Goal: Task Accomplishment & Management: Use online tool/utility

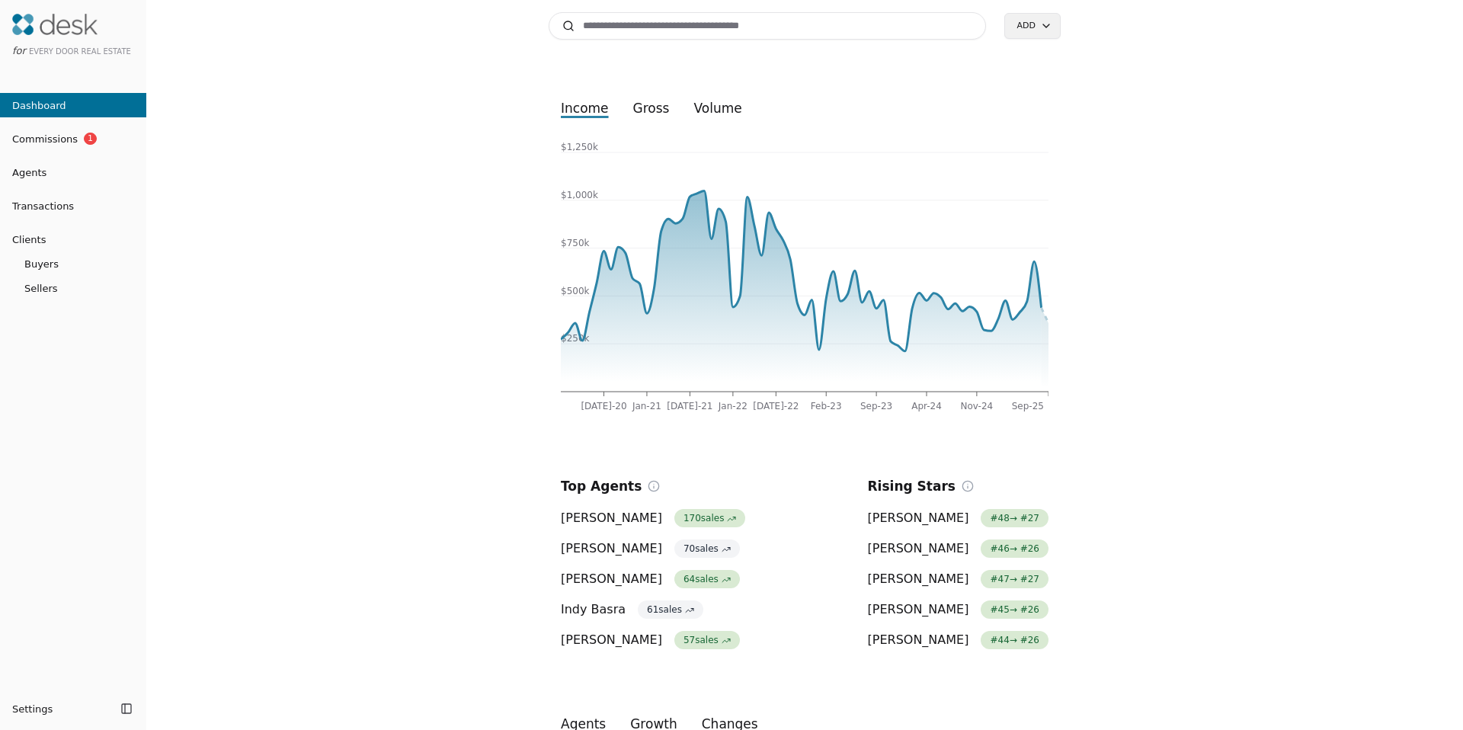
click at [40, 200] on span "Transactions" at bounding box center [37, 206] width 74 height 16
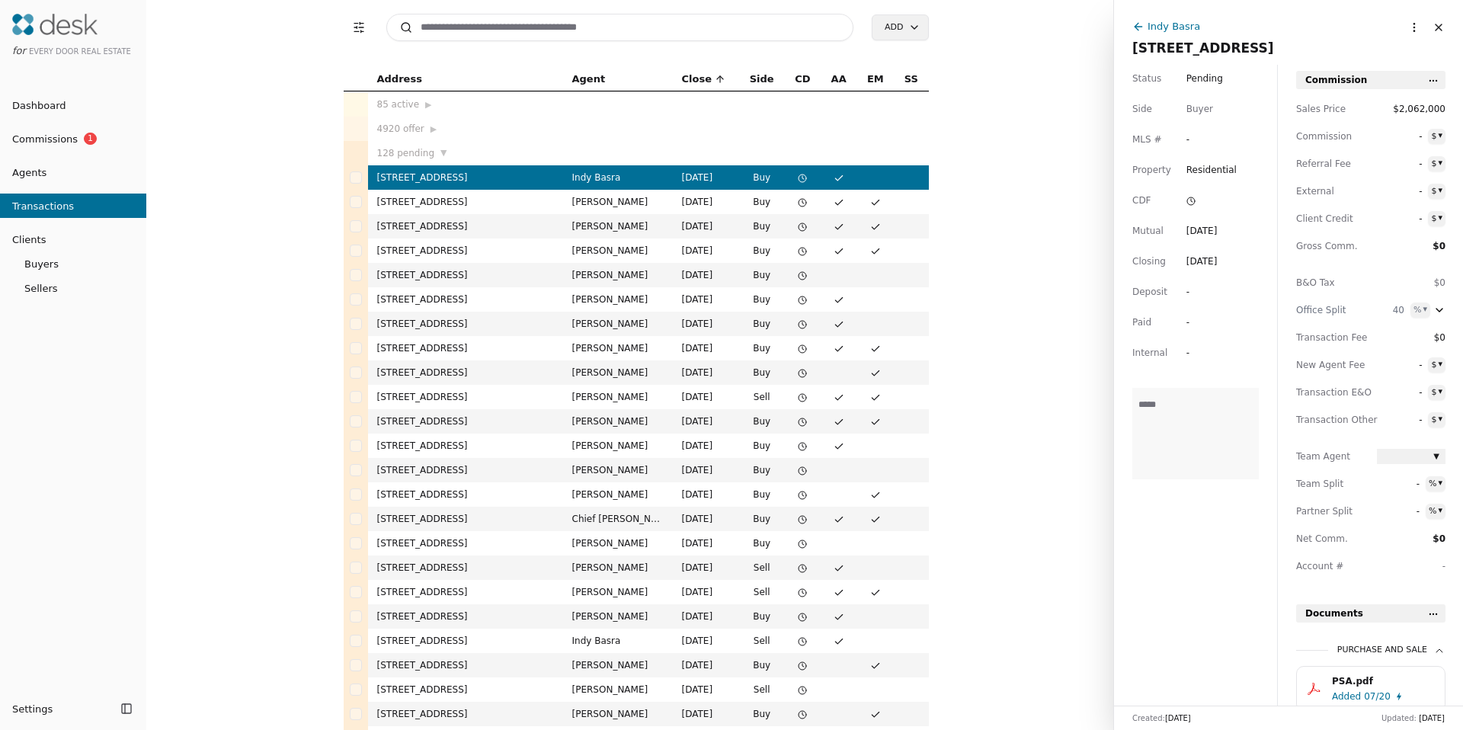
click at [28, 168] on span "Agents" at bounding box center [23, 173] width 46 height 16
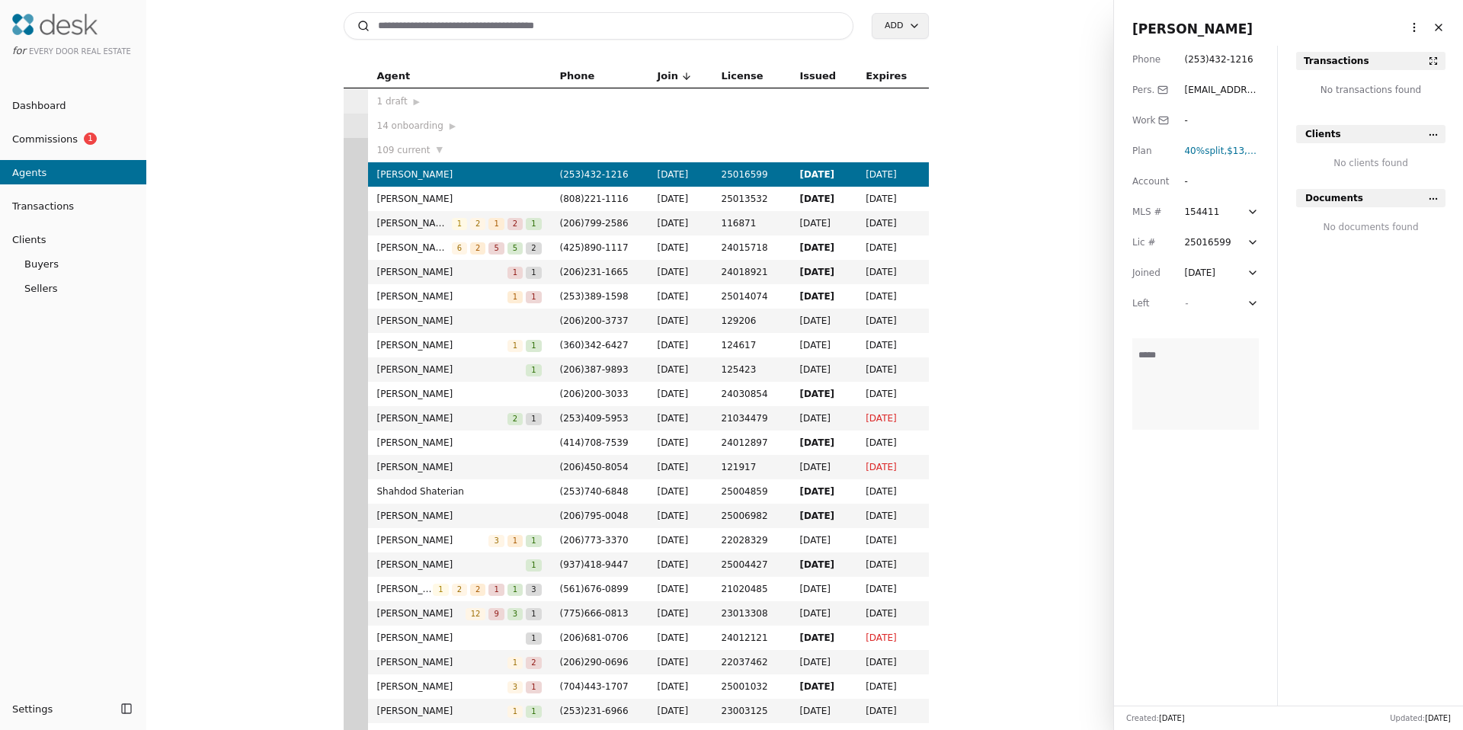
click at [34, 202] on span "Transactions" at bounding box center [37, 206] width 74 height 16
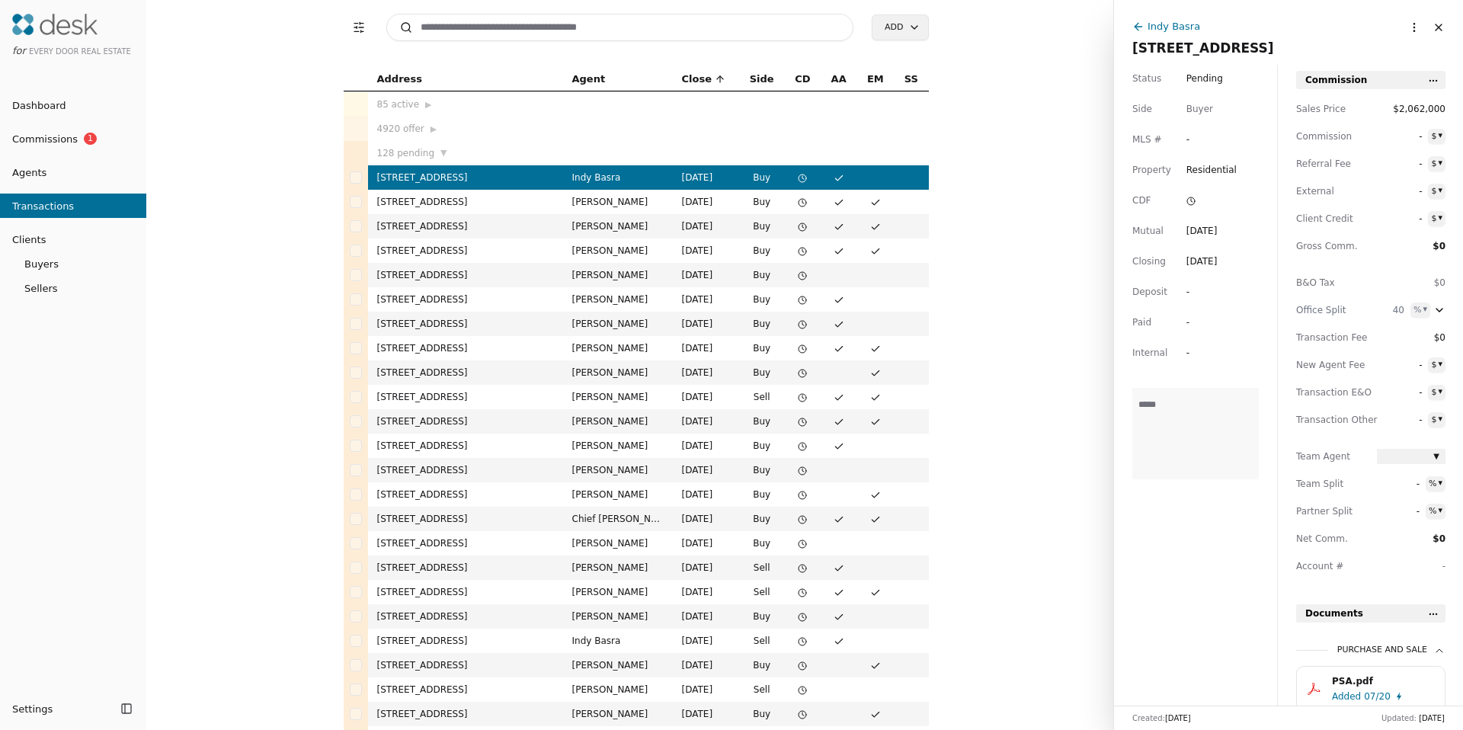
click at [40, 168] on span "Agents" at bounding box center [23, 173] width 46 height 16
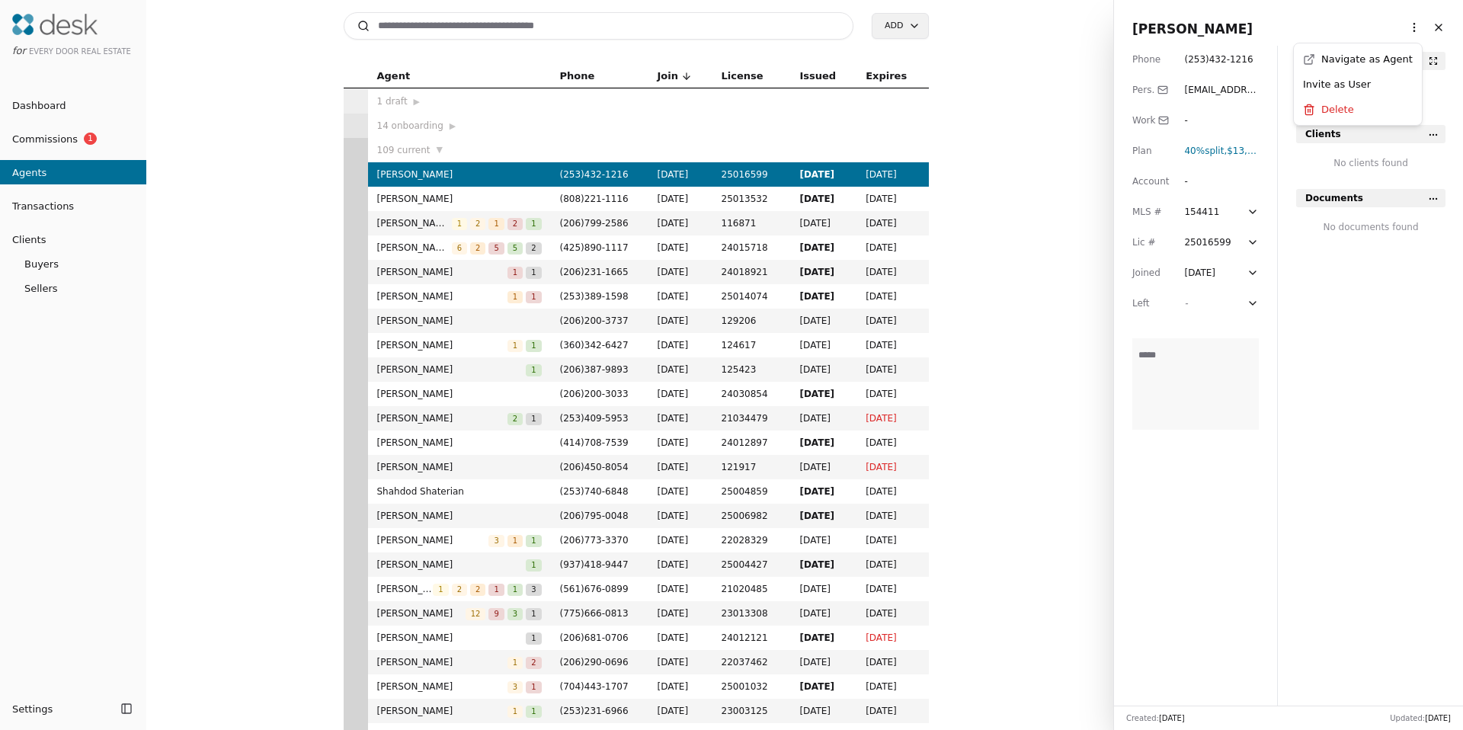
click at [1401, 27] on html "for Every Door Real Estate Dashboard Commissions 1 Agents Transactions Clients …" at bounding box center [731, 365] width 1463 height 730
click at [1366, 65] on link "Navigate as Agent" at bounding box center [1358, 59] width 110 height 16
click at [701, 35] on input at bounding box center [599, 25] width 511 height 27
type input "*********"
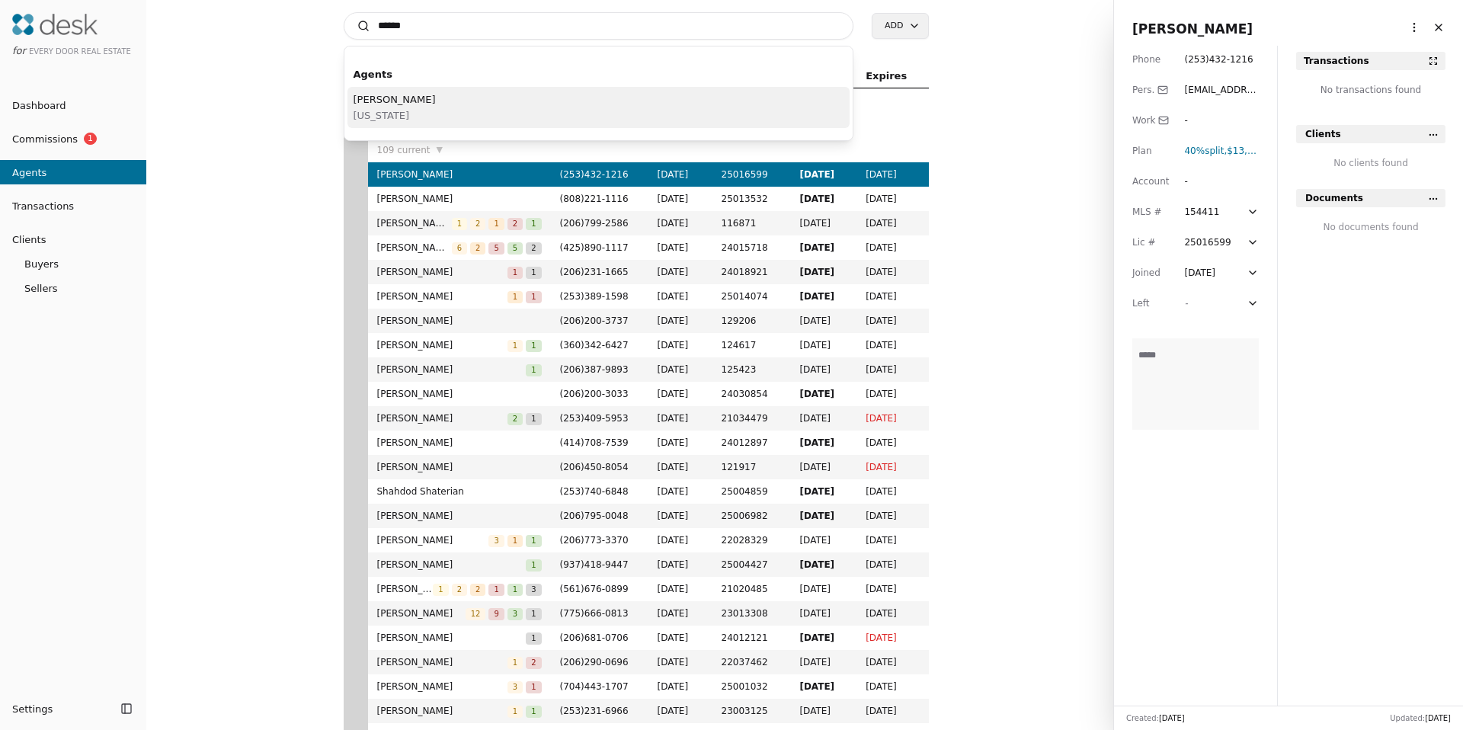
type input "*****"
click at [520, 104] on div "Lesly Ramos Washington" at bounding box center [598, 107] width 503 height 41
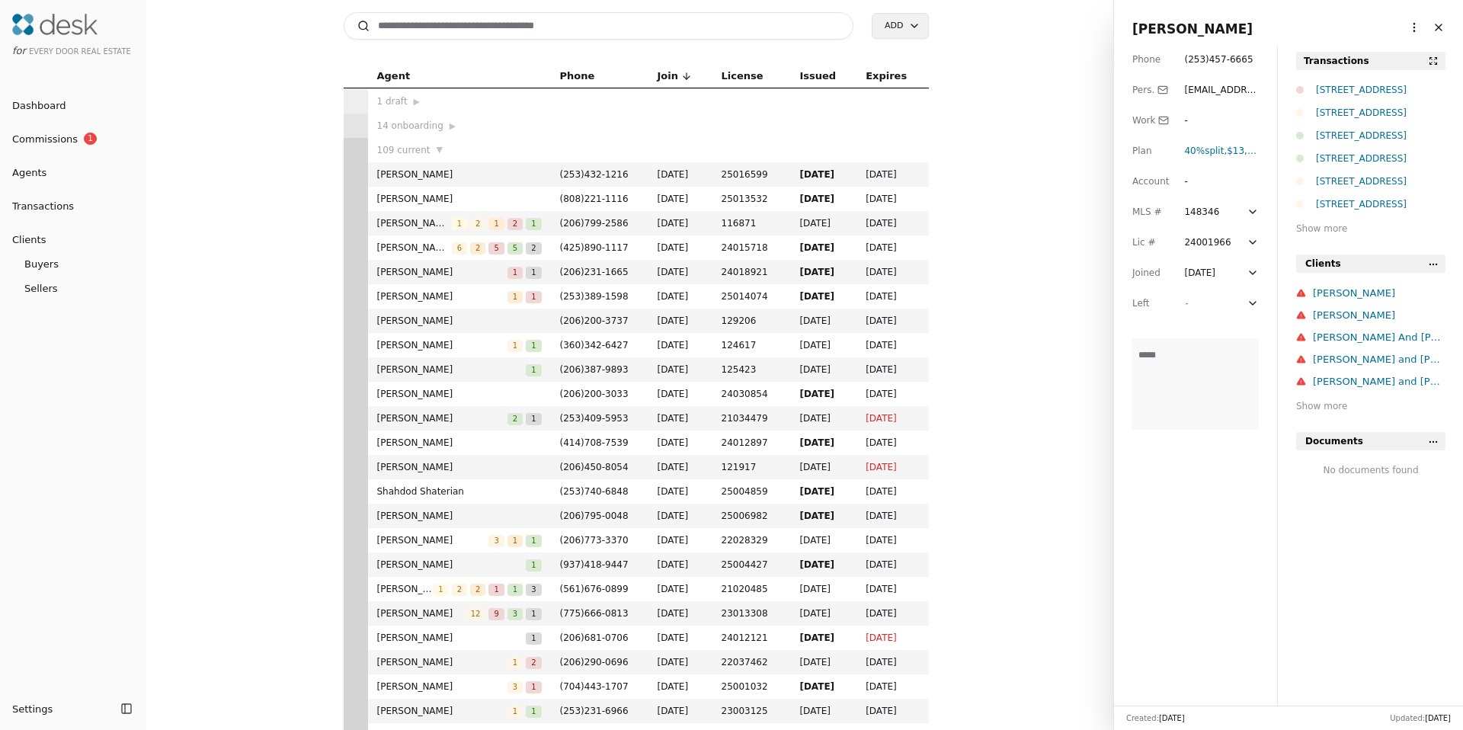
click at [1401, 27] on html "for Every Door Real Estate Dashboard Commissions 1 Agents Transactions Clients …" at bounding box center [731, 365] width 1463 height 730
click at [1372, 62] on link "Navigate as Agent" at bounding box center [1358, 59] width 110 height 16
click at [900, 32] on html "for Every Door Real Estate Dashboard Commissions 1 Agents Transactions Clients …" at bounding box center [731, 365] width 1463 height 730
click at [1009, 261] on html "for Every Door Real Estate Dashboard Commissions 1 Agents Transactions Clients …" at bounding box center [731, 365] width 1463 height 730
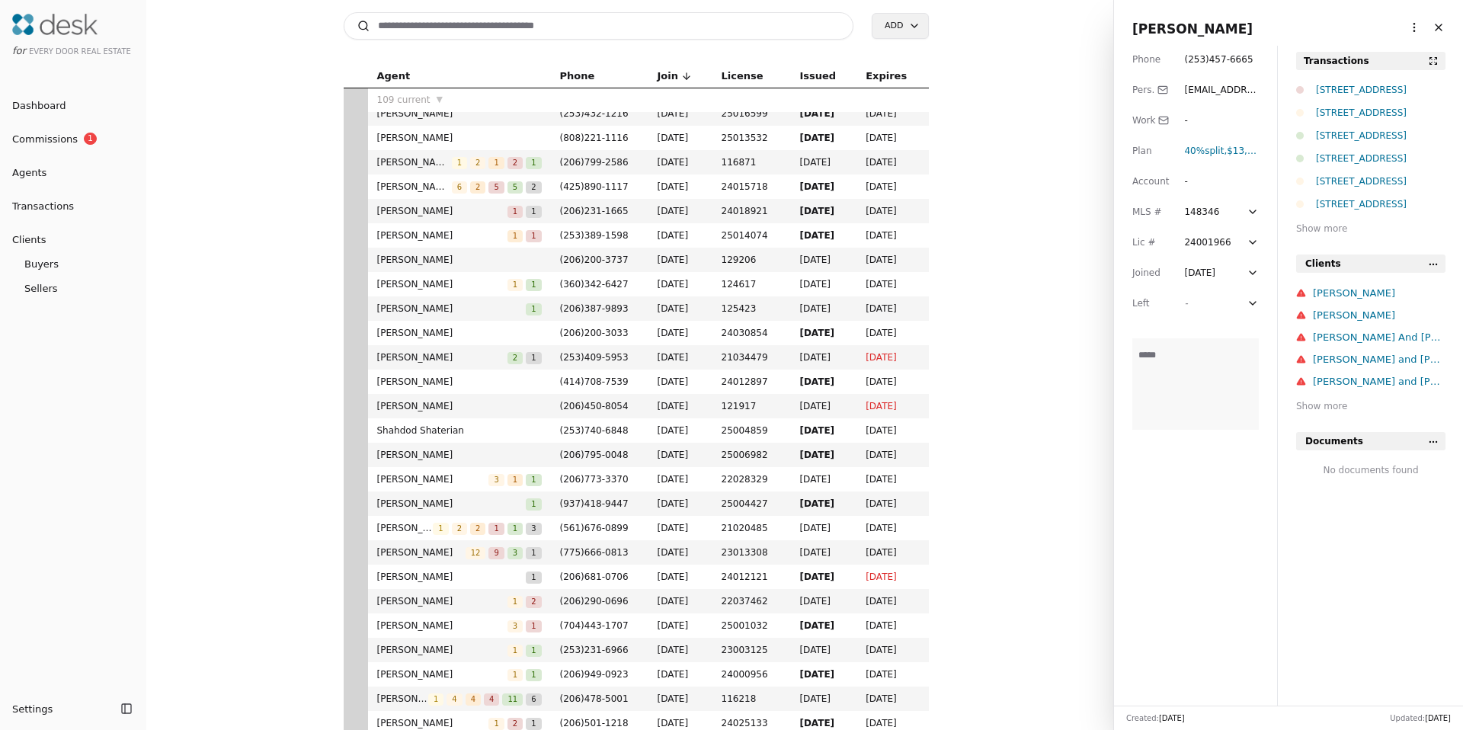
scroll to position [278, 0]
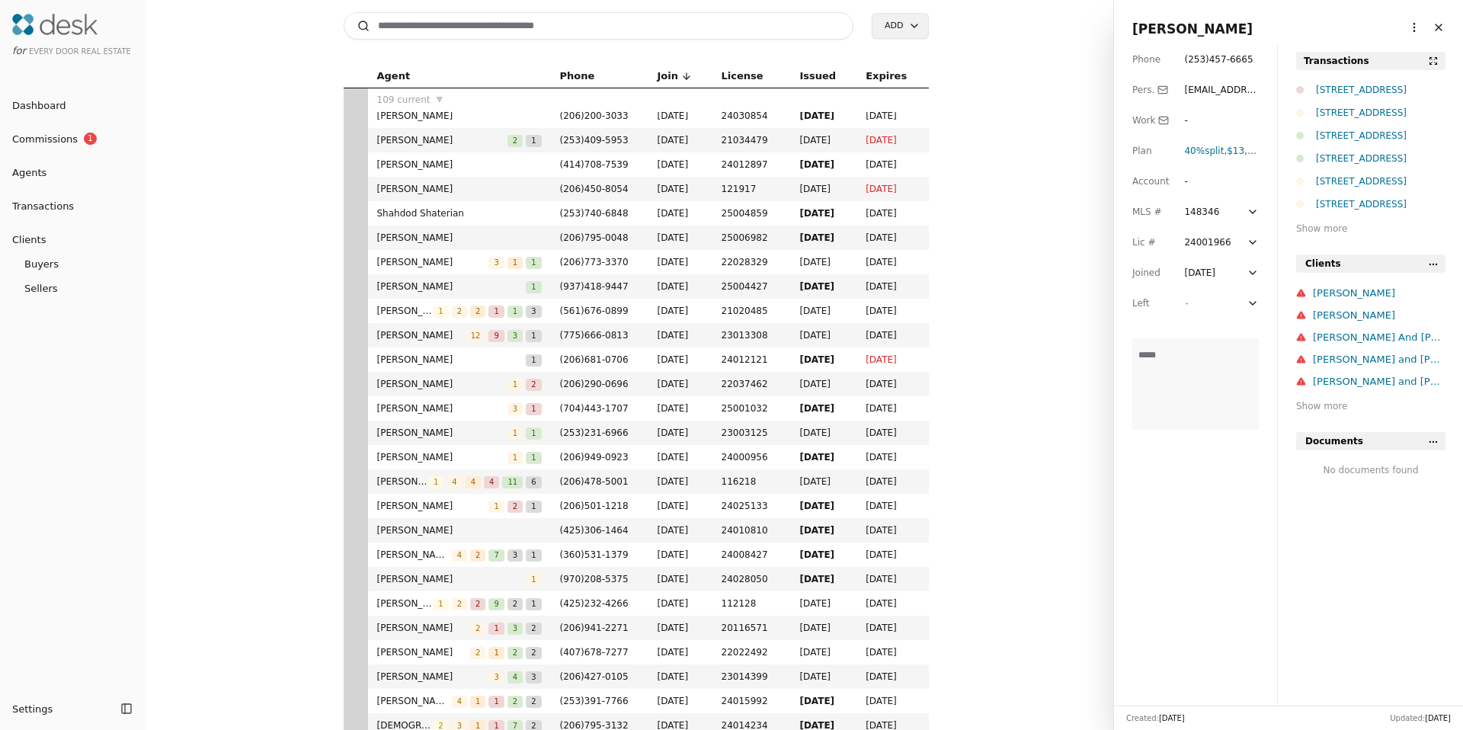
click at [1354, 91] on div "9200 Greenwood Ave N, Seattle, WA 98103" at bounding box center [1381, 89] width 130 height 15
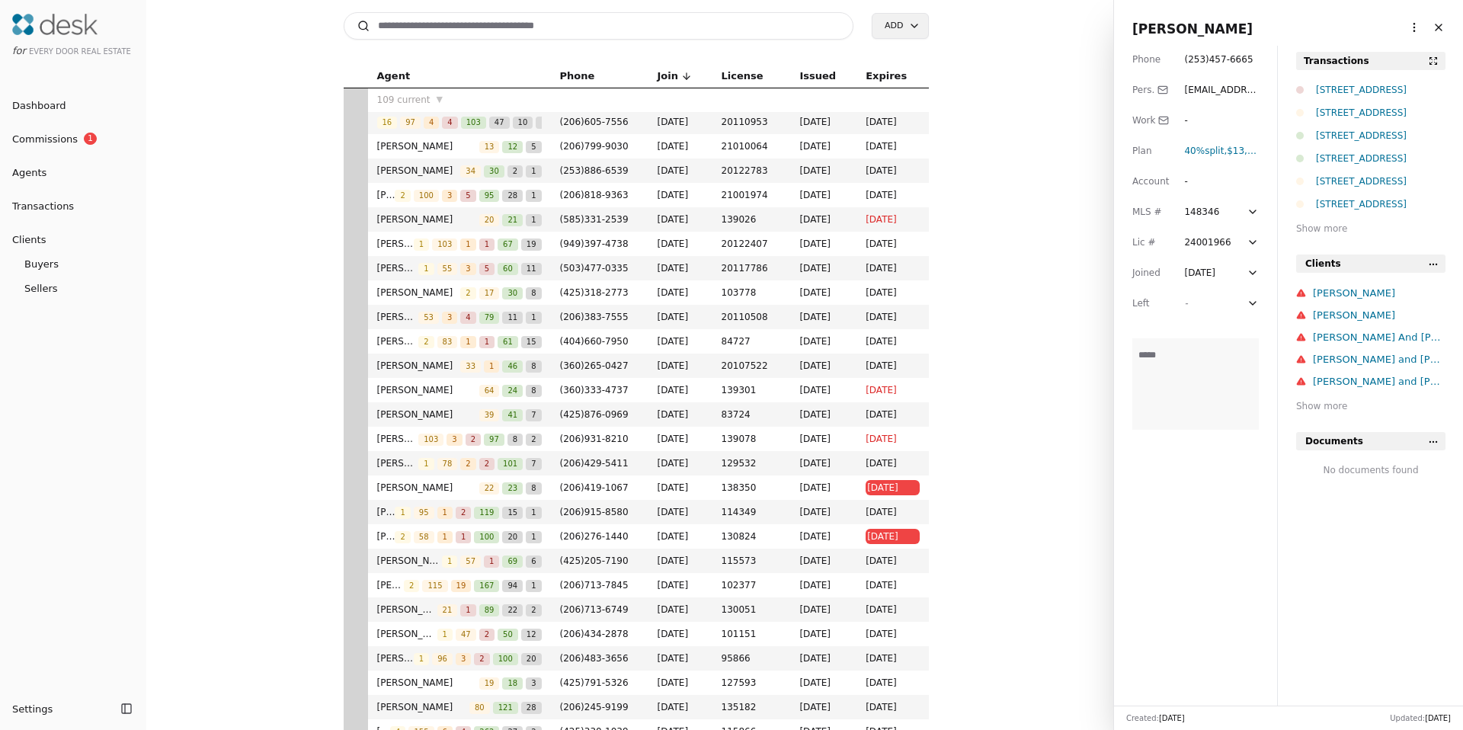
scroll to position [1760, 0]
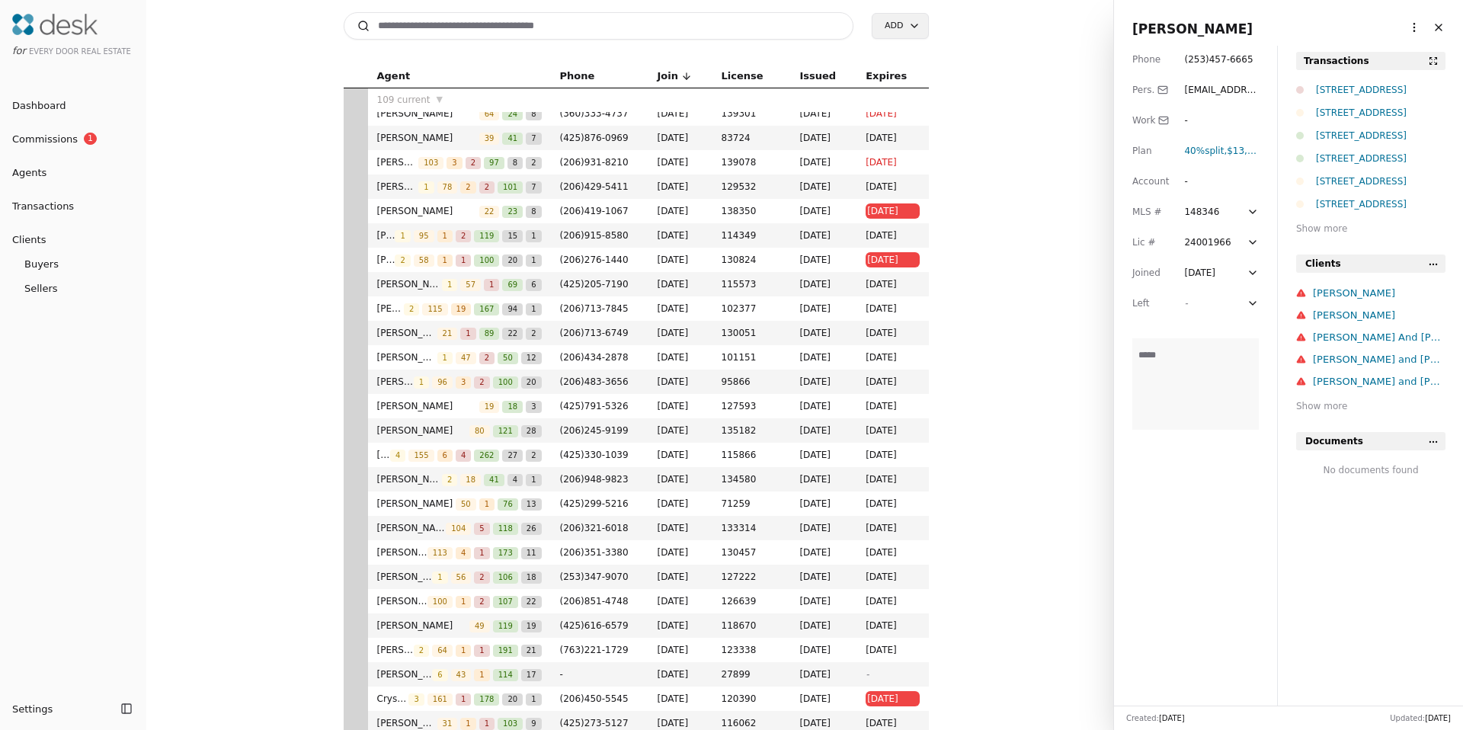
scroll to position [2115, 0]
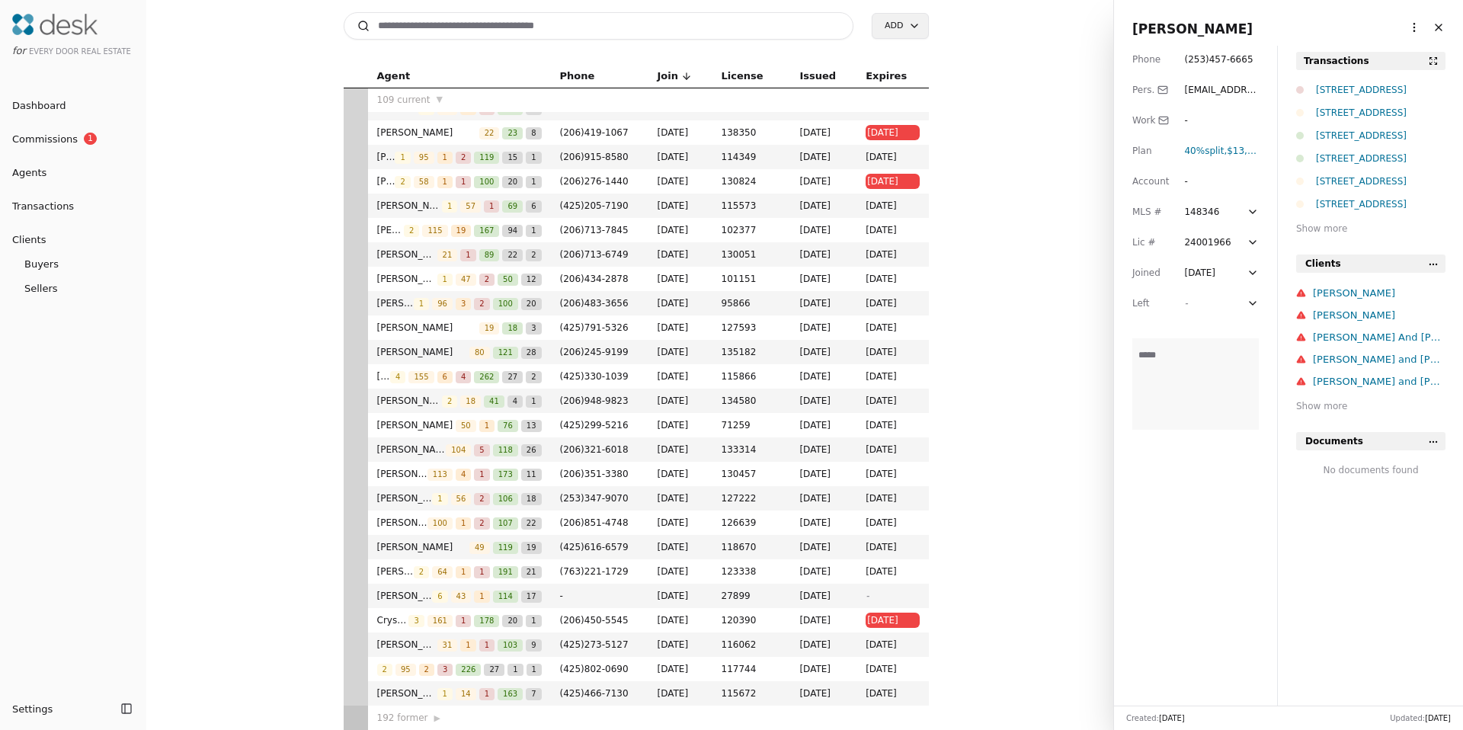
click at [1387, 115] on div "12504 S C Street, Parkland, WA 98444" at bounding box center [1381, 112] width 130 height 15
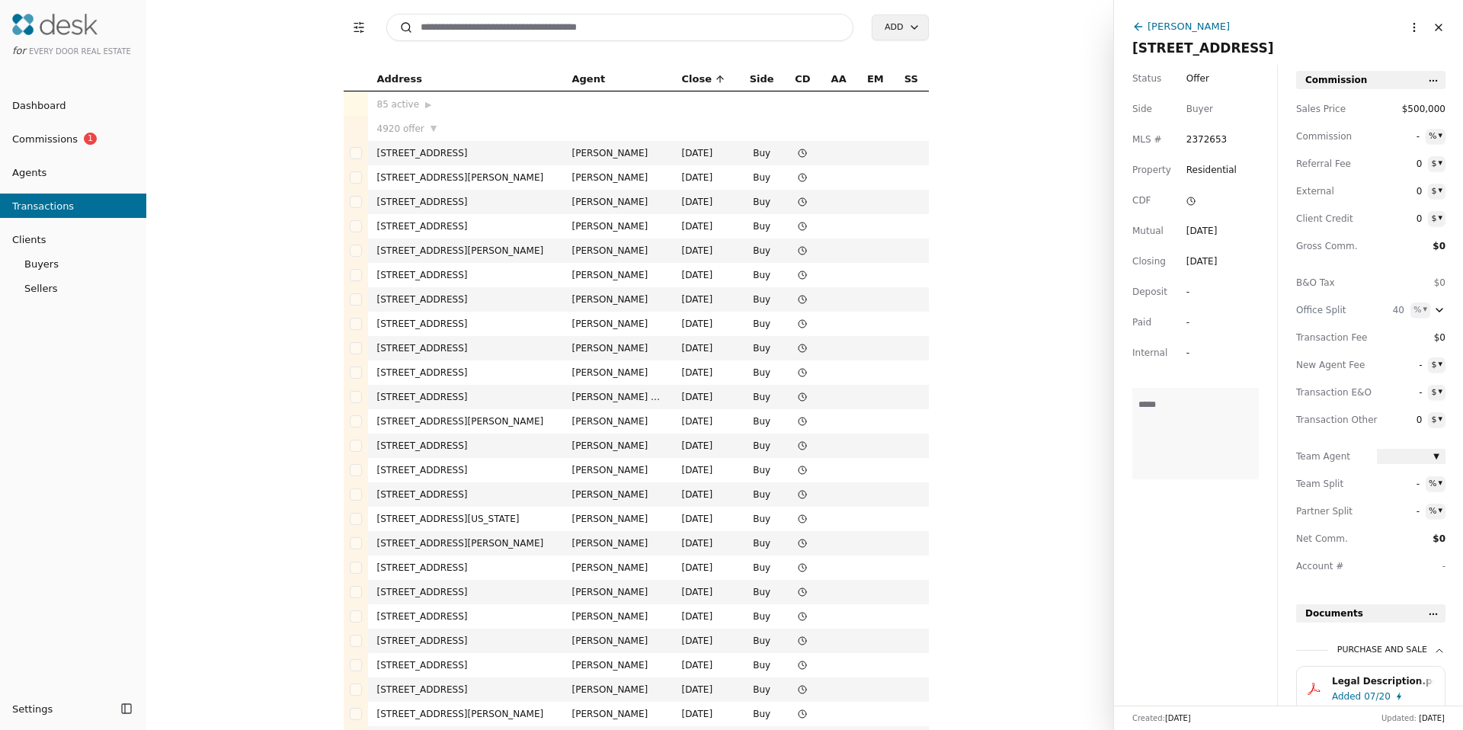
click at [1404, 27] on html "for Every Door Real Estate Dashboard Commissions 1 Agents Transactions Clients …" at bounding box center [731, 365] width 1463 height 730
click at [1408, 26] on html "for Every Door Real Estate Dashboard Commissions 1 Agents Transactions Clients …" at bounding box center [731, 365] width 1463 height 730
click at [1426, 27] on button "Close" at bounding box center [1438, 27] width 24 height 24
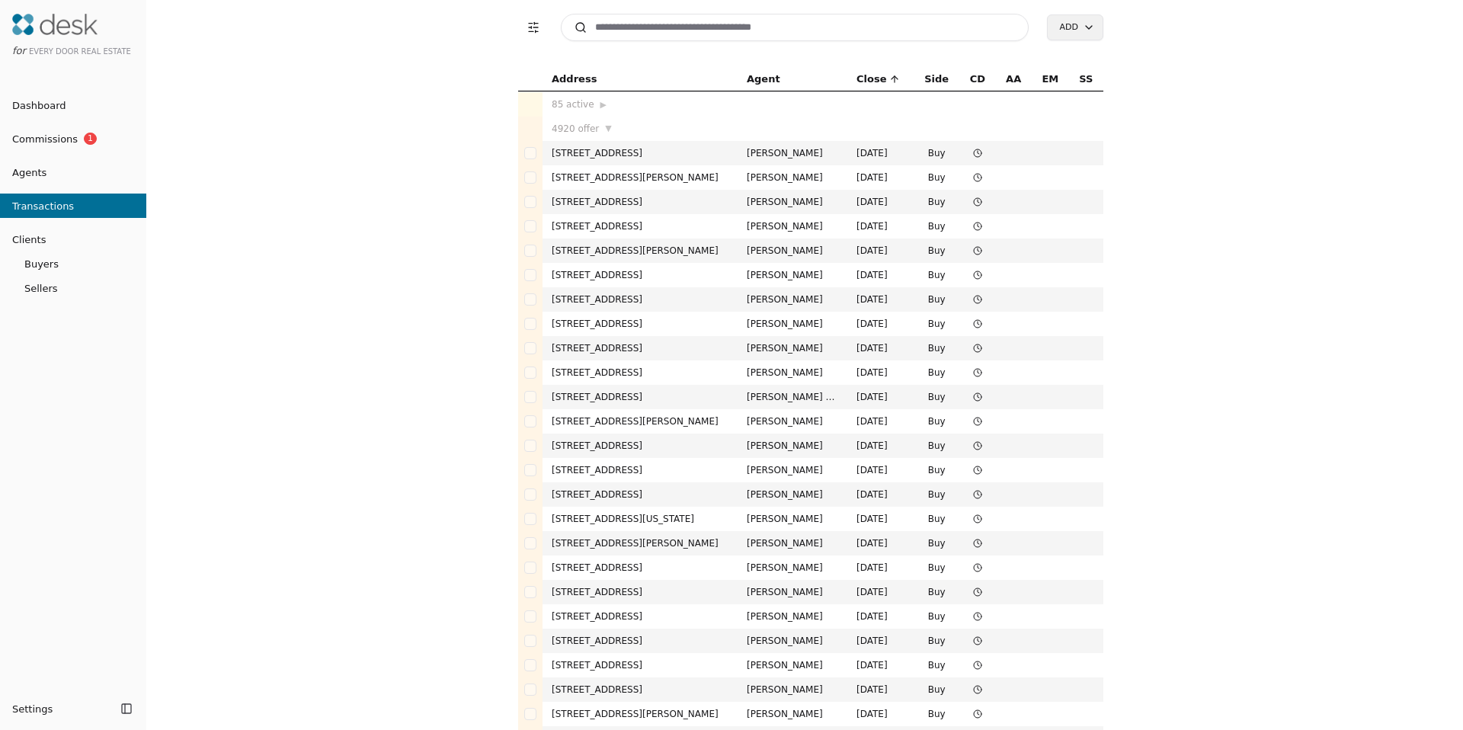
click at [30, 177] on span "Agents" at bounding box center [23, 173] width 46 height 16
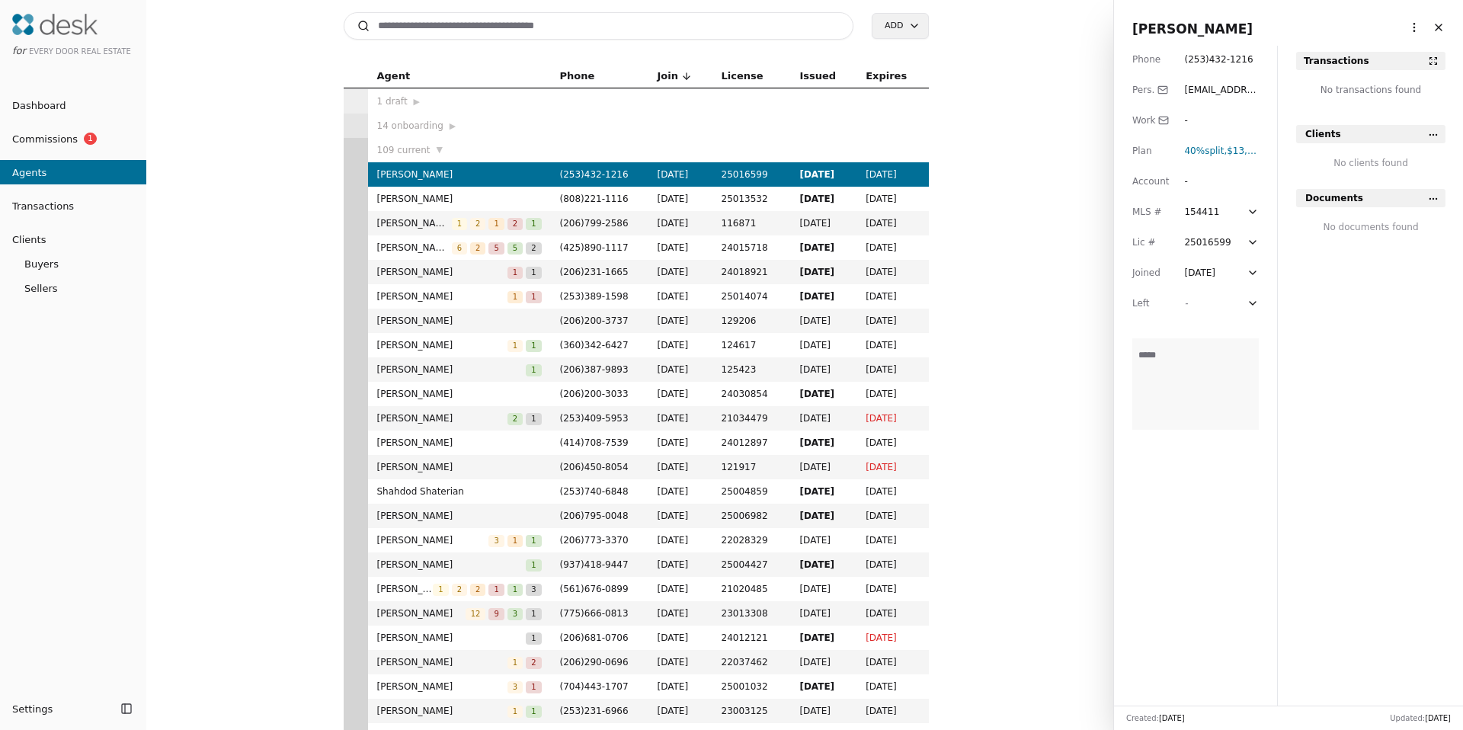
click at [385, 250] on span "Eldar Zhangozuev" at bounding box center [414, 247] width 75 height 15
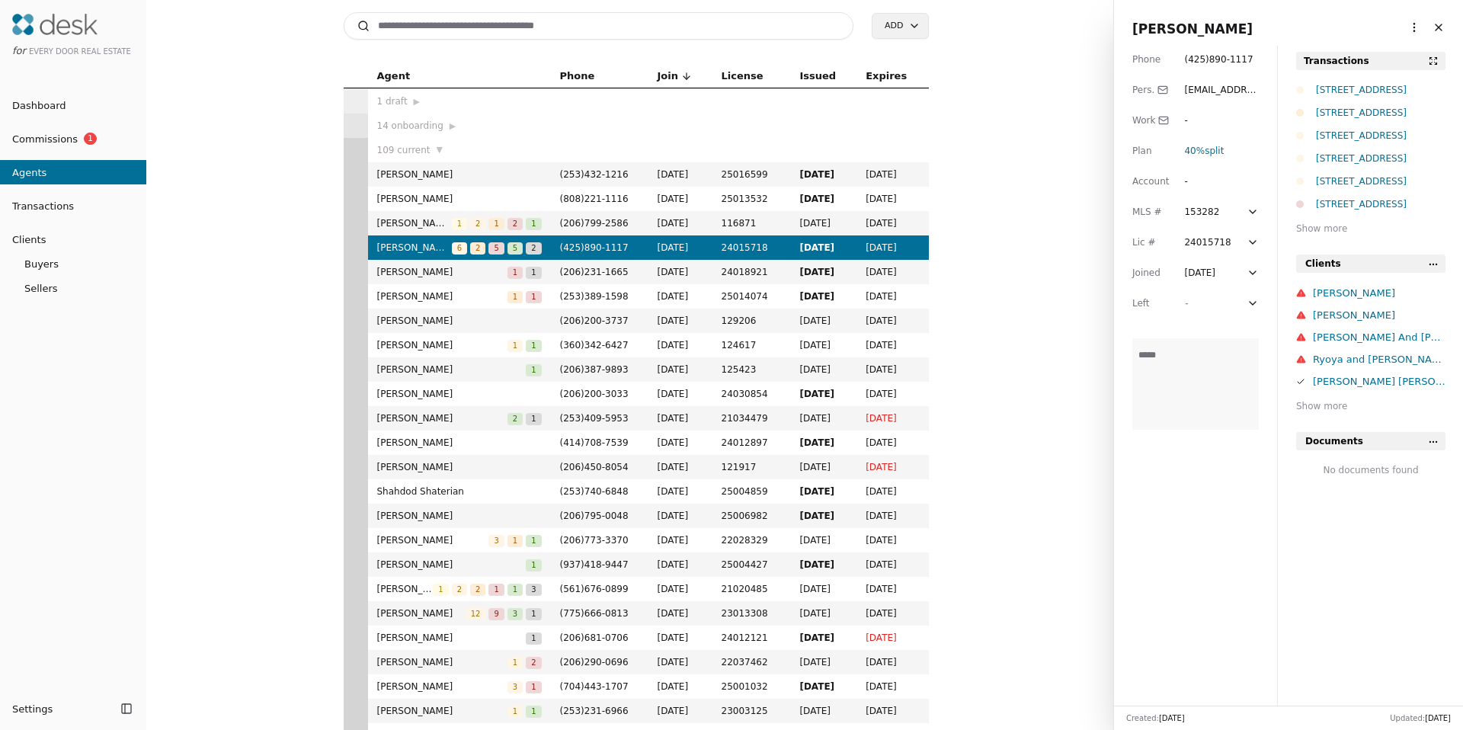
click at [1365, 94] on div "2033 2nd Avenue Unit 1407, Seattle, WA 98121" at bounding box center [1381, 89] width 130 height 15
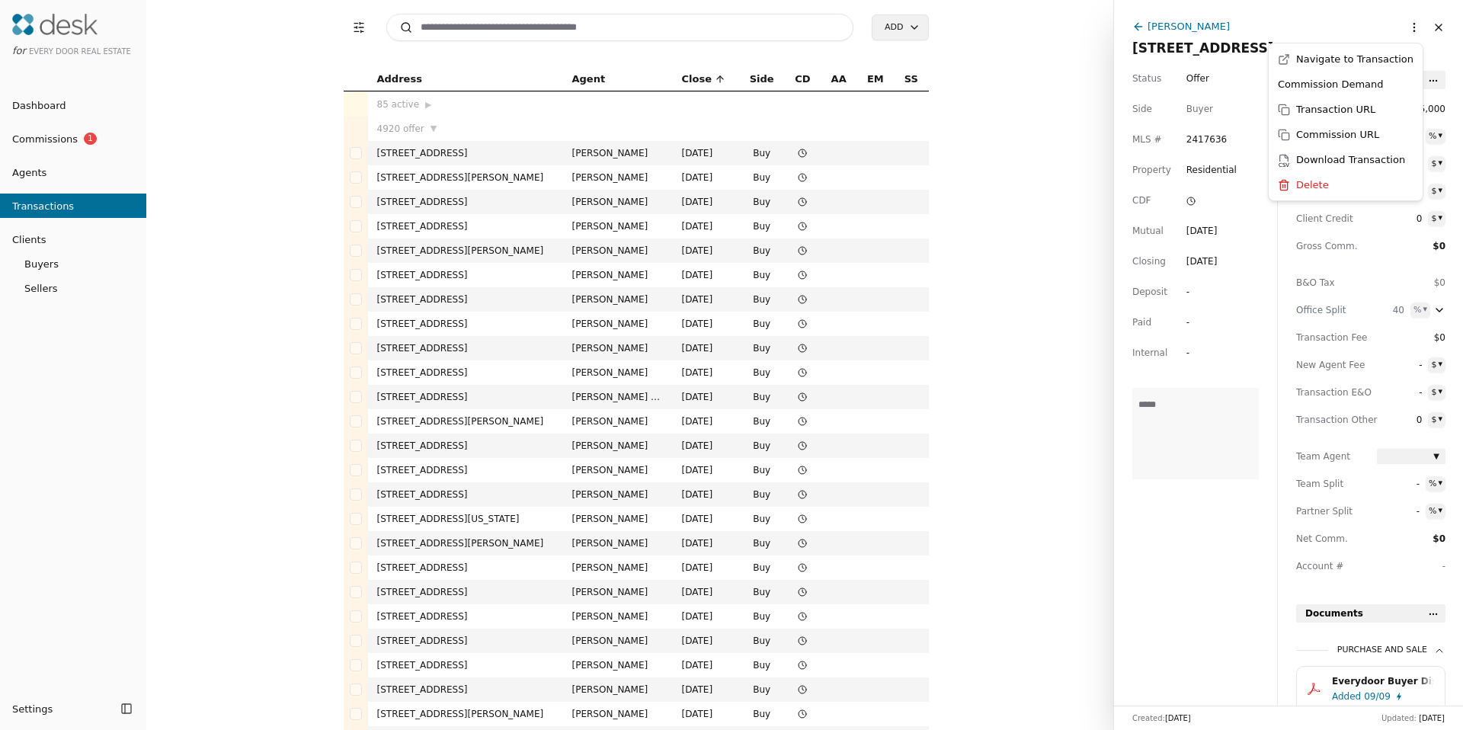
click at [1404, 35] on html "for Every Door Real Estate Dashboard Commissions 1 Agents Transactions Clients …" at bounding box center [731, 365] width 1463 height 730
click at [1404, 32] on html "for Every Door Real Estate Dashboard Commissions 1 Agents Transactions Clients …" at bounding box center [731, 365] width 1463 height 730
click at [1209, 26] on div "Eldar Zhangozuev" at bounding box center [1189, 26] width 82 height 16
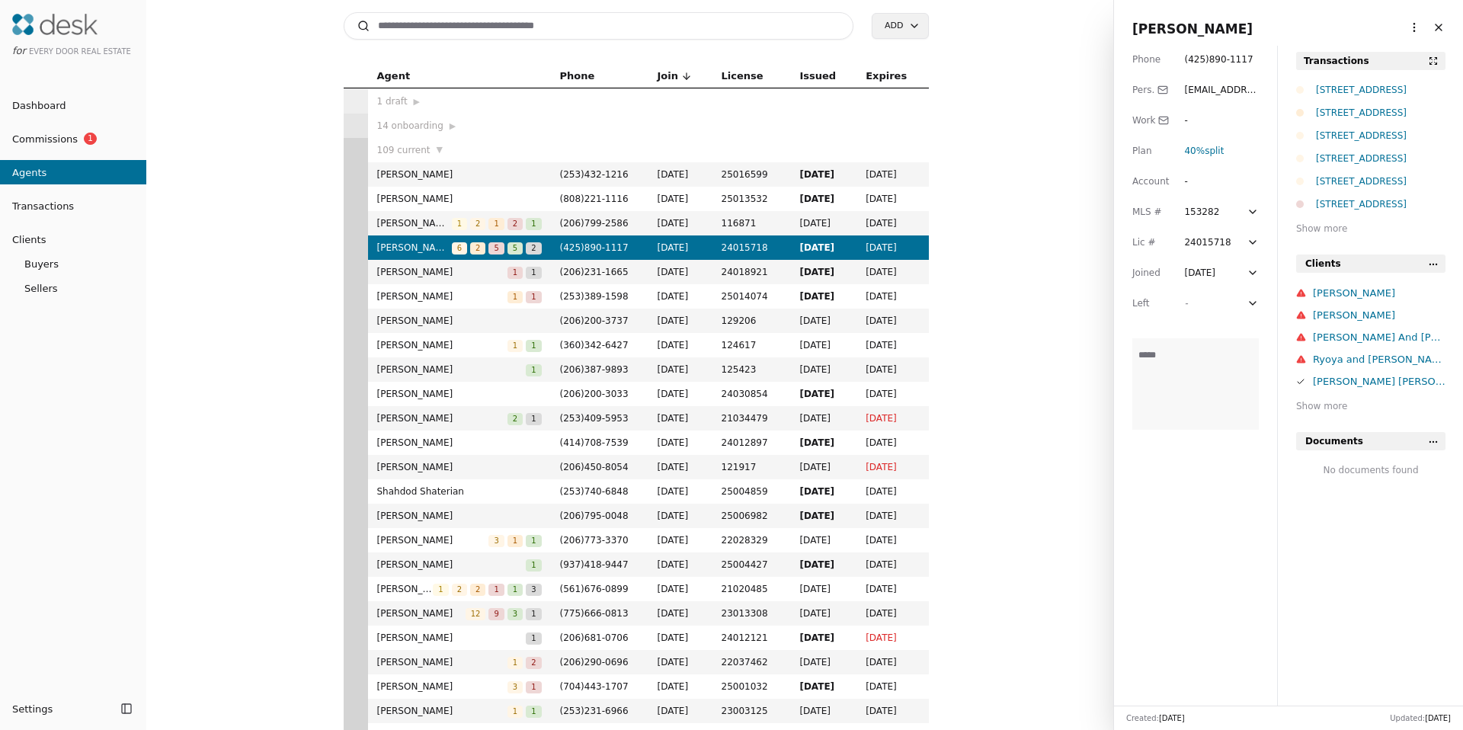
click at [1406, 30] on html "for Every Door Real Estate Dashboard Commissions 1 Agents Transactions Clients …" at bounding box center [731, 365] width 1463 height 730
click at [1397, 54] on link "Navigate as Agent" at bounding box center [1358, 59] width 110 height 16
click at [712, 15] on input at bounding box center [599, 25] width 511 height 27
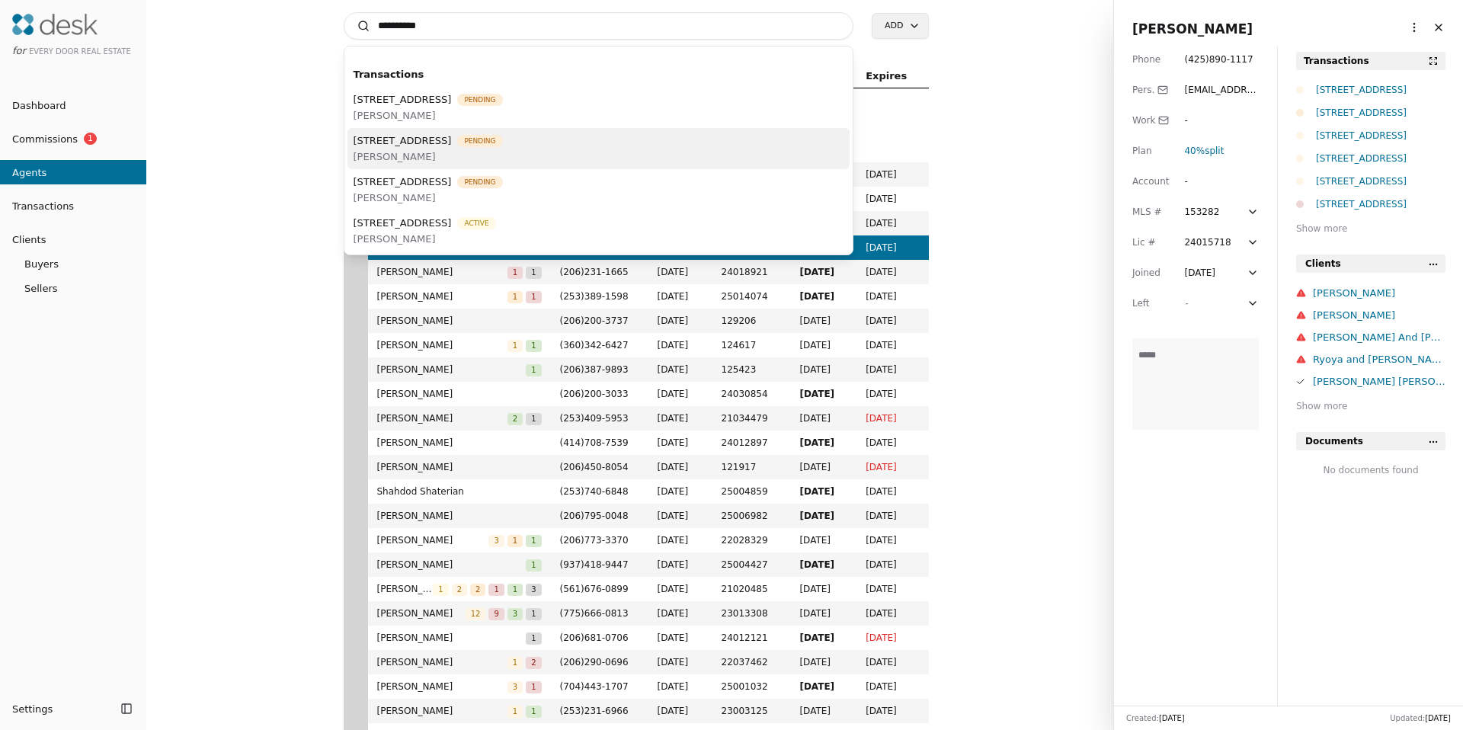
type input "**********"
click at [438, 147] on span "4040 129th Ct SE, Bellevue, WA 98006" at bounding box center [403, 141] width 98 height 16
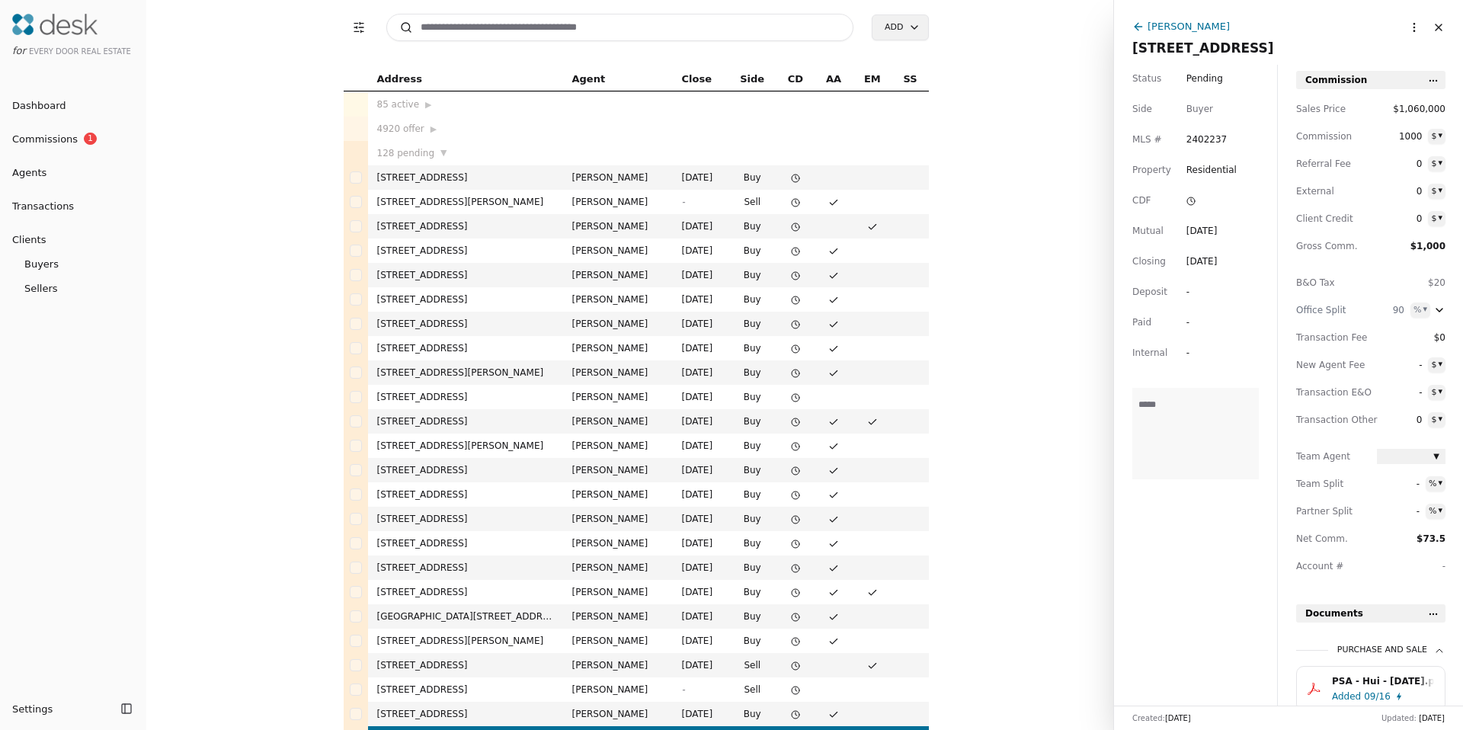
click at [1401, 26] on html "for Every Door Real Estate Dashboard Commissions 1 Agents Transactions Clients …" at bounding box center [731, 365] width 1463 height 730
click at [1158, 31] on html "for Every Door Real Estate Dashboard Commissions 1 Agents Transactions Clients …" at bounding box center [731, 365] width 1463 height 730
click at [1160, 27] on div "David Kim" at bounding box center [1189, 26] width 82 height 16
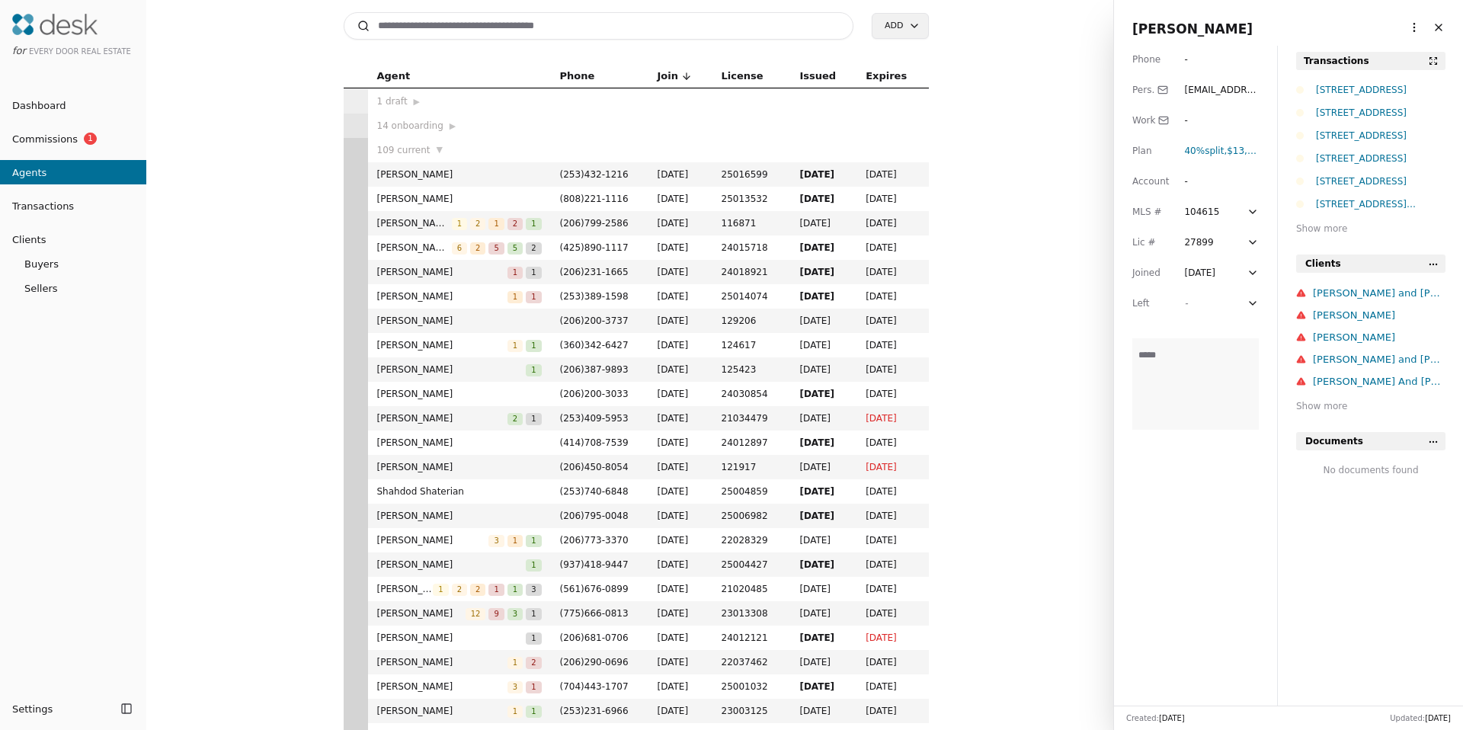
click at [1400, 28] on html "for Every Door Real Estate Dashboard Commissions 1 Agents Transactions Clients …" at bounding box center [731, 365] width 1463 height 730
click at [1371, 62] on link "Navigate as Agent" at bounding box center [1358, 59] width 110 height 16
click at [993, 136] on div "Agent Phone Join License Issued Expires 1 draft ▶ 14 onboarding ▶ 109 current ▼…" at bounding box center [635, 397] width 955 height 666
click at [507, 29] on input at bounding box center [599, 25] width 511 height 27
type input "*******"
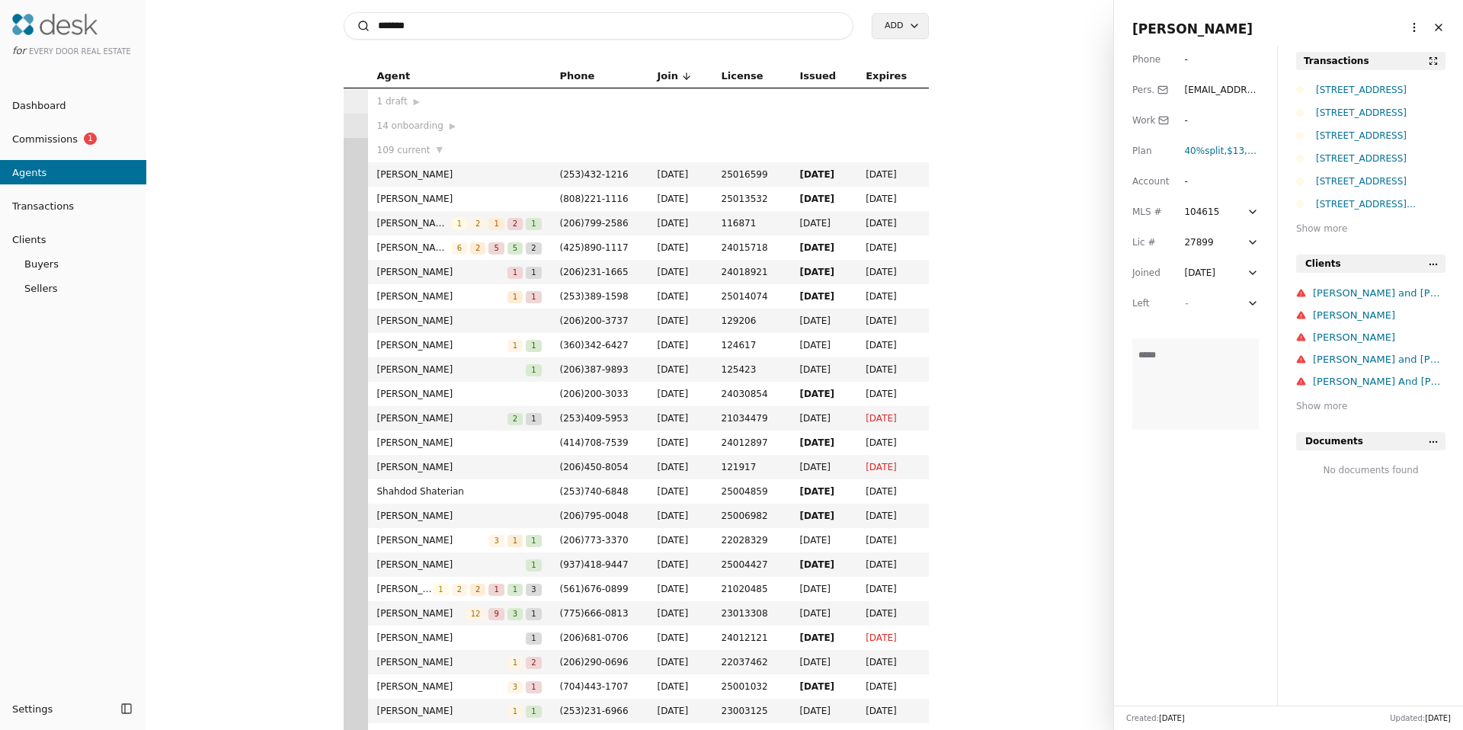
click at [1400, 20] on html "for Every Door Real Estate Dashboard Commissions 1 Agents Transactions Clients …" at bounding box center [731, 365] width 1463 height 730
click at [1389, 53] on link "Navigate as Agent" at bounding box center [1358, 59] width 110 height 16
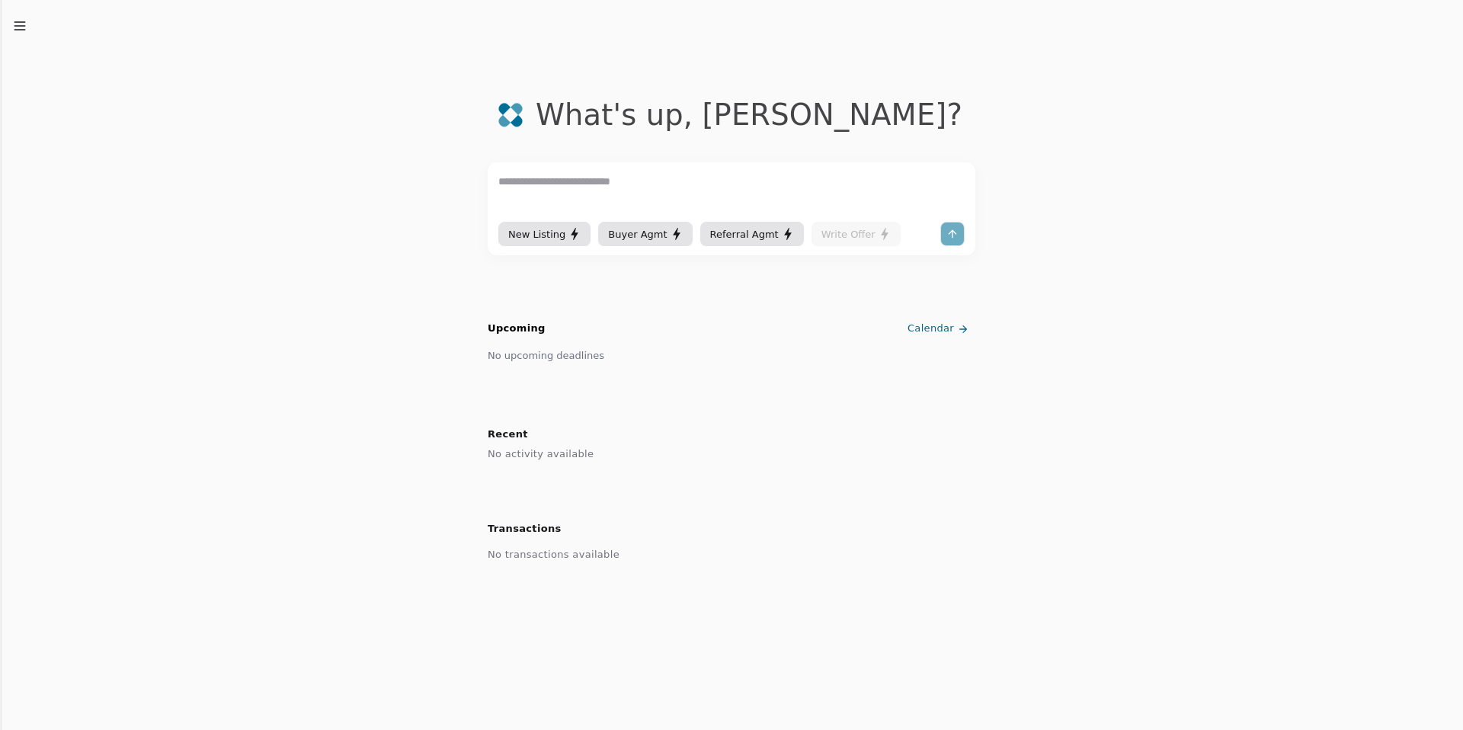
click at [11, 30] on div "What's up , Jacqueline ? New Listing Buyer Agmt Referral Agmt Write Offer Upcom…" at bounding box center [731, 365] width 1463 height 730
click at [15, 26] on line "button" at bounding box center [19, 26] width 10 height 0
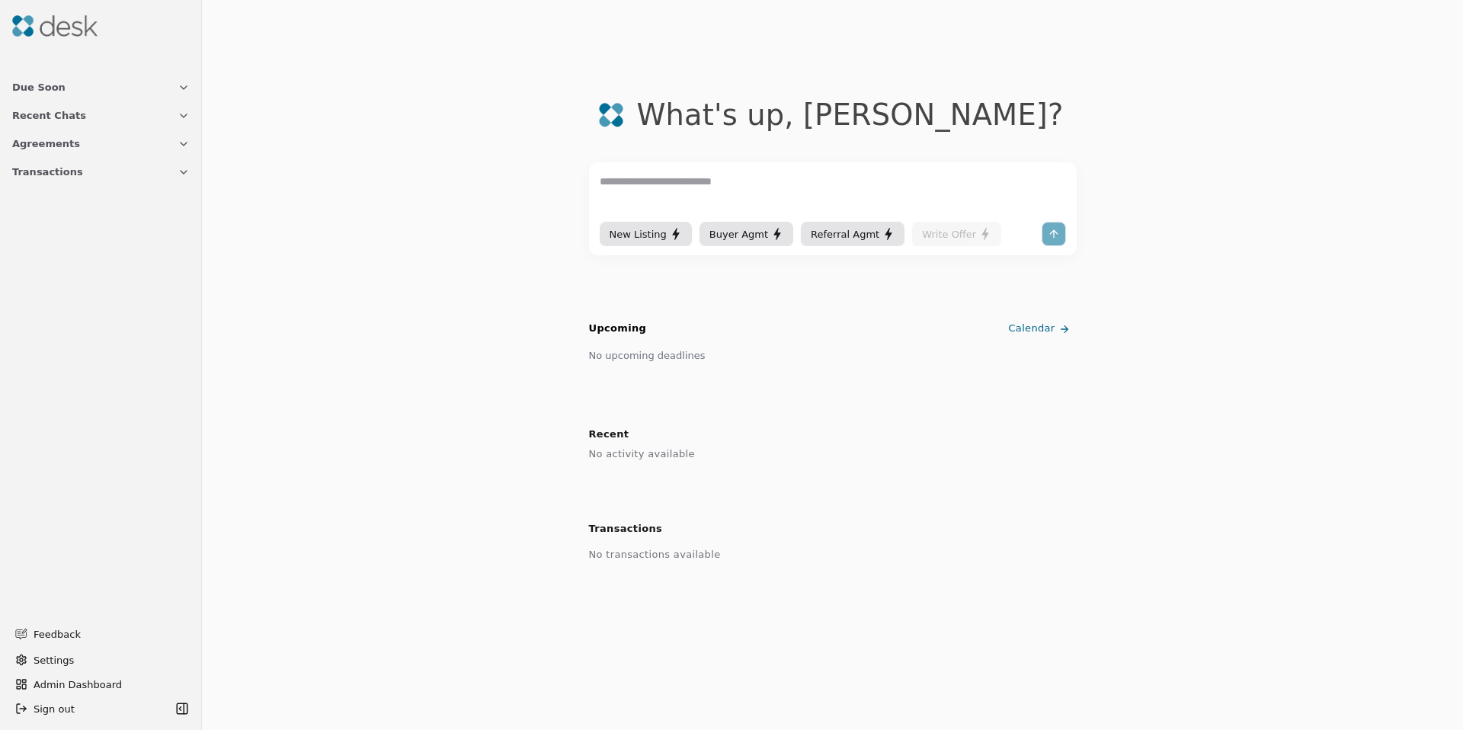
click at [37, 171] on span "Transactions" at bounding box center [47, 172] width 71 height 16
click at [102, 171] on button "Transactions" at bounding box center [101, 172] width 196 height 28
click at [22, 139] on span "Agreements" at bounding box center [46, 144] width 68 height 16
click at [26, 142] on span "Agreements" at bounding box center [46, 144] width 68 height 16
click at [37, 119] on button "Recent Chats" at bounding box center [101, 115] width 196 height 28
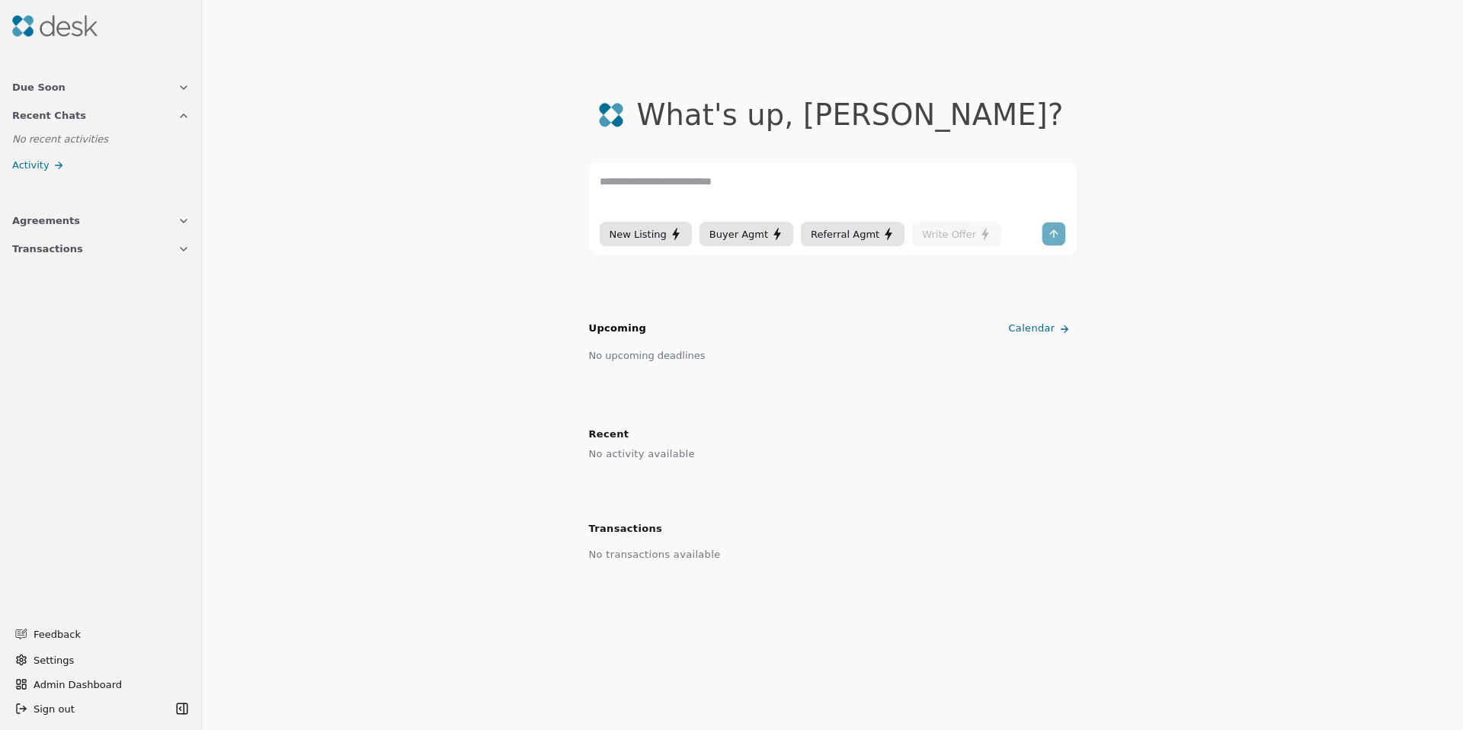
click at [37, 119] on span "Recent Chats" at bounding box center [49, 115] width 74 height 16
click at [43, 90] on span "Due Soon" at bounding box center [38, 87] width 53 height 16
click at [43, 89] on span "Due Soon" at bounding box center [38, 87] width 53 height 16
click at [42, 110] on span "Recent Chats" at bounding box center [49, 115] width 74 height 16
click at [42, 92] on span "Due Soon" at bounding box center [38, 87] width 53 height 16
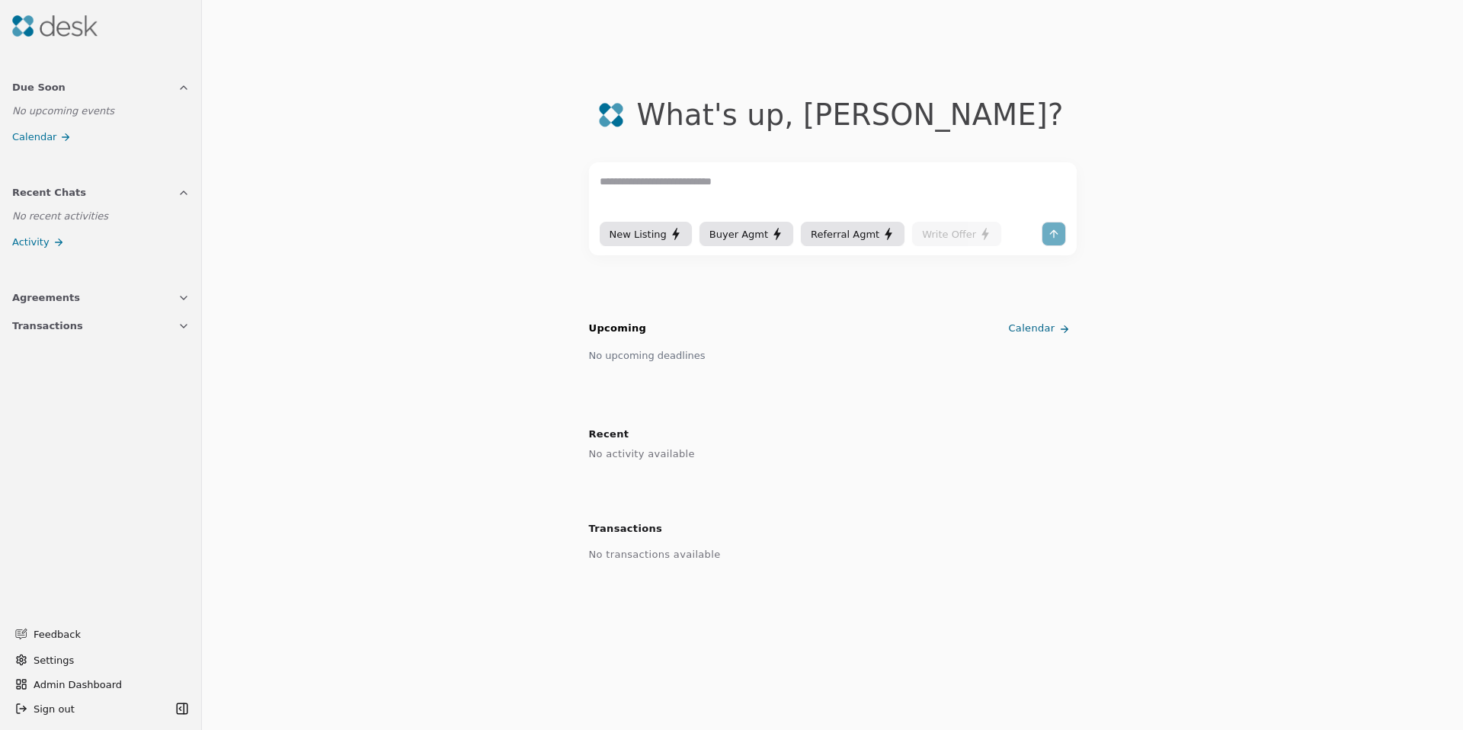
drag, startPoint x: 200, startPoint y: 138, endPoint x: 380, endPoint y: 123, distance: 181.2
click at [376, 135] on div "What's up , Jacqueline ? New Listing Buyer Agmt Referral Agmt Write Offer Upcom…" at bounding box center [832, 365] width 1261 height 730
drag, startPoint x: 391, startPoint y: 120, endPoint x: 504, endPoint y: 104, distance: 114.7
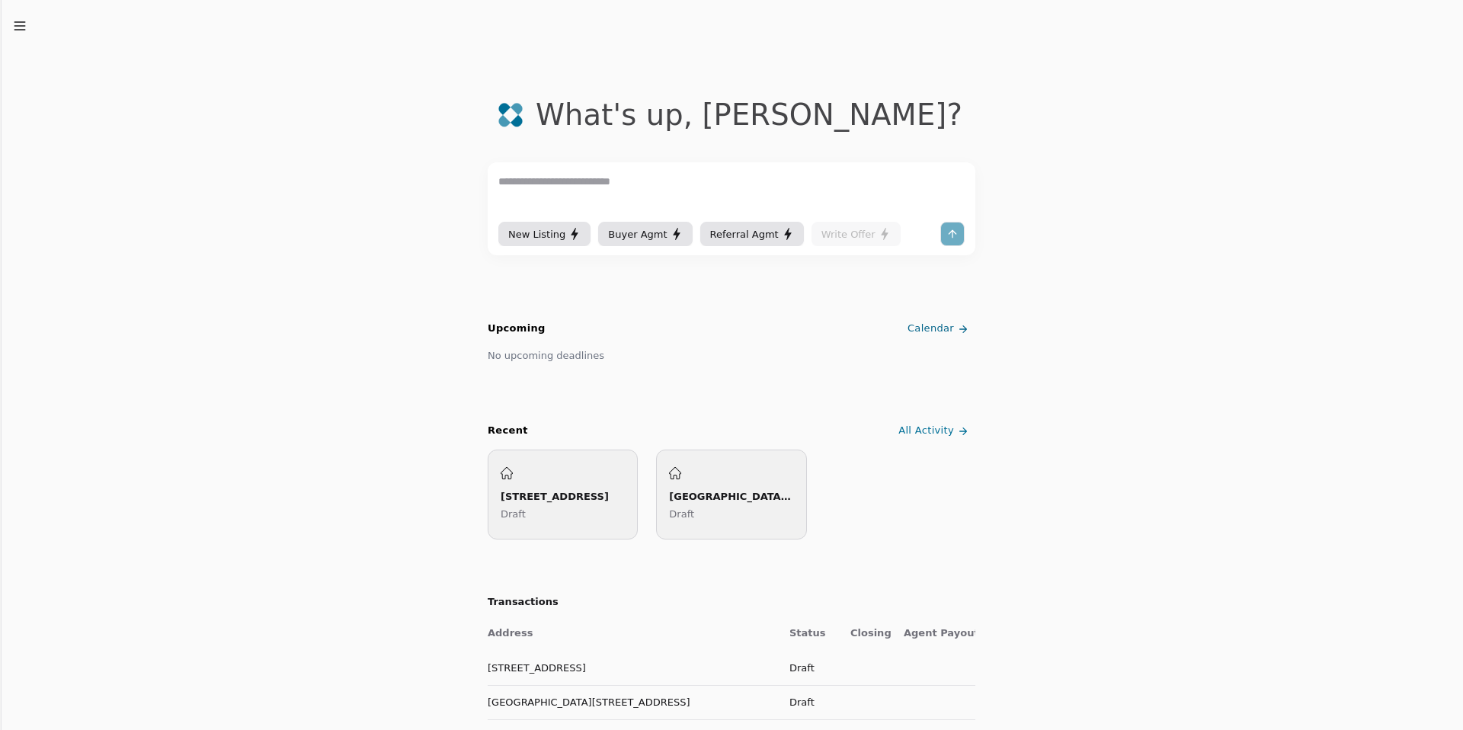
click at [25, 23] on icon "button" at bounding box center [19, 25] width 15 height 15
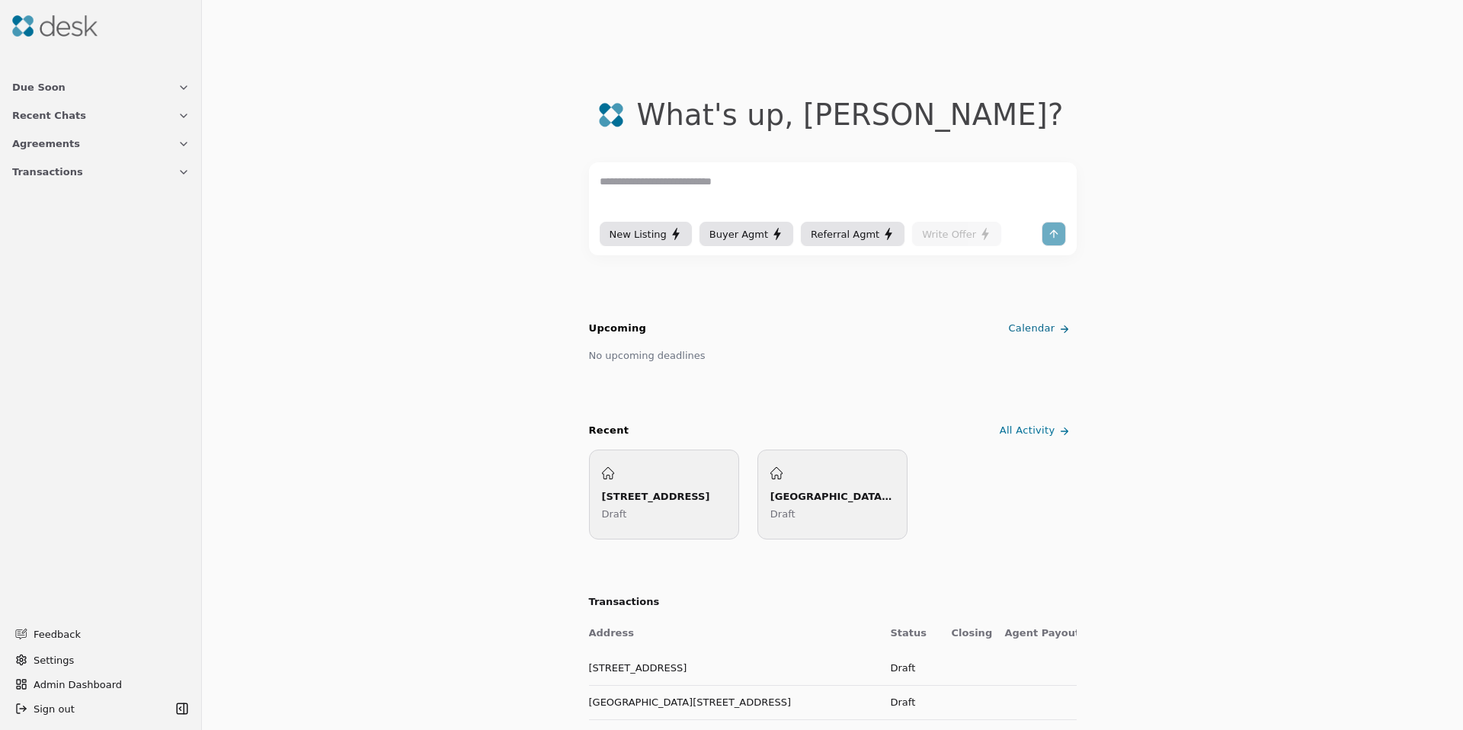
click at [70, 177] on span "Transactions" at bounding box center [47, 172] width 71 height 16
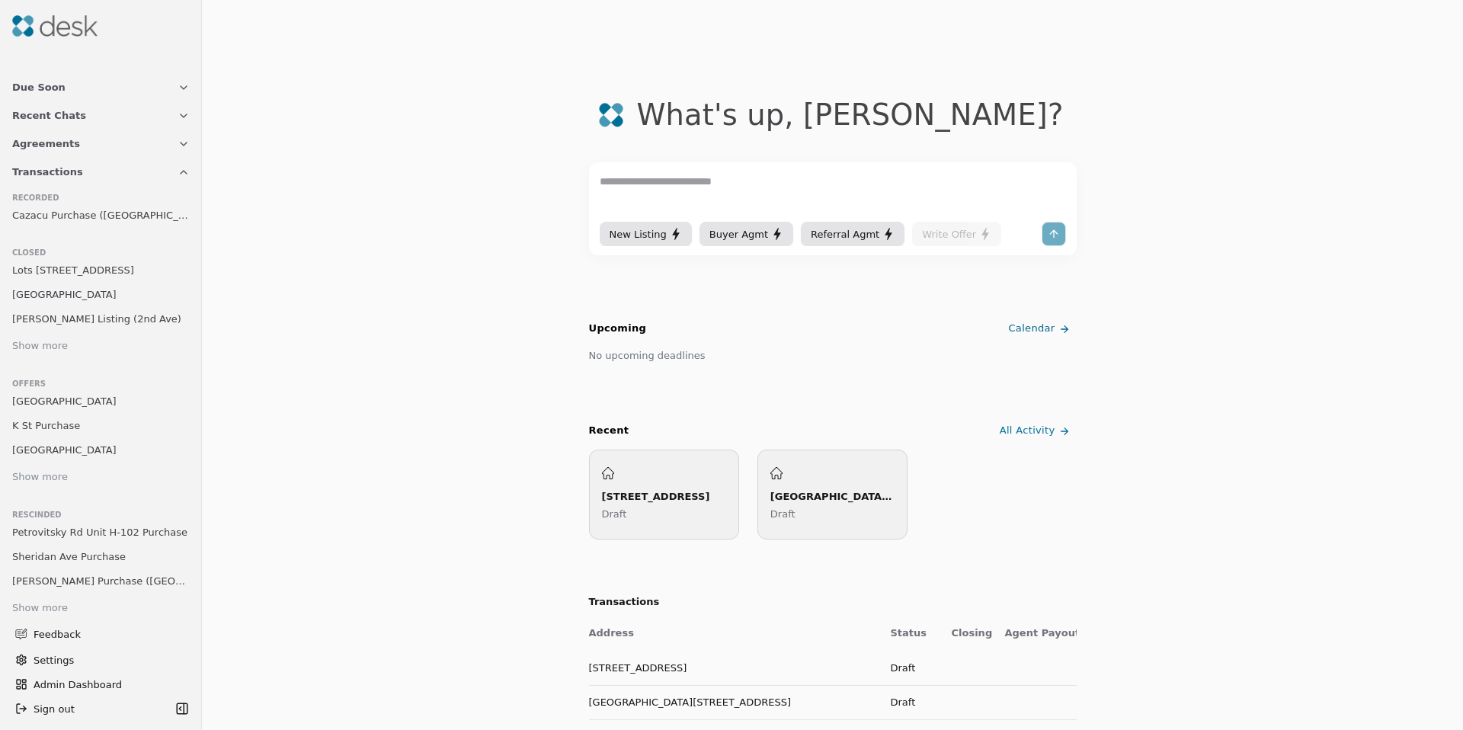
click at [118, 216] on span "Cazacu Purchase (Greenwood Ave)" at bounding box center [101, 215] width 178 height 16
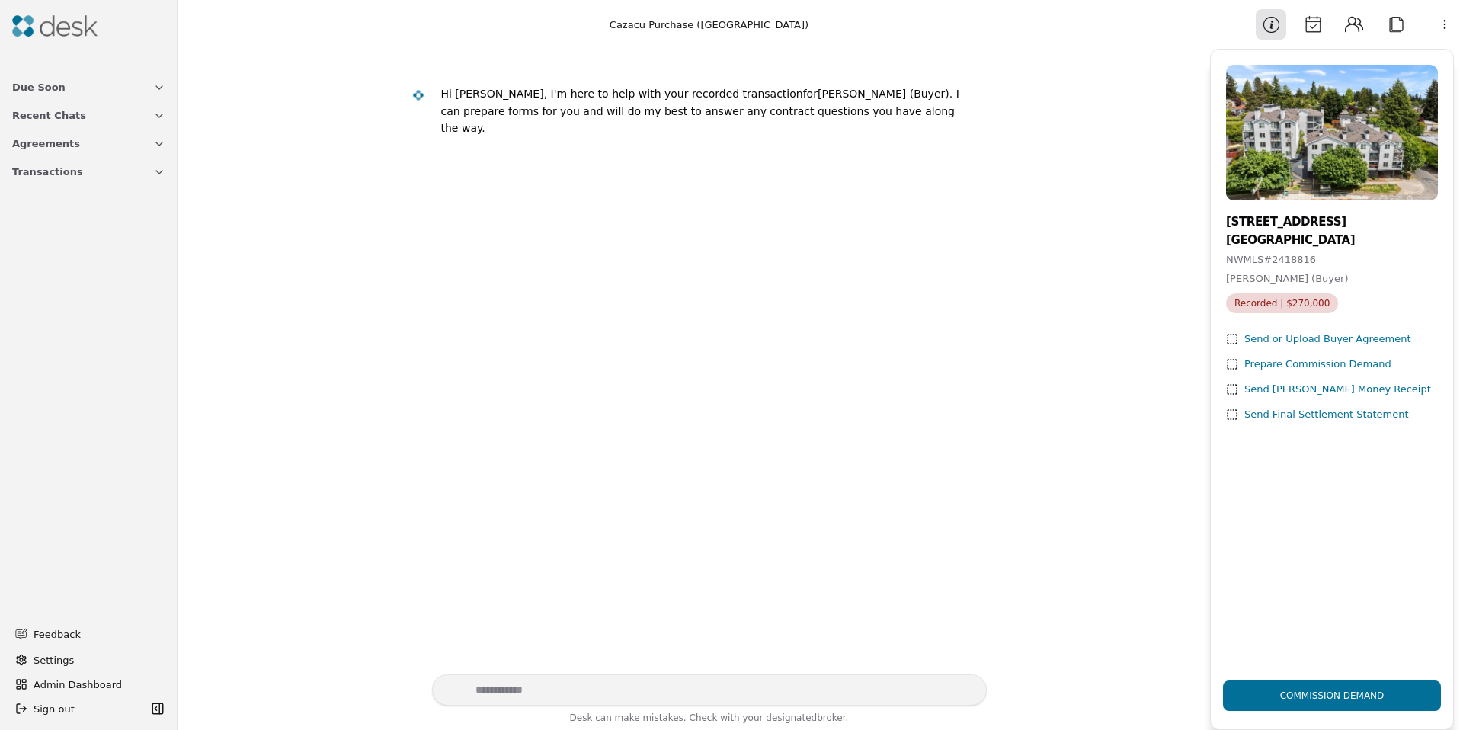
click at [1438, 25] on html "Due Soon Recent Chats Agreements Transactions Feedback Settings Admin Dashboard…" at bounding box center [731, 365] width 1463 height 730
click at [1379, 83] on div "Available Actions" at bounding box center [1405, 84] width 118 height 25
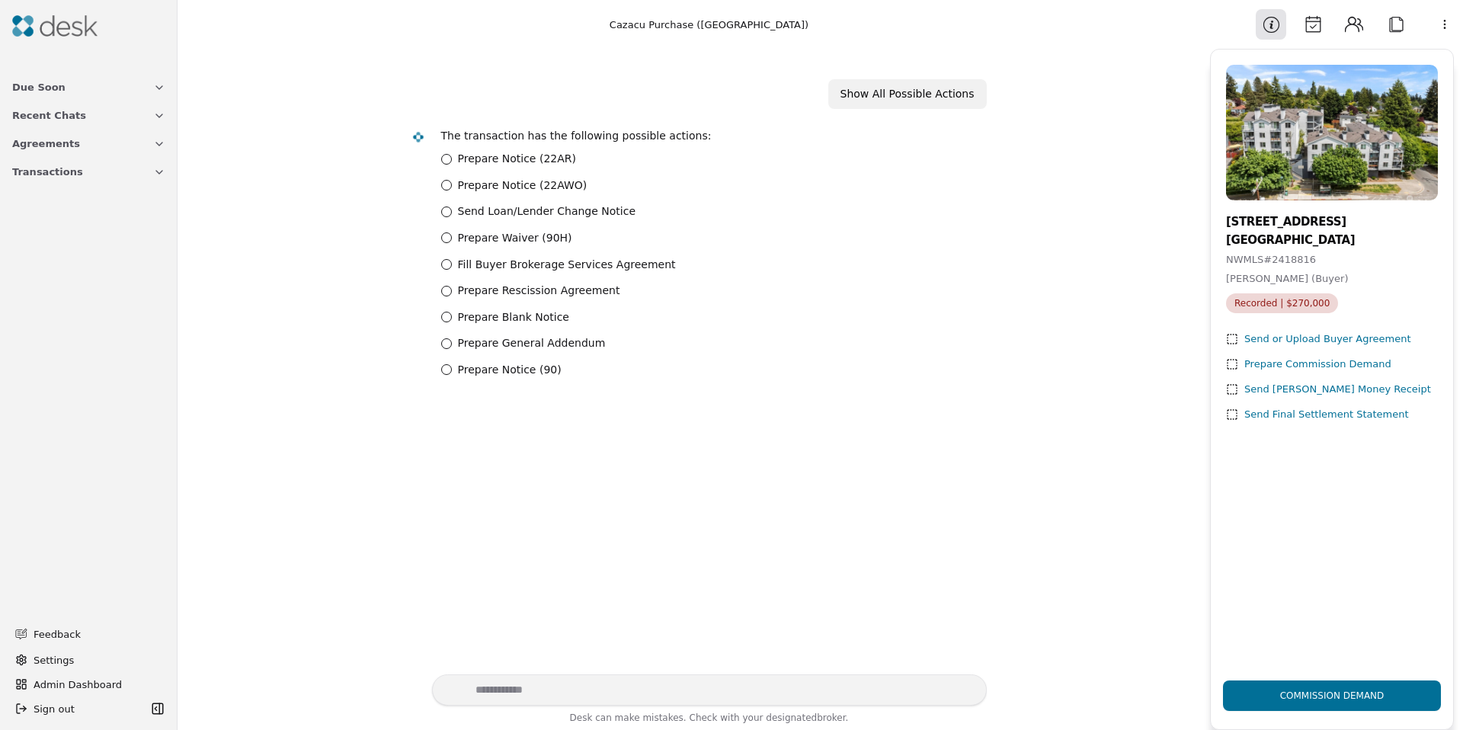
click at [554, 292] on label "Prepare Rescission Agreement" at bounding box center [539, 291] width 162 height 18
click at [452, 292] on Agreement "Prepare Rescission Agreement" at bounding box center [446, 291] width 11 height 11
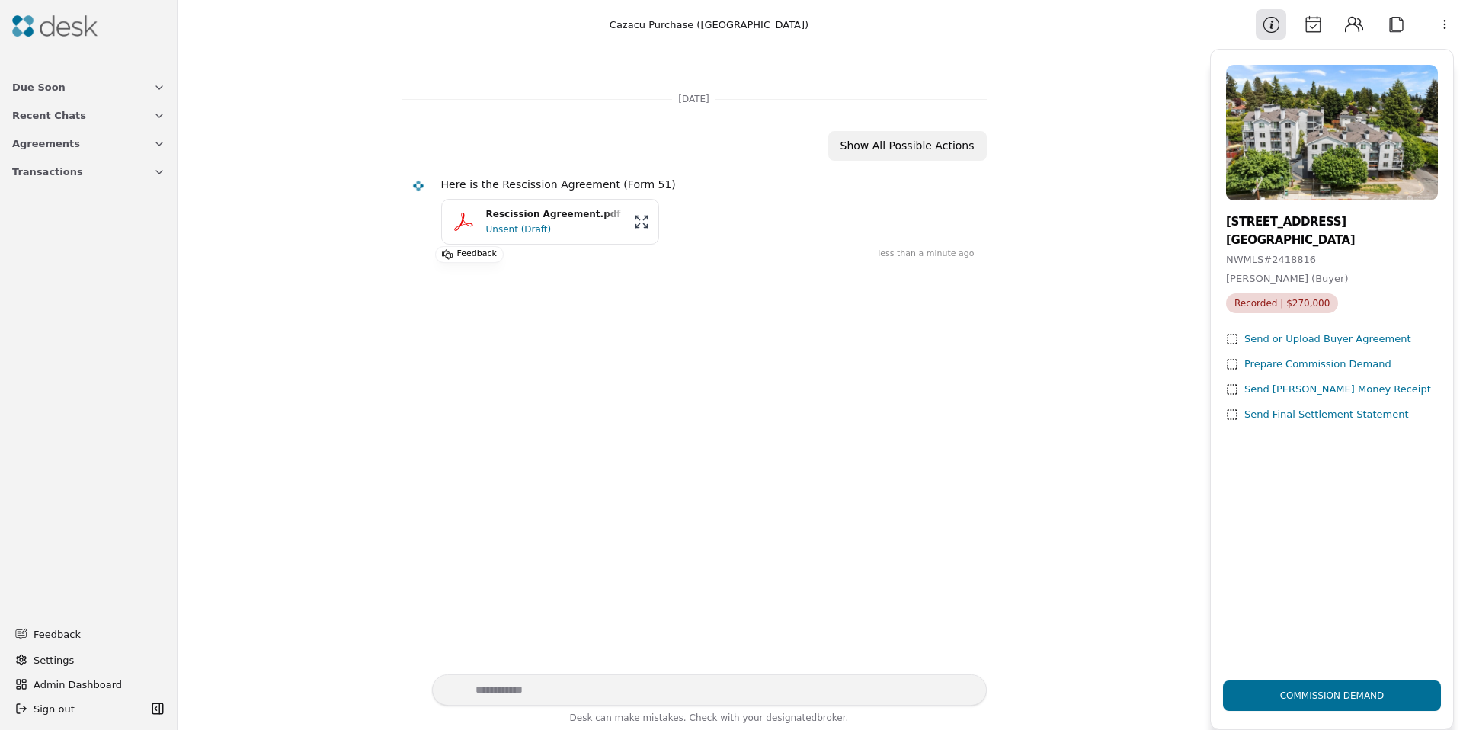
click at [535, 219] on div "Rescission Agreement.pdf" at bounding box center [555, 214] width 139 height 14
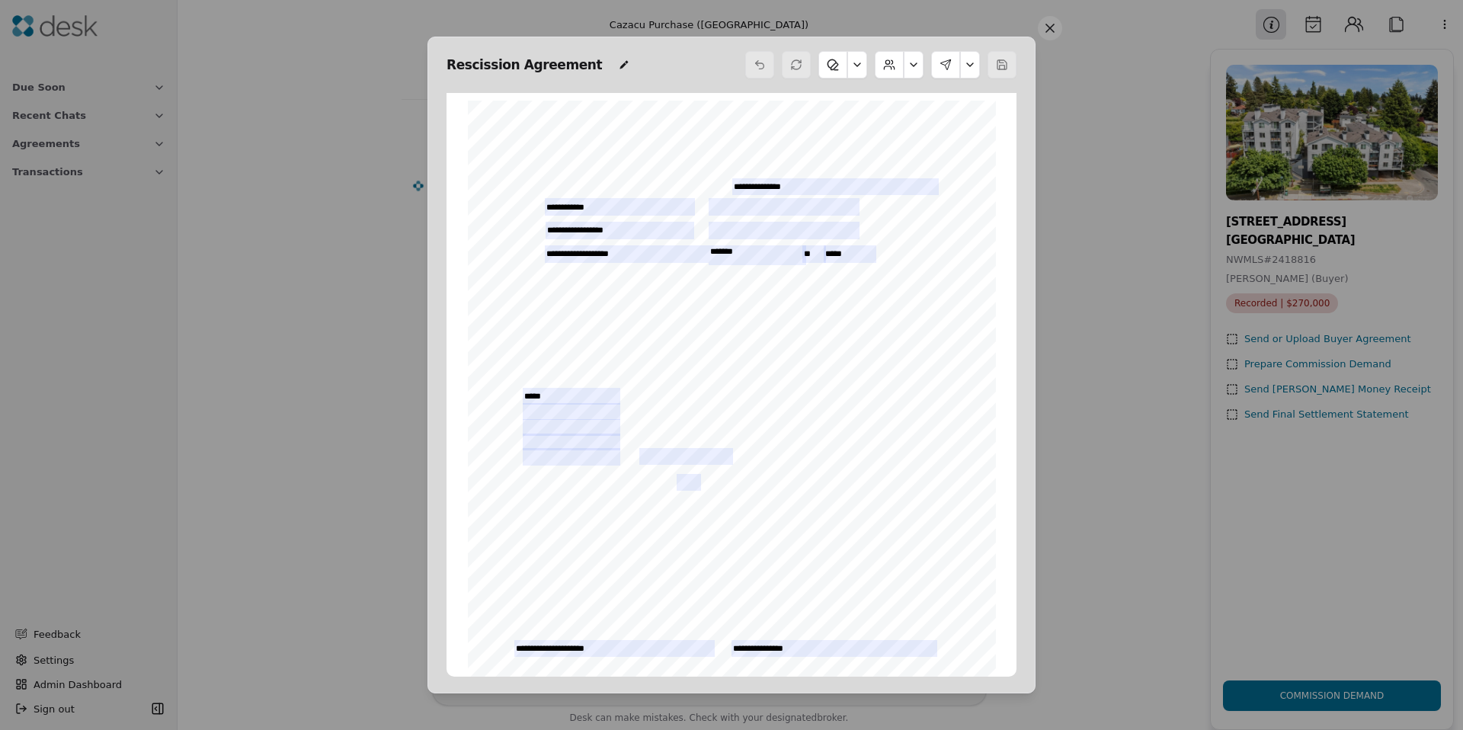
scroll to position [8, 0]
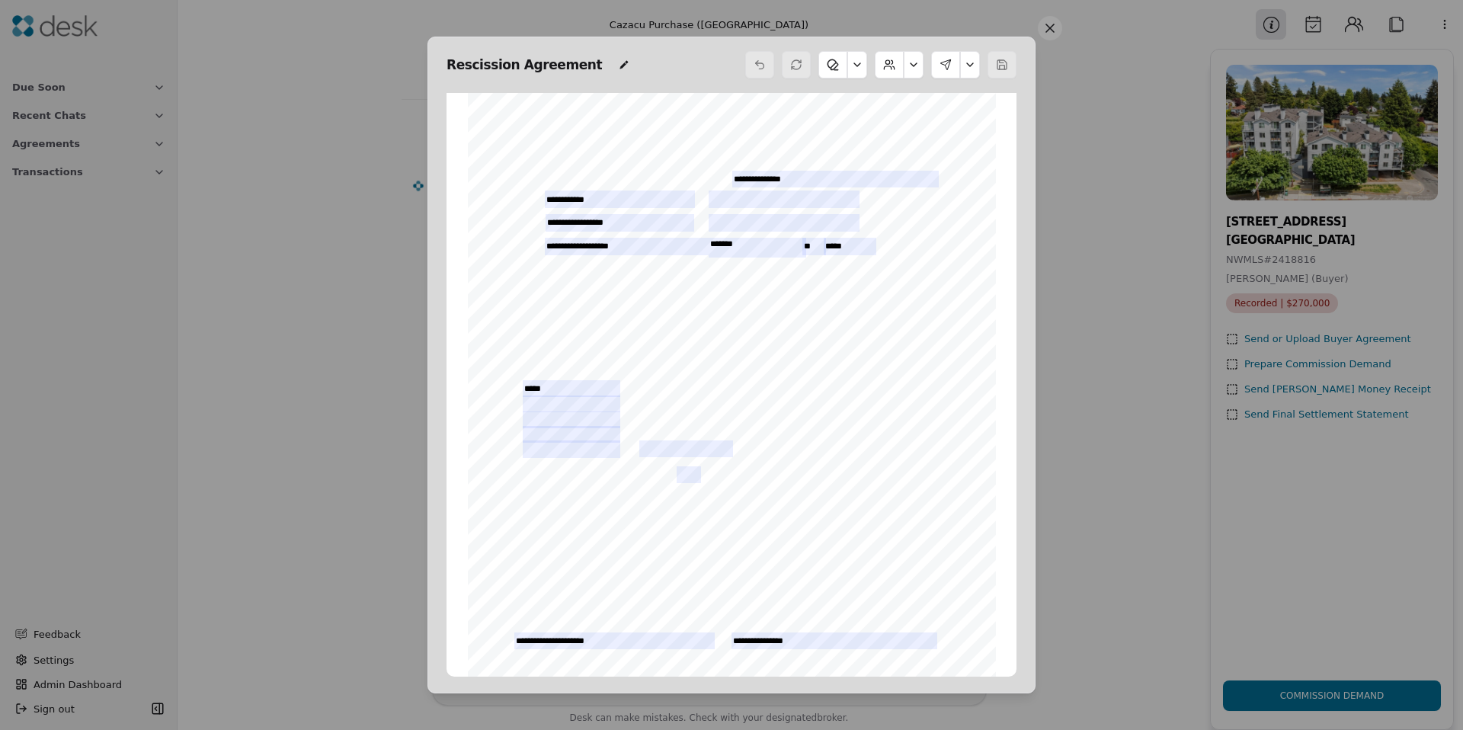
click at [859, 69] on button at bounding box center [857, 64] width 20 height 27
click at [859, 70] on button at bounding box center [857, 64] width 20 height 27
click at [838, 67] on button at bounding box center [832, 64] width 29 height 27
click at [562, 572] on span "Doina Cazacu" at bounding box center [578, 572] width 64 height 8
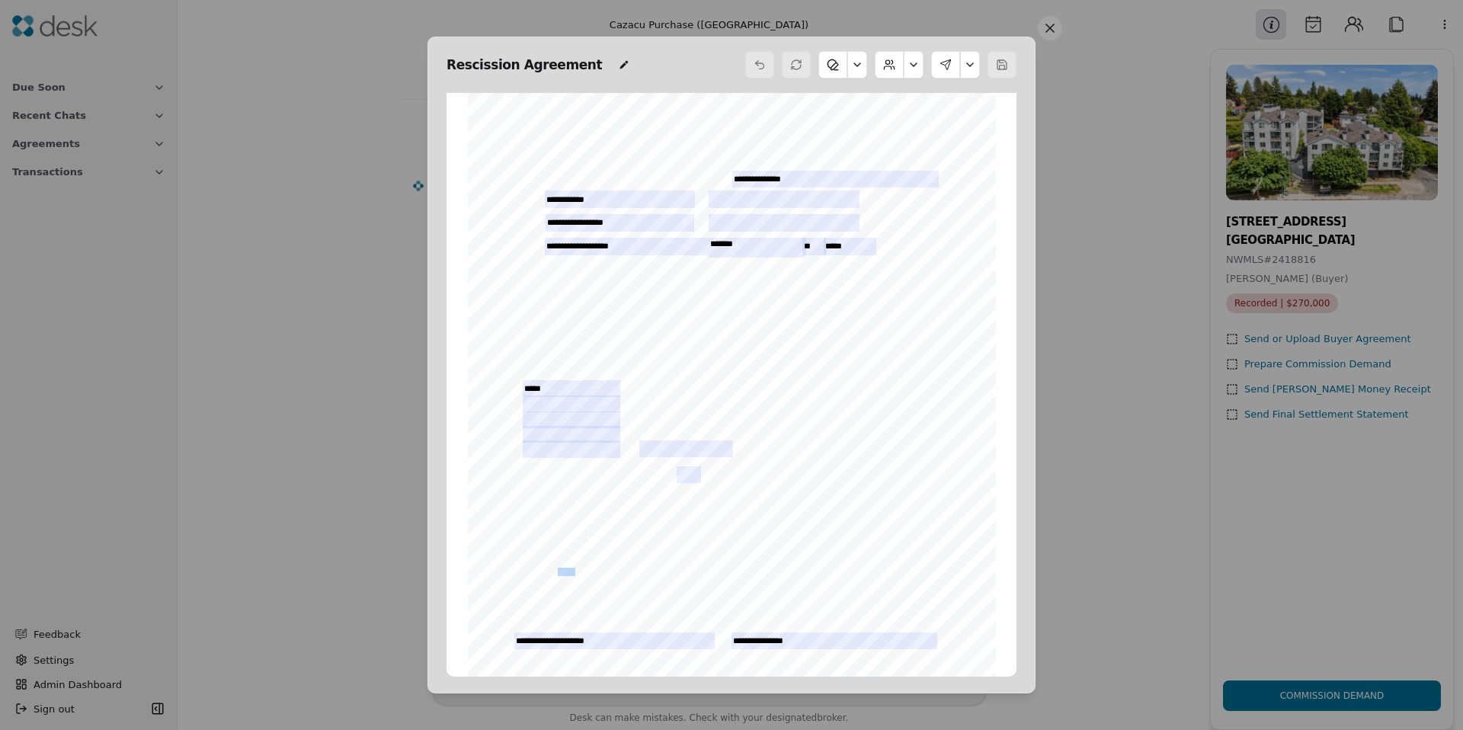
drag, startPoint x: 562, startPoint y: 575, endPoint x: 552, endPoint y: 572, distance: 10.9
click at [552, 572] on span "Doina Cazacu" at bounding box center [578, 572] width 64 height 8
click at [588, 64] on div "Rescission Agreement" at bounding box center [538, 64] width 183 height 21
drag, startPoint x: 1001, startPoint y: 66, endPoint x: 989, endPoint y: 64, distance: 12.4
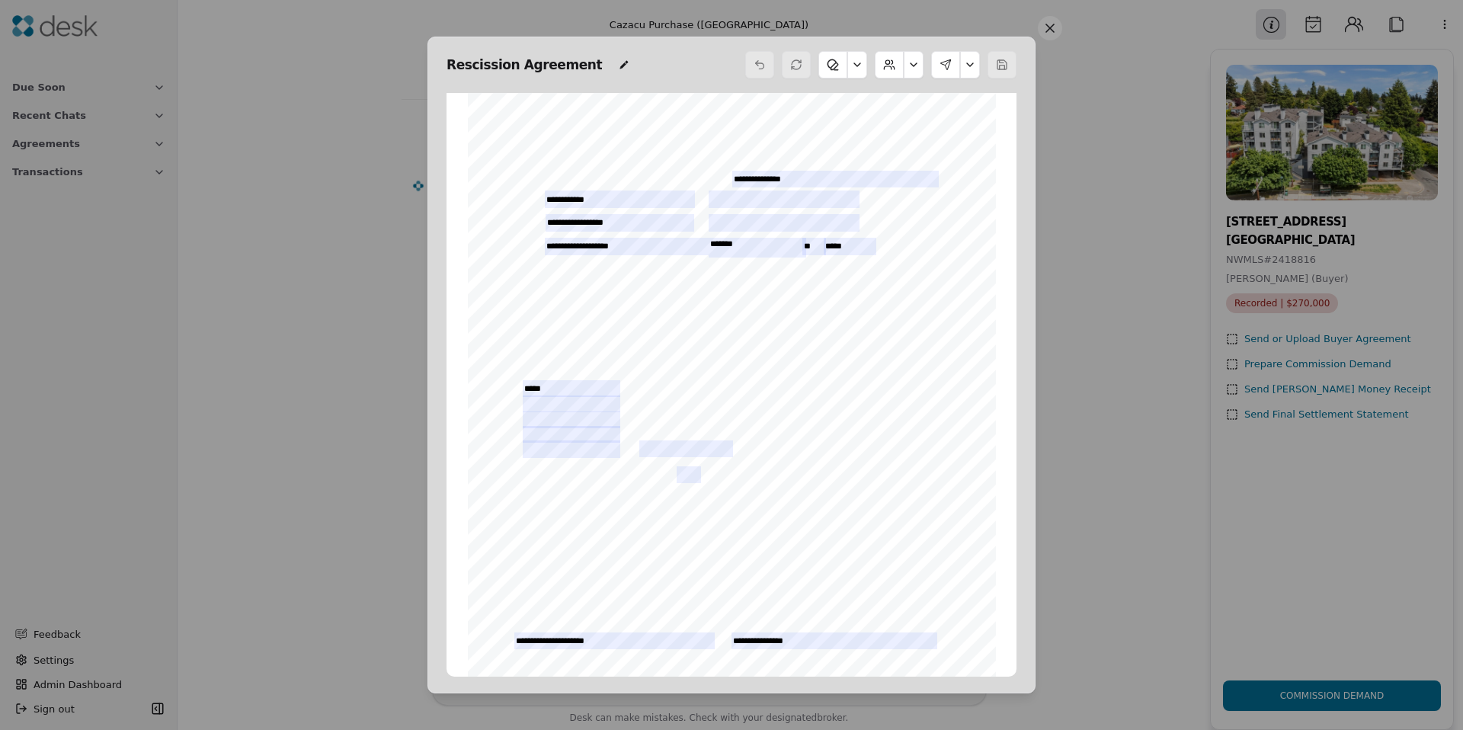
click at [1001, 66] on div at bounding box center [1002, 64] width 29 height 27
click at [973, 62] on button at bounding box center [970, 64] width 20 height 27
click at [936, 158] on button "Edit Signers" at bounding box center [918, 156] width 91 height 27
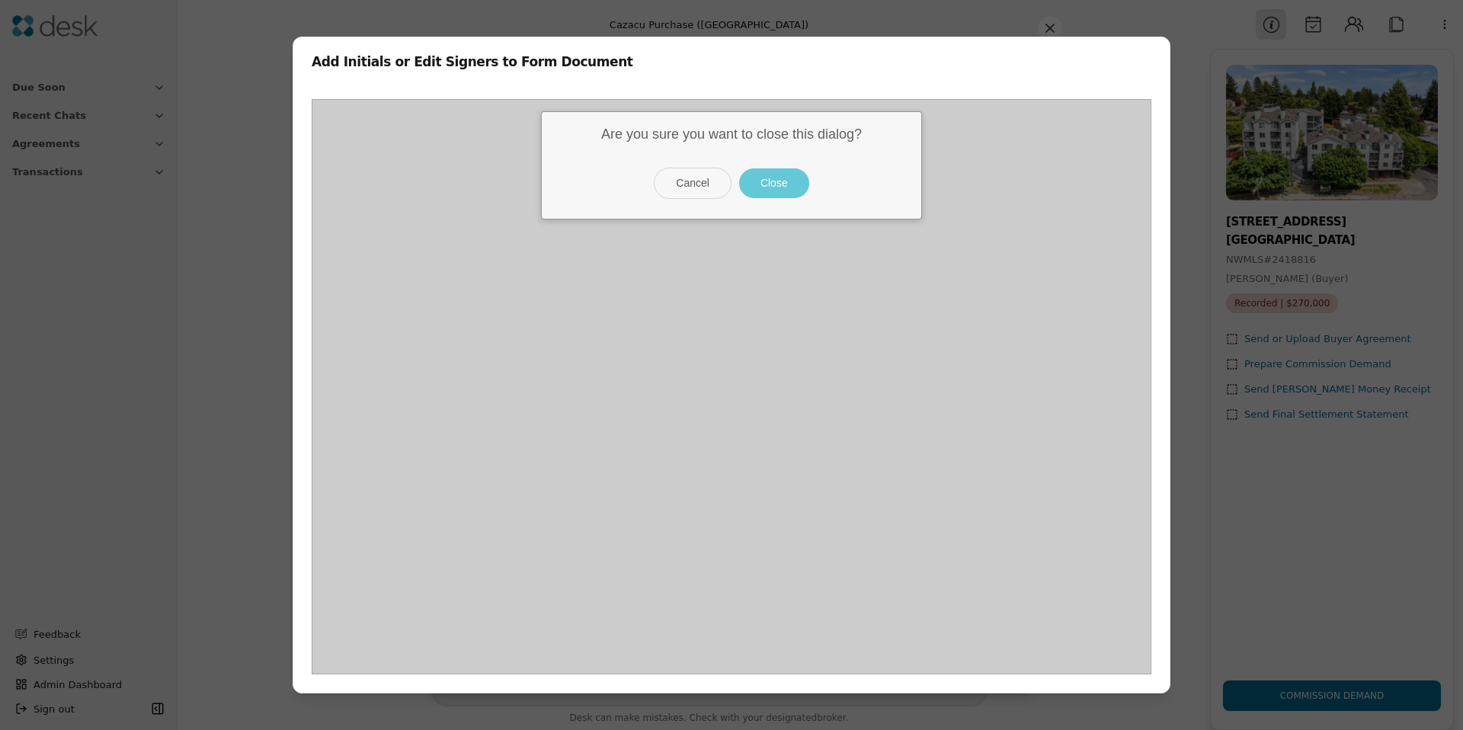
click at [783, 178] on button "Close" at bounding box center [774, 183] width 70 height 30
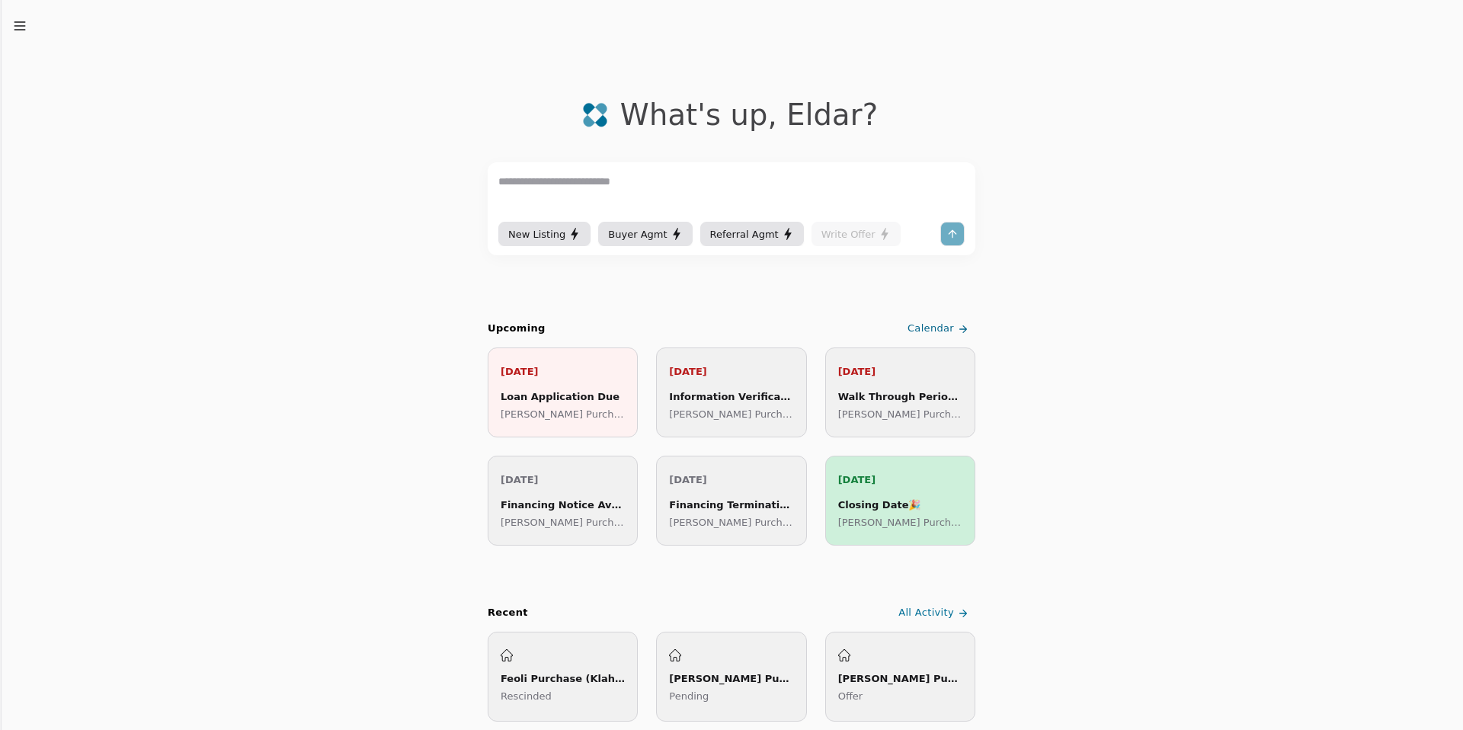
click at [16, 26] on line "button" at bounding box center [19, 26] width 10 height 0
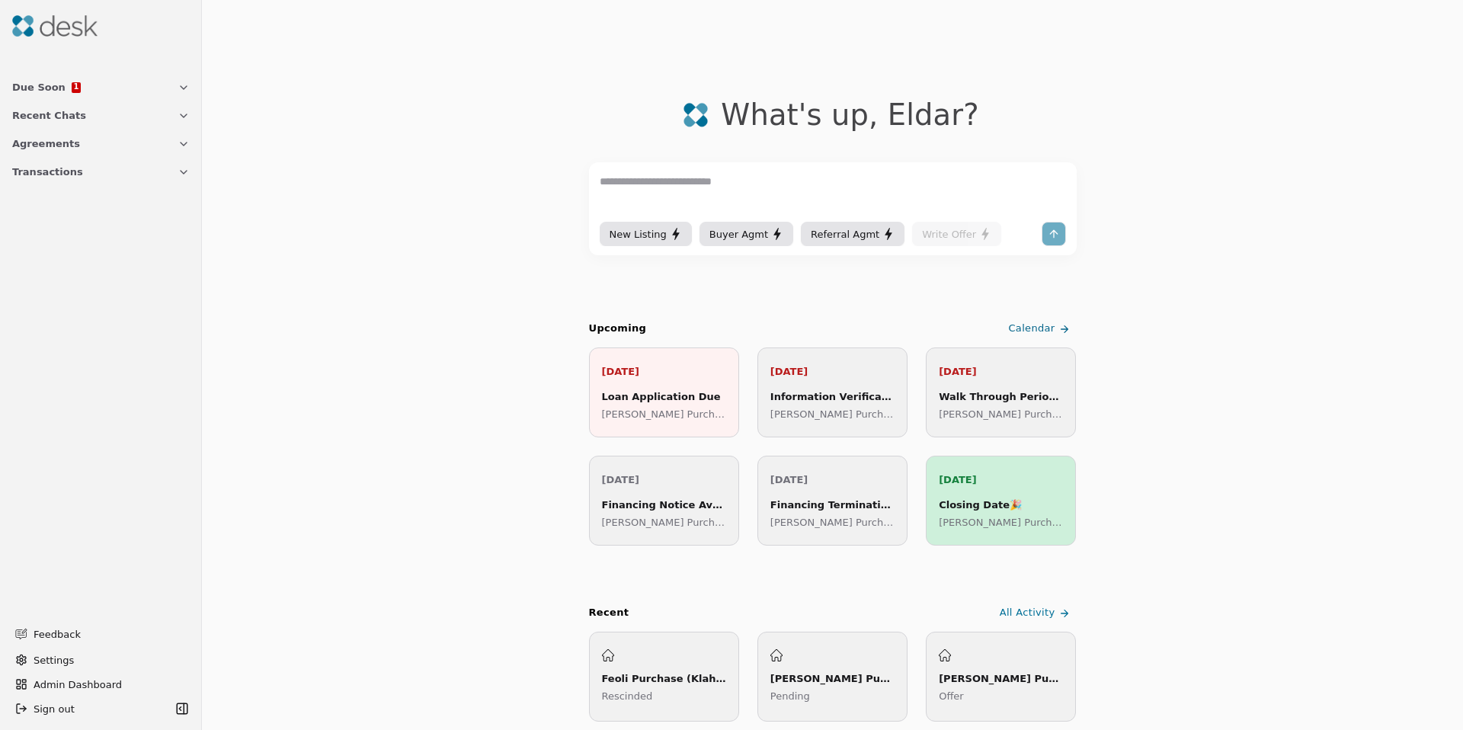
click at [43, 162] on button "Transactions" at bounding box center [101, 172] width 196 height 28
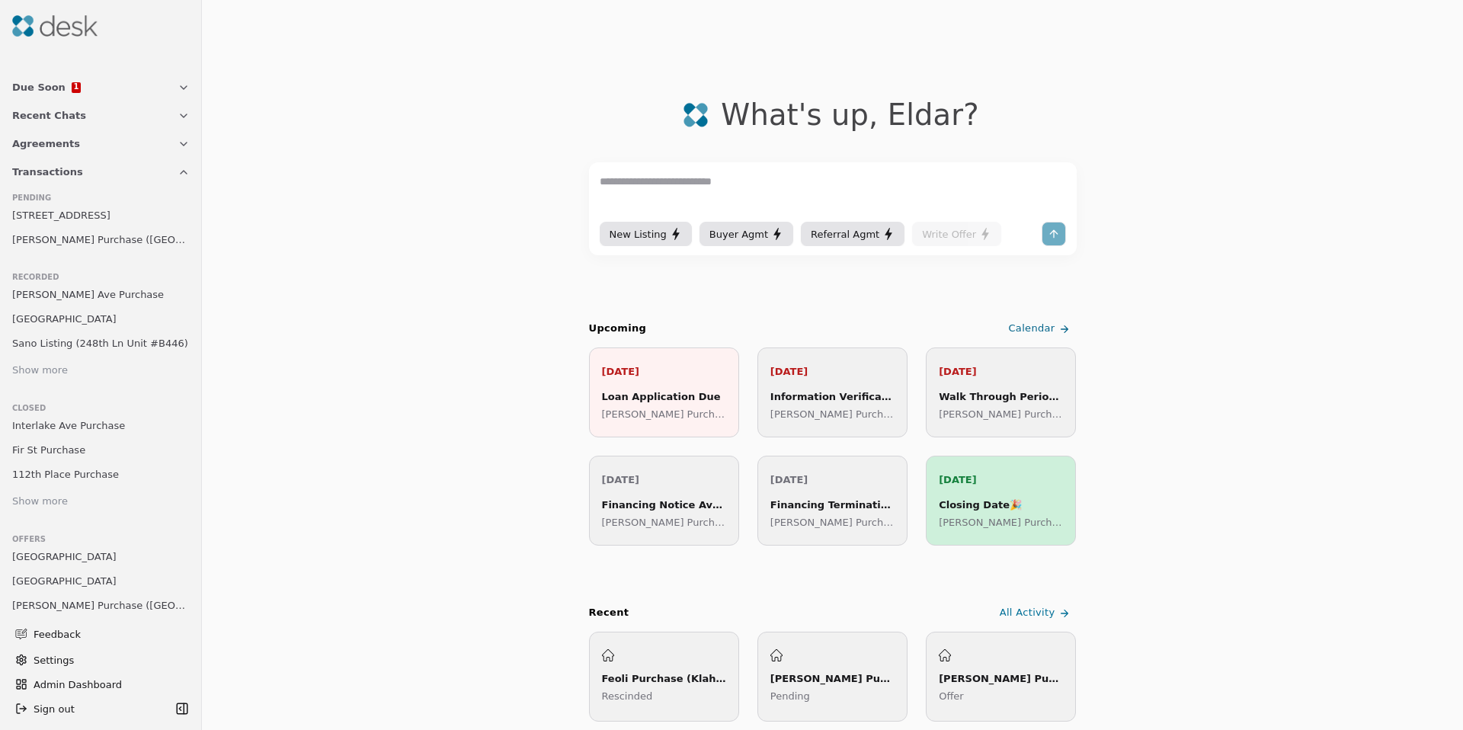
click at [50, 218] on span "[STREET_ADDRESS]" at bounding box center [61, 215] width 98 height 16
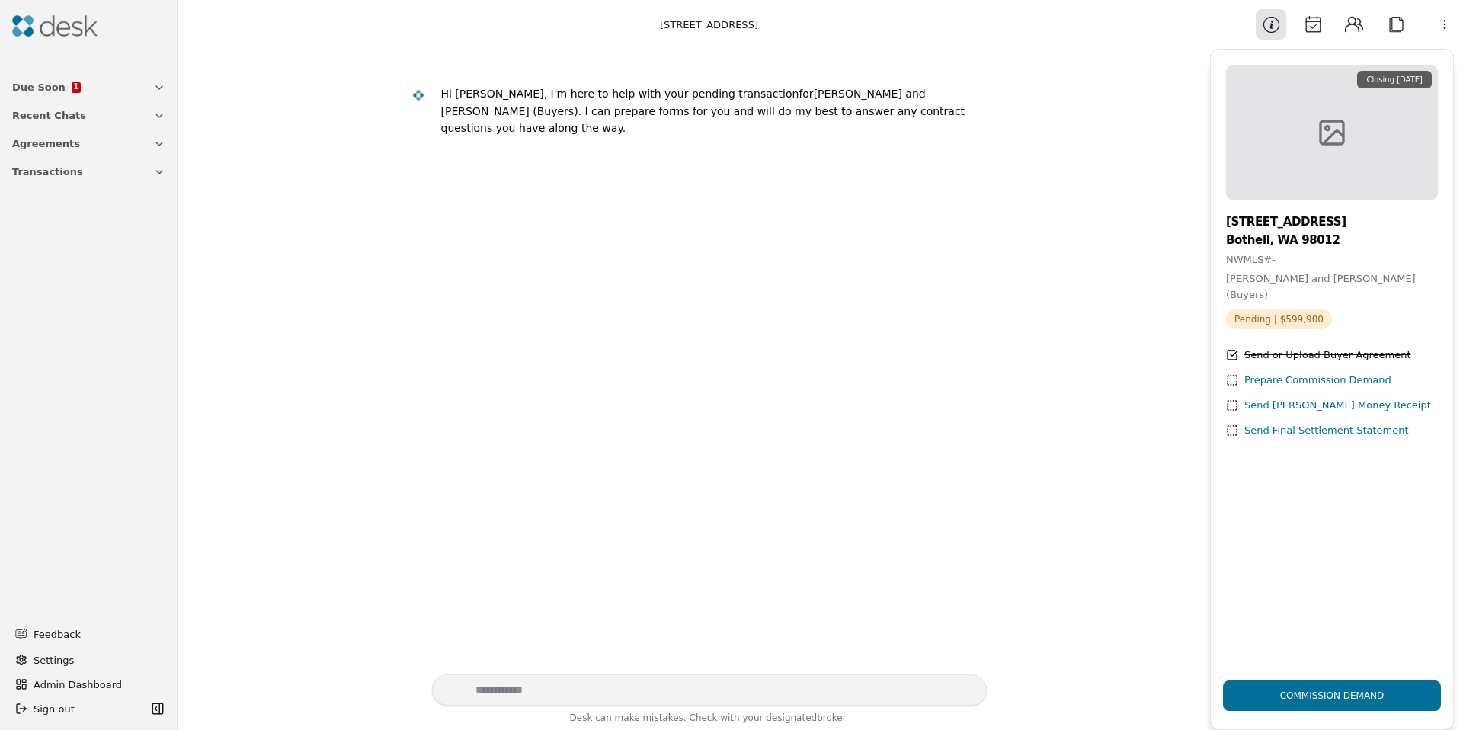
click at [1461, 24] on div "Information Calendar Contacts Attach More" at bounding box center [1358, 24] width 210 height 30
click at [1455, 26] on html "Due Soon 1 Recent Chats Agreements Transactions Feedback Settings Admin Dashboa…" at bounding box center [731, 365] width 1463 height 730
click at [1376, 104] on div "Available Actions" at bounding box center [1405, 109] width 118 height 25
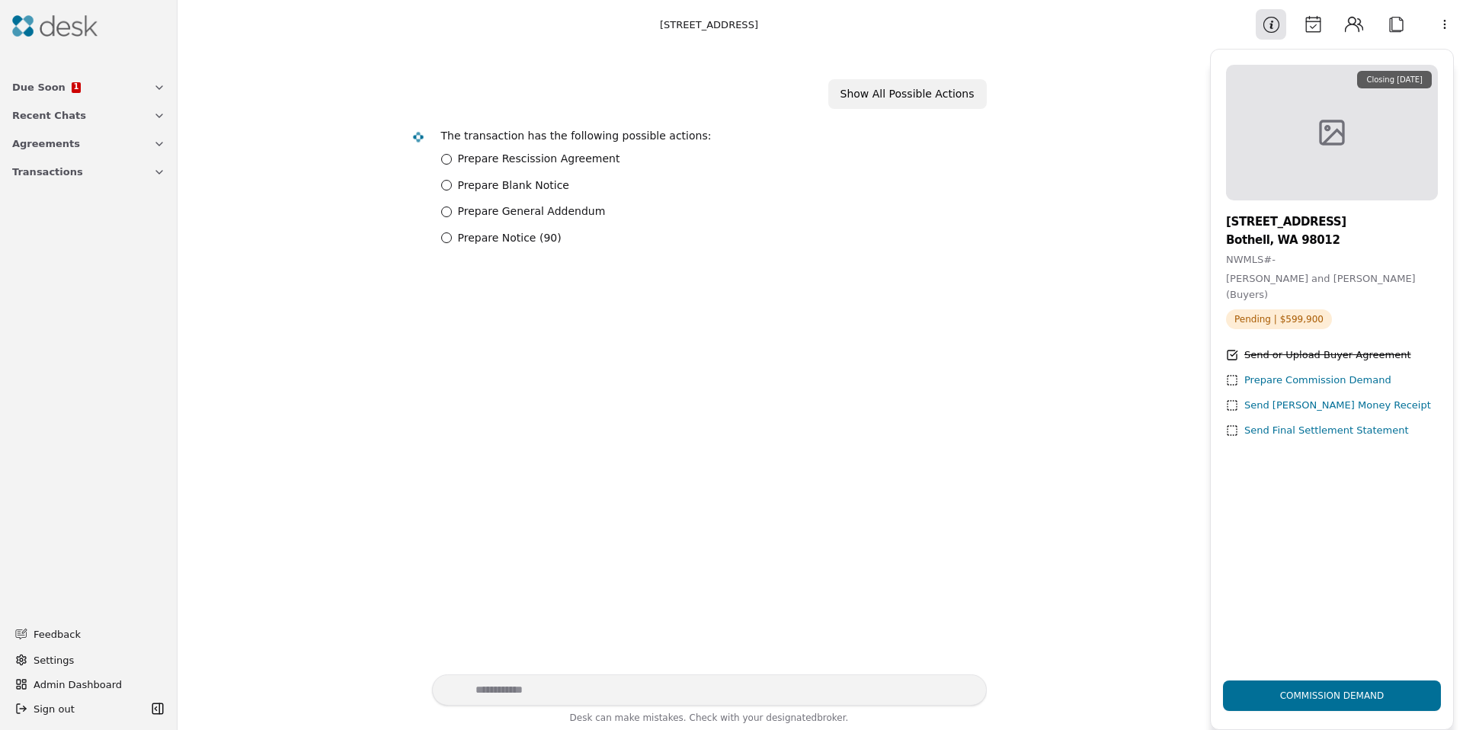
click at [497, 208] on label "Prepare General Addendum" at bounding box center [532, 212] width 148 height 18
click at [452, 208] on Addendum "Prepare General Addendum" at bounding box center [446, 212] width 11 height 11
click at [582, 296] on input "text" at bounding box center [563, 295] width 244 height 27
click at [482, 229] on label "Prepare Notice (90)" at bounding box center [510, 238] width 104 height 18
click at [489, 238] on label "Prepare Notice (90)" at bounding box center [510, 238] width 104 height 18
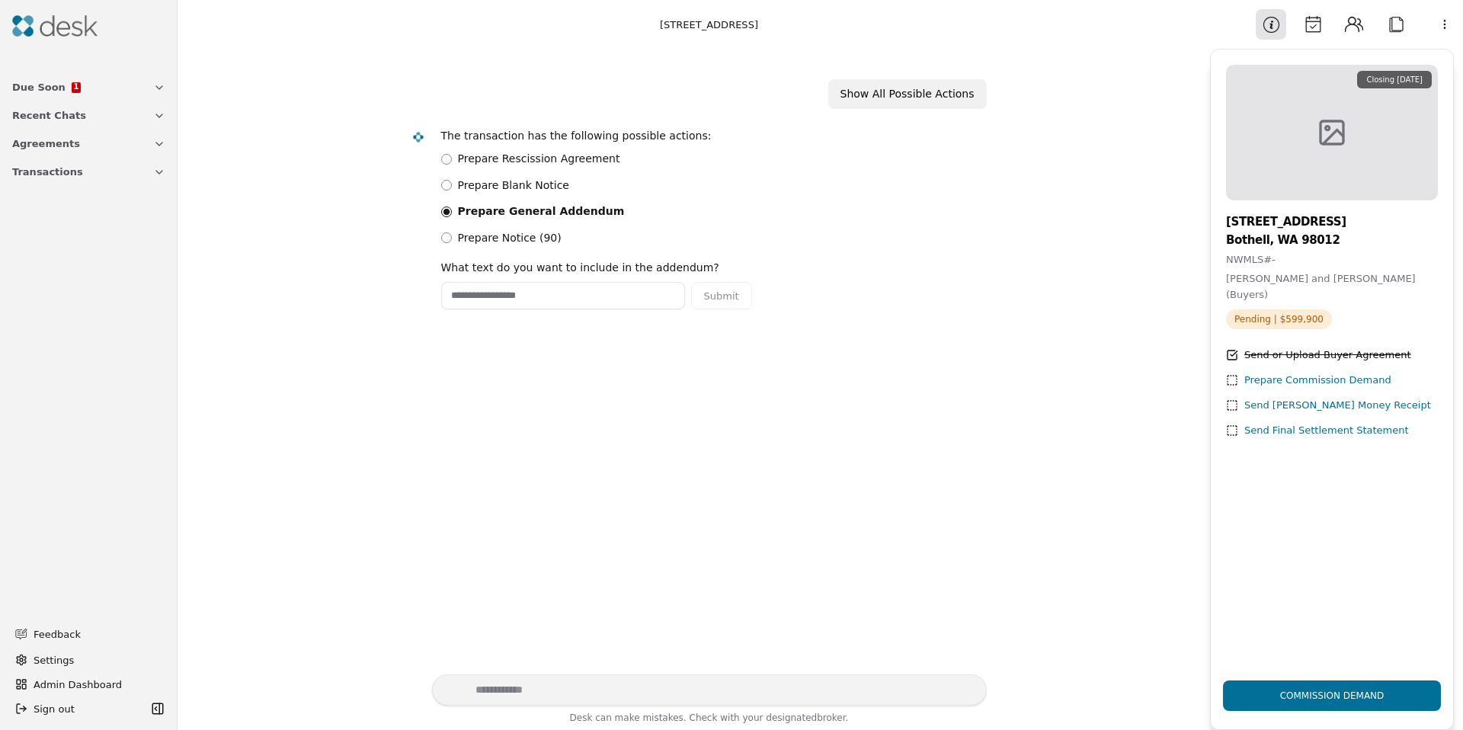
click at [429, 232] on div "The transaction has the following possible actions: Prepare Rescission Agreemen…" at bounding box center [694, 218] width 585 height 201
click at [451, 234] on div "Prepare Notice (90)" at bounding box center [707, 238] width 533 height 18
click at [466, 210] on label "Prepare General Addendum" at bounding box center [541, 212] width 167 height 18
click at [1433, 31] on html "Due Soon 1 Recent Chats Agreements Transactions Feedback Settings Admin Dashboa…" at bounding box center [731, 365] width 1463 height 730
drag, startPoint x: 1391, startPoint y: 81, endPoint x: 1378, endPoint y: 107, distance: 29.0
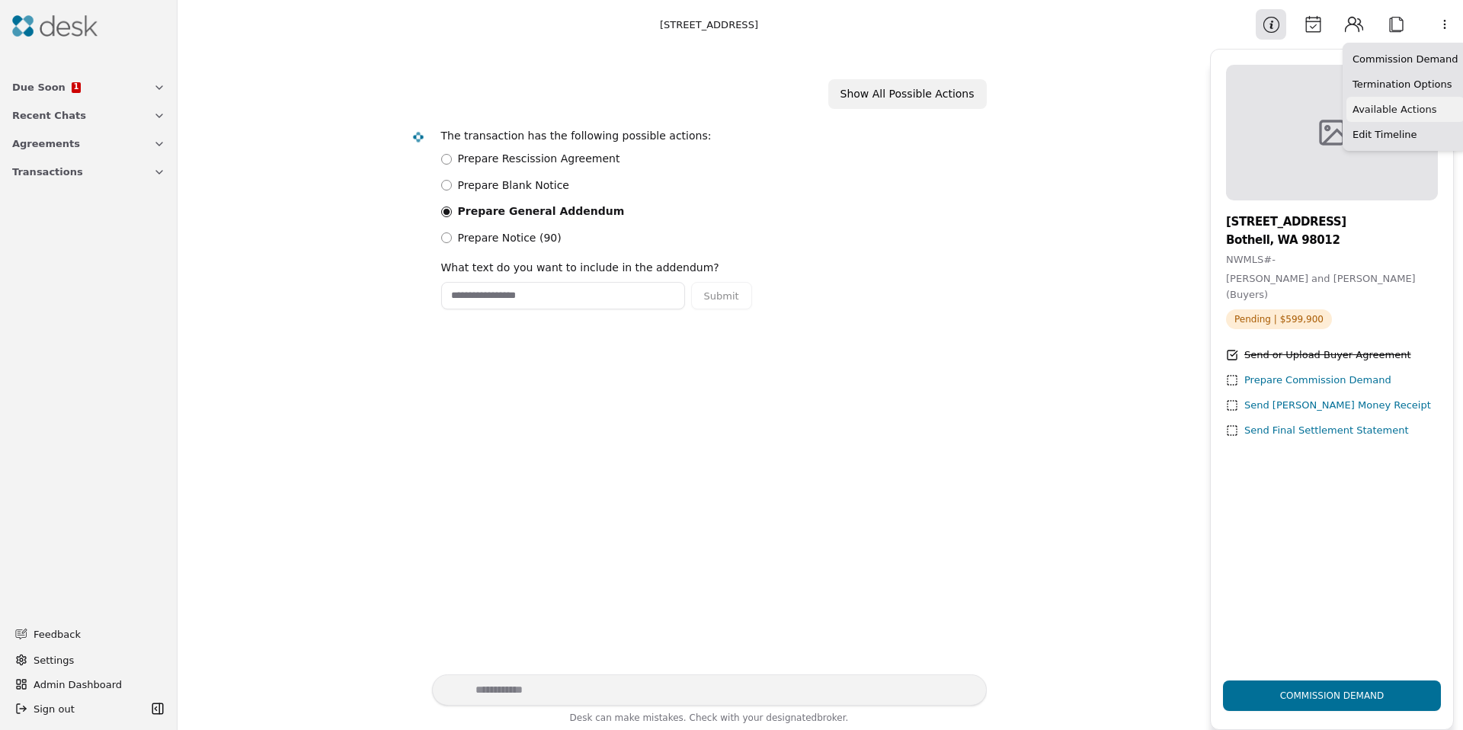
click at [1378, 107] on div "Commission Demand Termination Options Available Actions Edit Timeline" at bounding box center [1406, 97] width 126 height 108
click at [1438, 20] on html "Due Soon 1 Recent Chats Agreements Transactions Feedback Settings Admin Dashboa…" at bounding box center [731, 365] width 1463 height 730
click at [1371, 107] on div "Available Actions" at bounding box center [1405, 109] width 118 height 25
click at [496, 301] on input "text" at bounding box center [563, 295] width 244 height 27
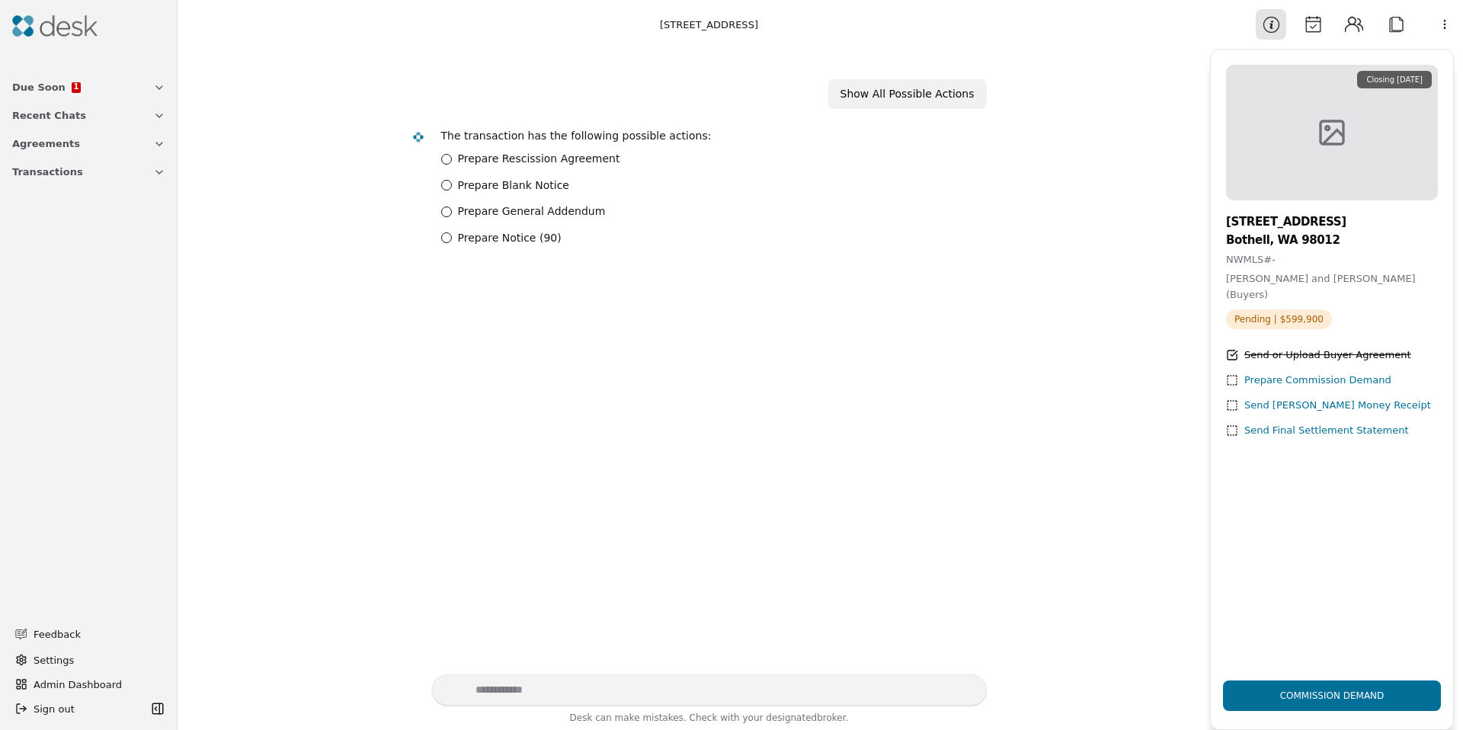
click at [524, 216] on label "Prepare General Addendum" at bounding box center [532, 212] width 148 height 18
click at [452, 216] on Addendum "Prepare General Addendum" at bounding box center [446, 212] width 11 height 11
click at [508, 242] on label "Prepare Notice (90)" at bounding box center [510, 238] width 104 height 18
click at [499, 295] on input "text" at bounding box center [563, 295] width 244 height 27
type input "*"
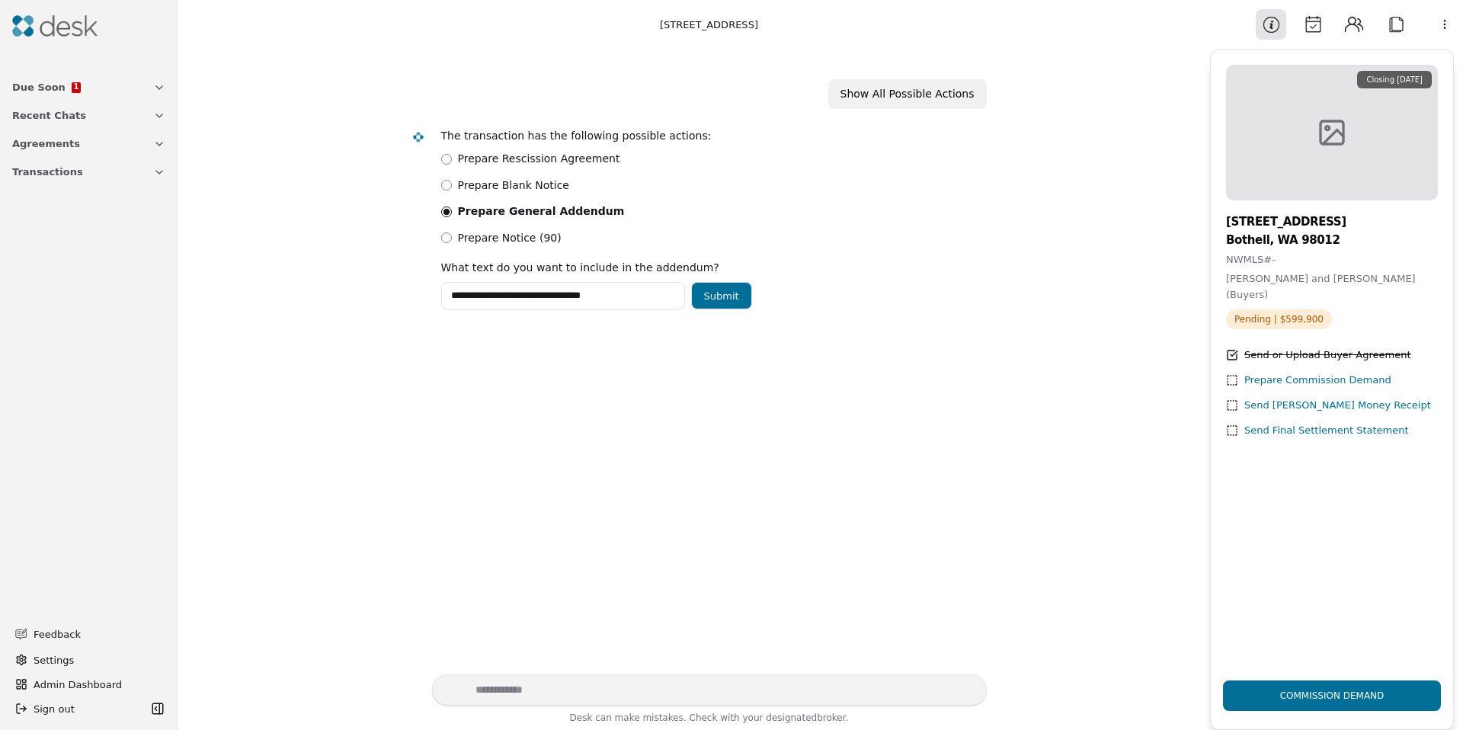
type input "**********"
click at [714, 292] on button "Submit" at bounding box center [721, 295] width 61 height 27
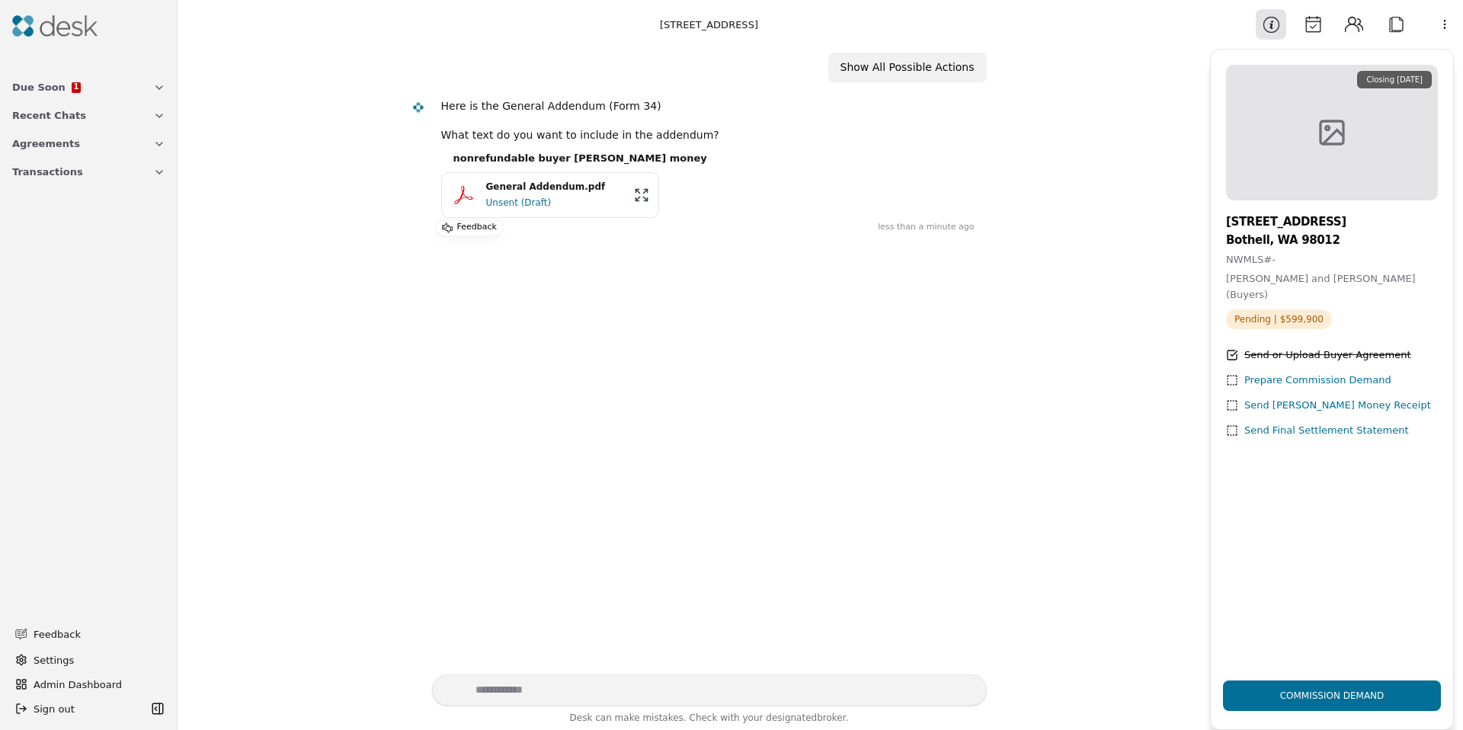
scroll to position [82, 0]
click at [486, 203] on div "Unsent (Draft)" at bounding box center [555, 198] width 139 height 15
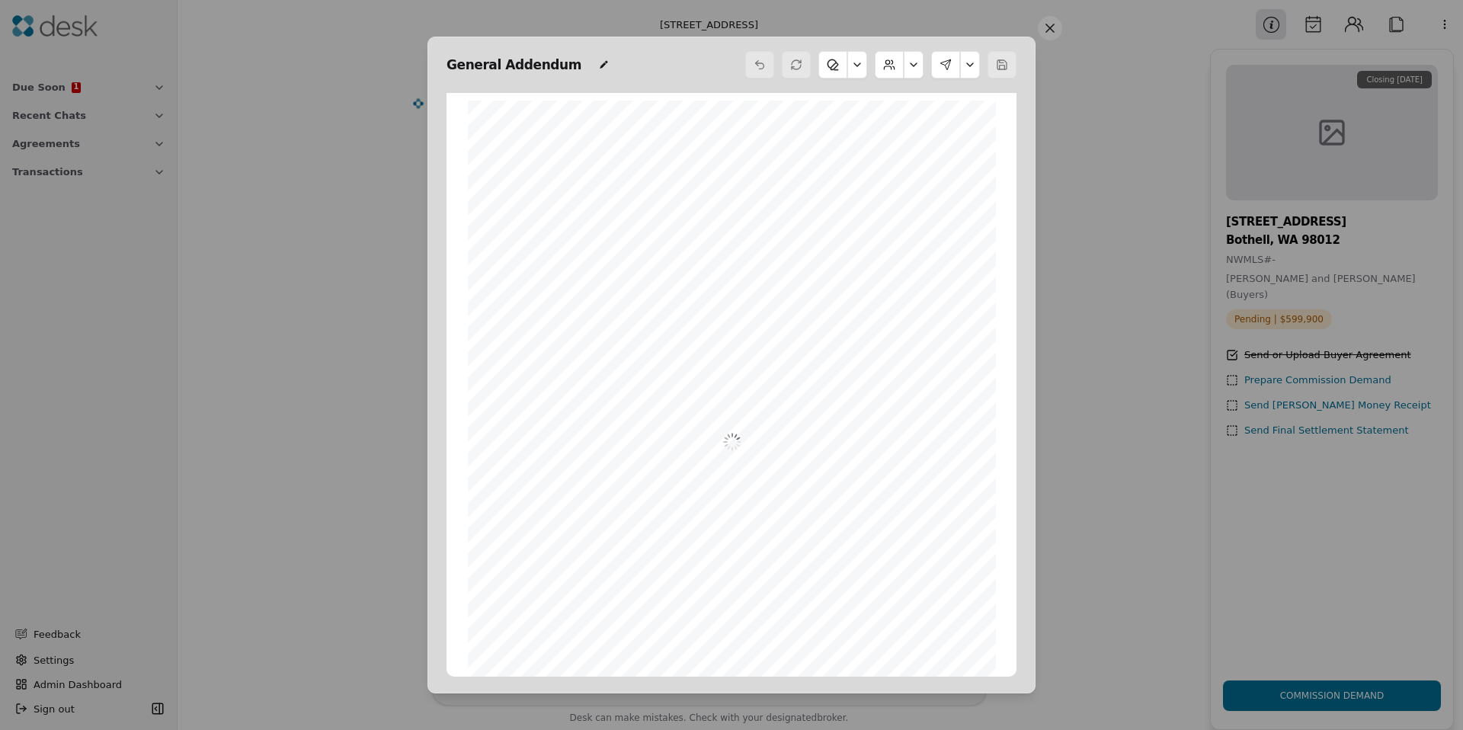
scroll to position [8, 0]
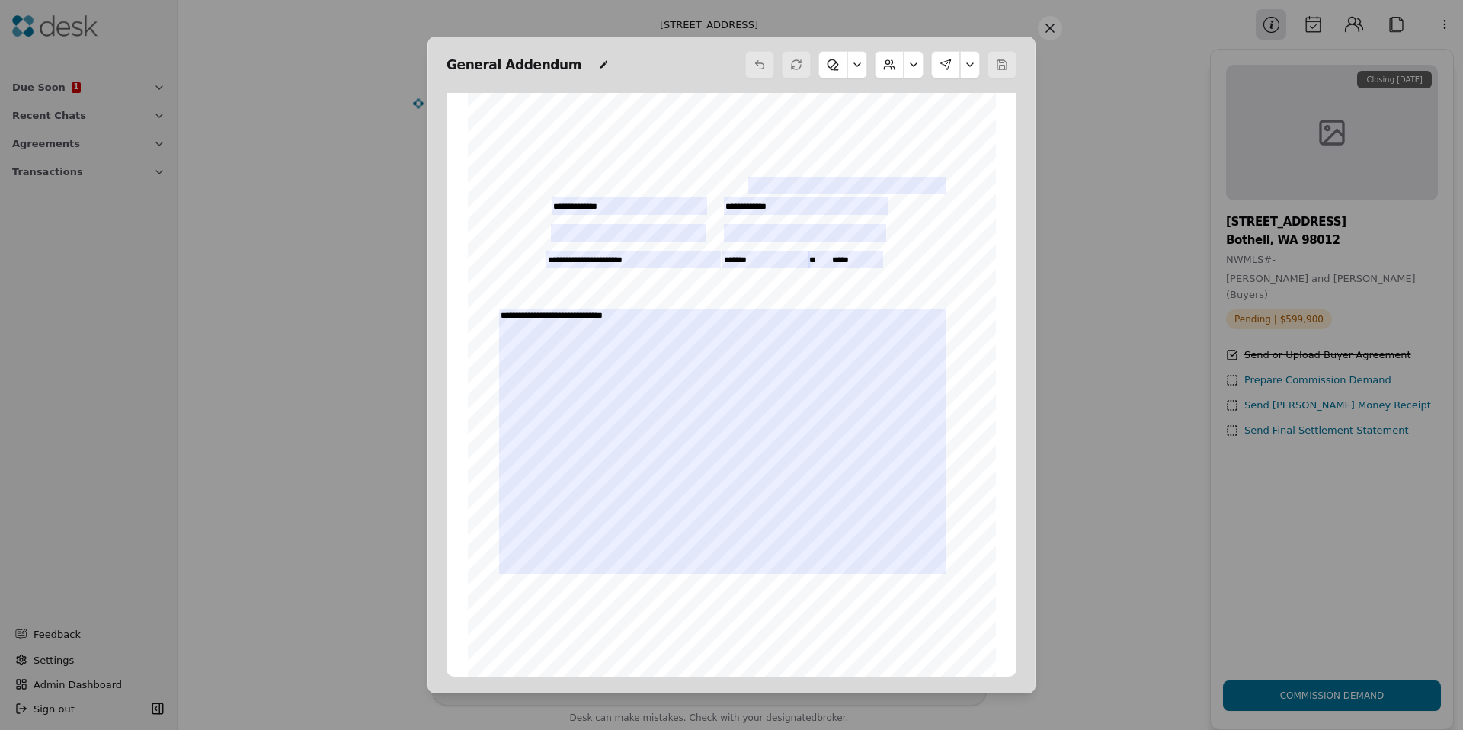
click at [850, 69] on button at bounding box center [857, 64] width 20 height 27
click at [853, 68] on button at bounding box center [857, 64] width 20 height 27
click at [923, 62] on button at bounding box center [914, 64] width 20 height 27
click at [920, 62] on button at bounding box center [914, 64] width 20 height 27
click at [971, 59] on button at bounding box center [970, 64] width 20 height 27
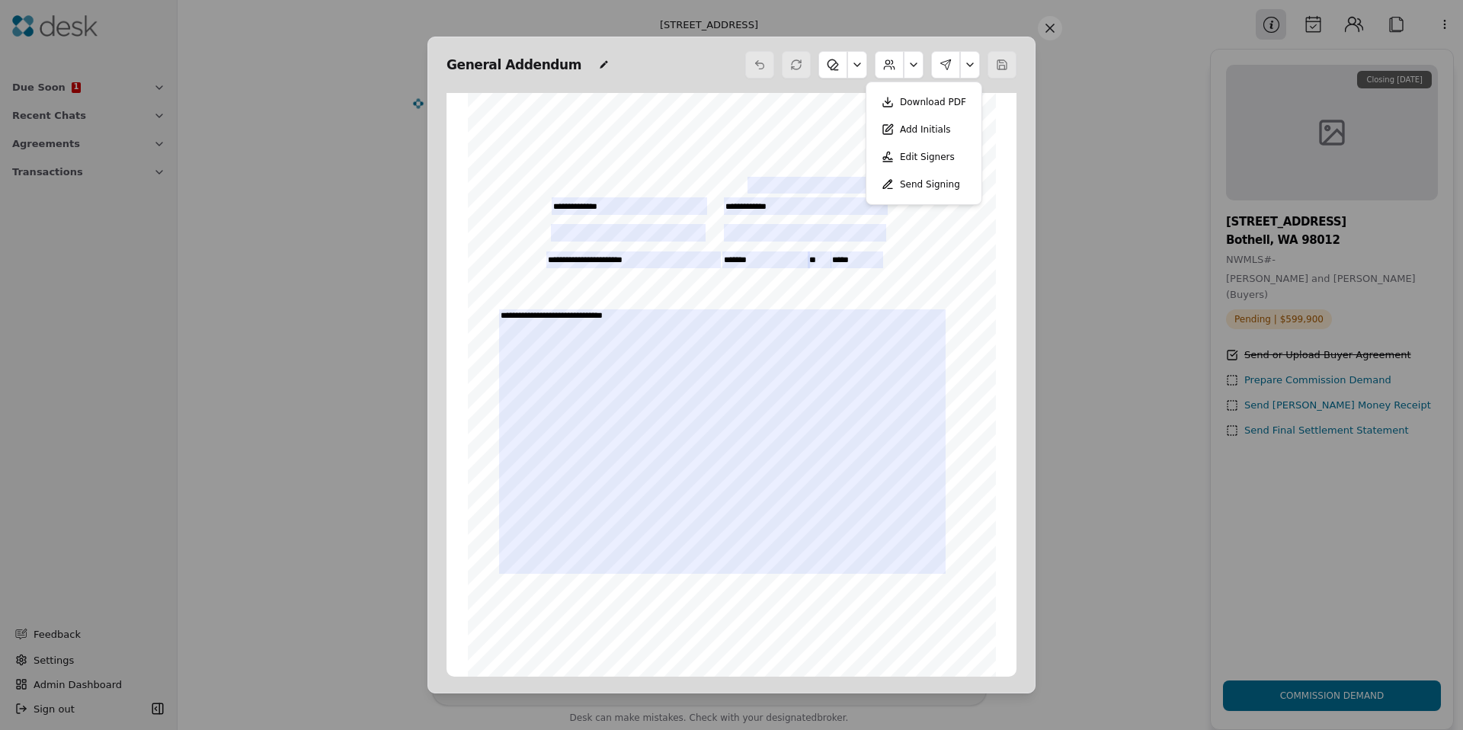
click at [971, 59] on button at bounding box center [970, 64] width 20 height 27
click at [927, 136] on button "Add Initials" at bounding box center [917, 129] width 88 height 27
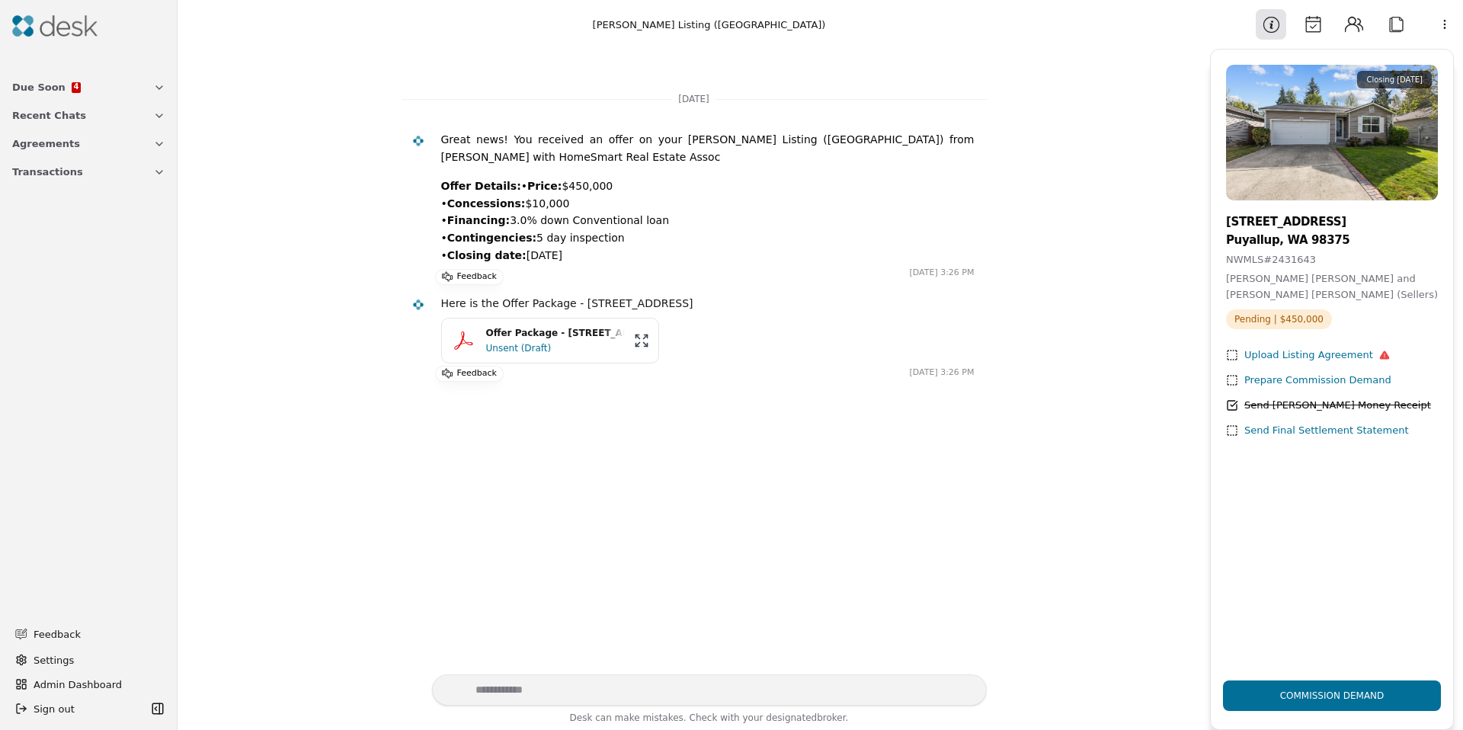
click at [504, 356] on div "Unsent (Draft)" at bounding box center [555, 348] width 139 height 15
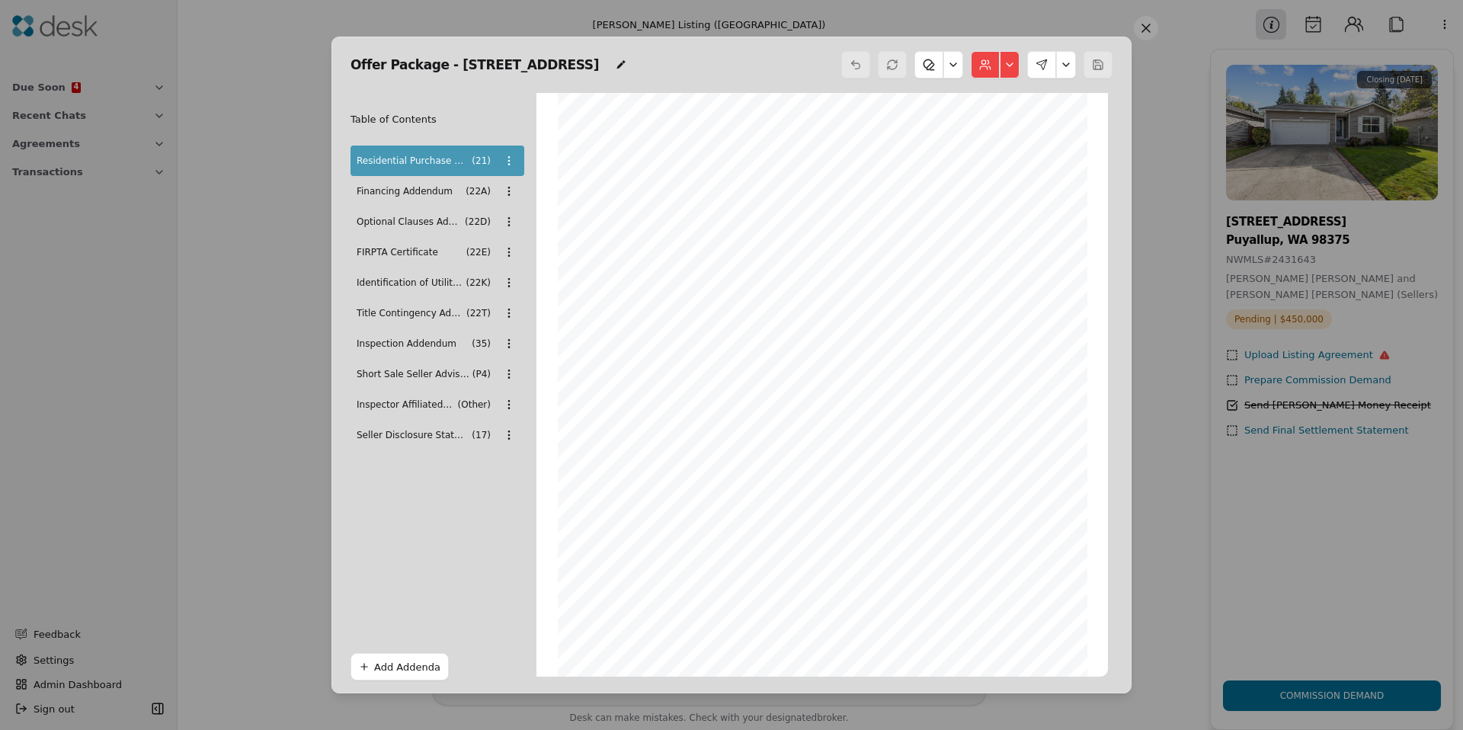
scroll to position [3583, 0]
click at [1015, 62] on button at bounding box center [1010, 64] width 20 height 27
click at [1074, 63] on button at bounding box center [1066, 64] width 20 height 27
click at [1072, 62] on button at bounding box center [1066, 64] width 20 height 27
click at [946, 66] on button at bounding box center [953, 64] width 20 height 27
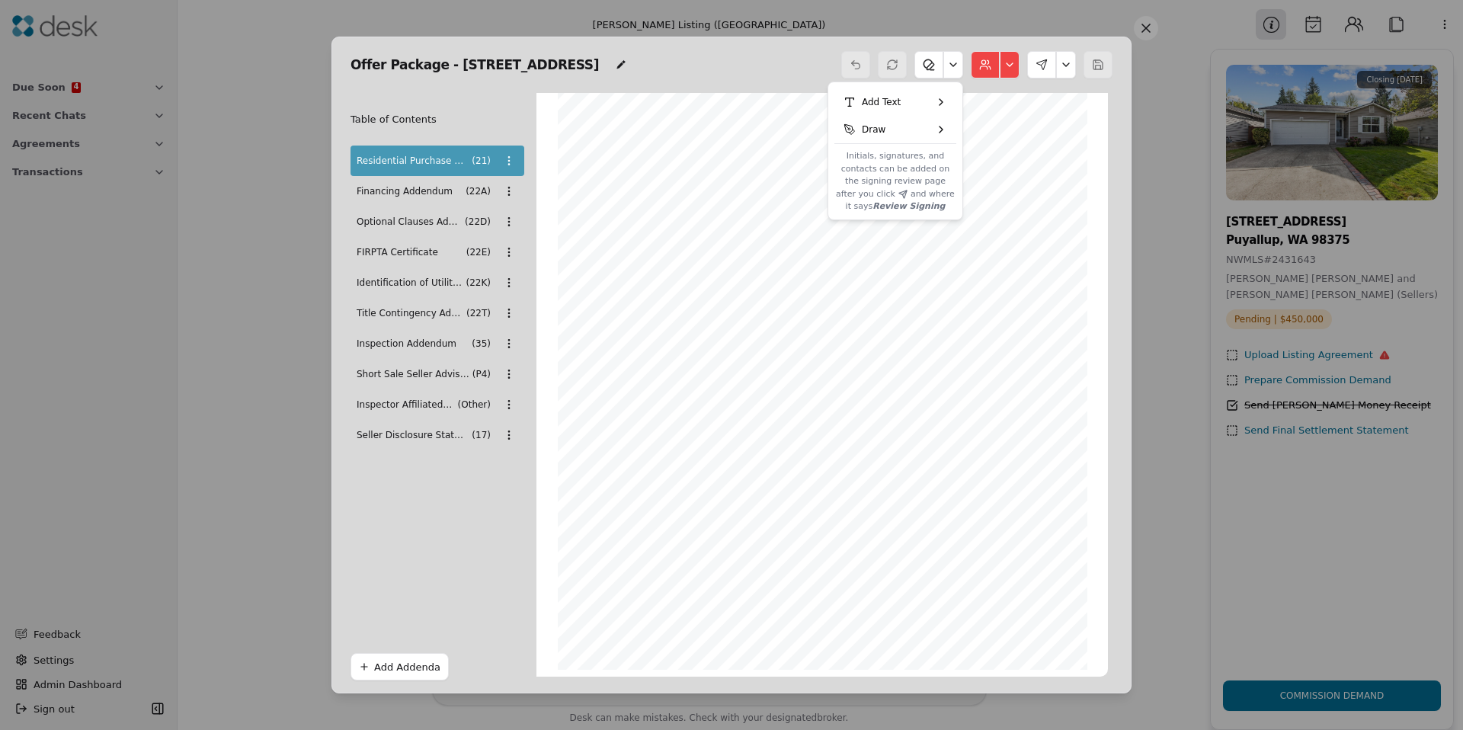
click at [946, 66] on button at bounding box center [953, 64] width 20 height 27
click at [1065, 60] on button at bounding box center [1066, 64] width 20 height 27
click at [1032, 125] on button "Review Signing" at bounding box center [1018, 129] width 106 height 27
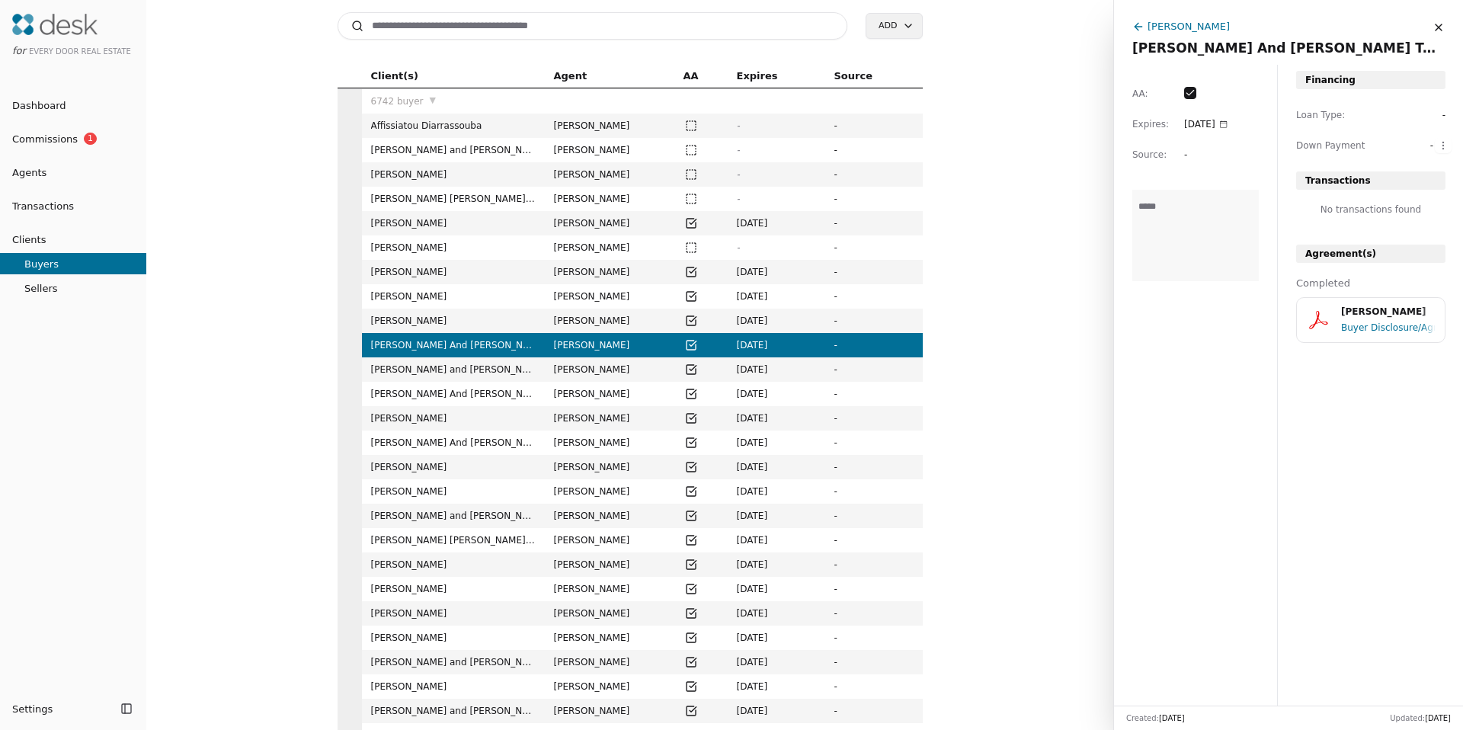
click at [410, 401] on span "[PERSON_NAME] And [PERSON_NAME]" at bounding box center [453, 393] width 165 height 15
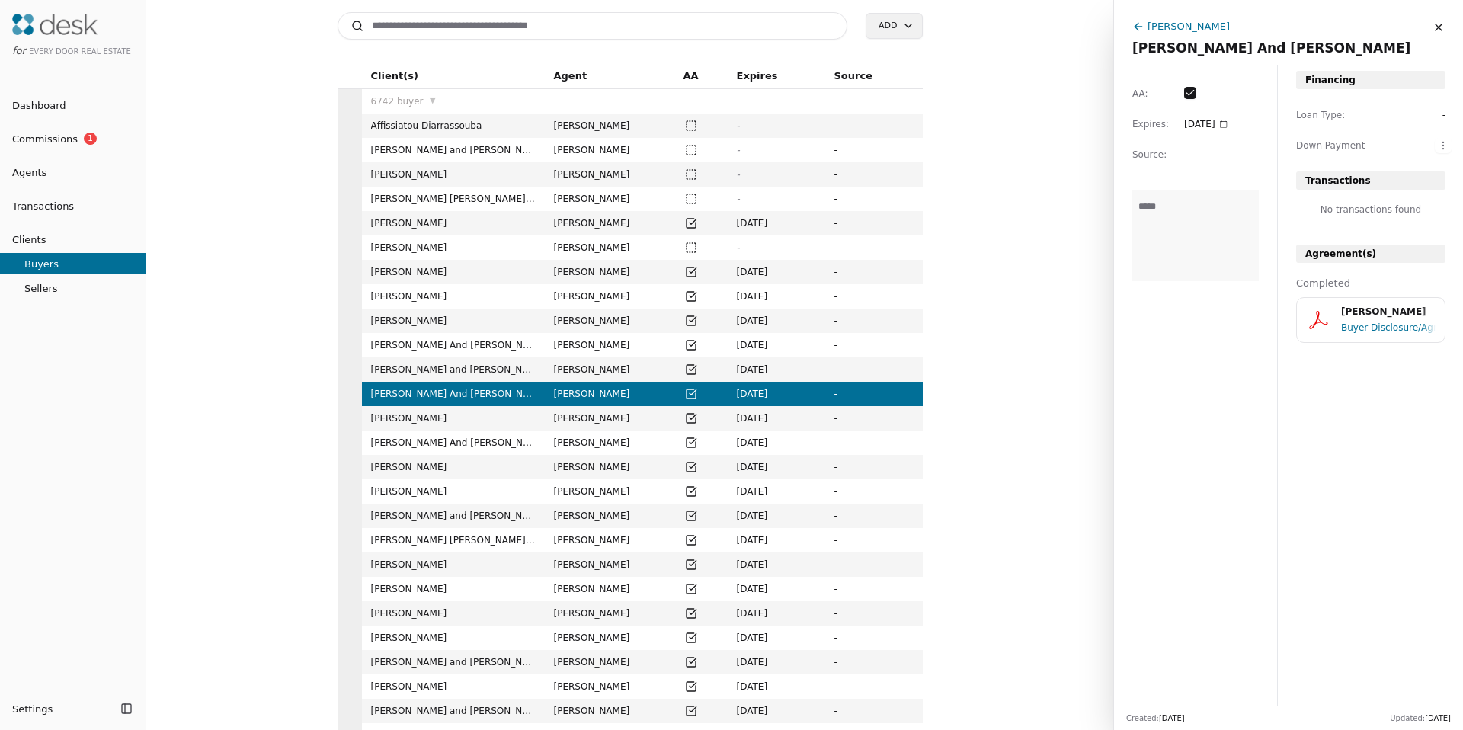
click at [408, 422] on span "[PERSON_NAME]" at bounding box center [453, 418] width 165 height 15
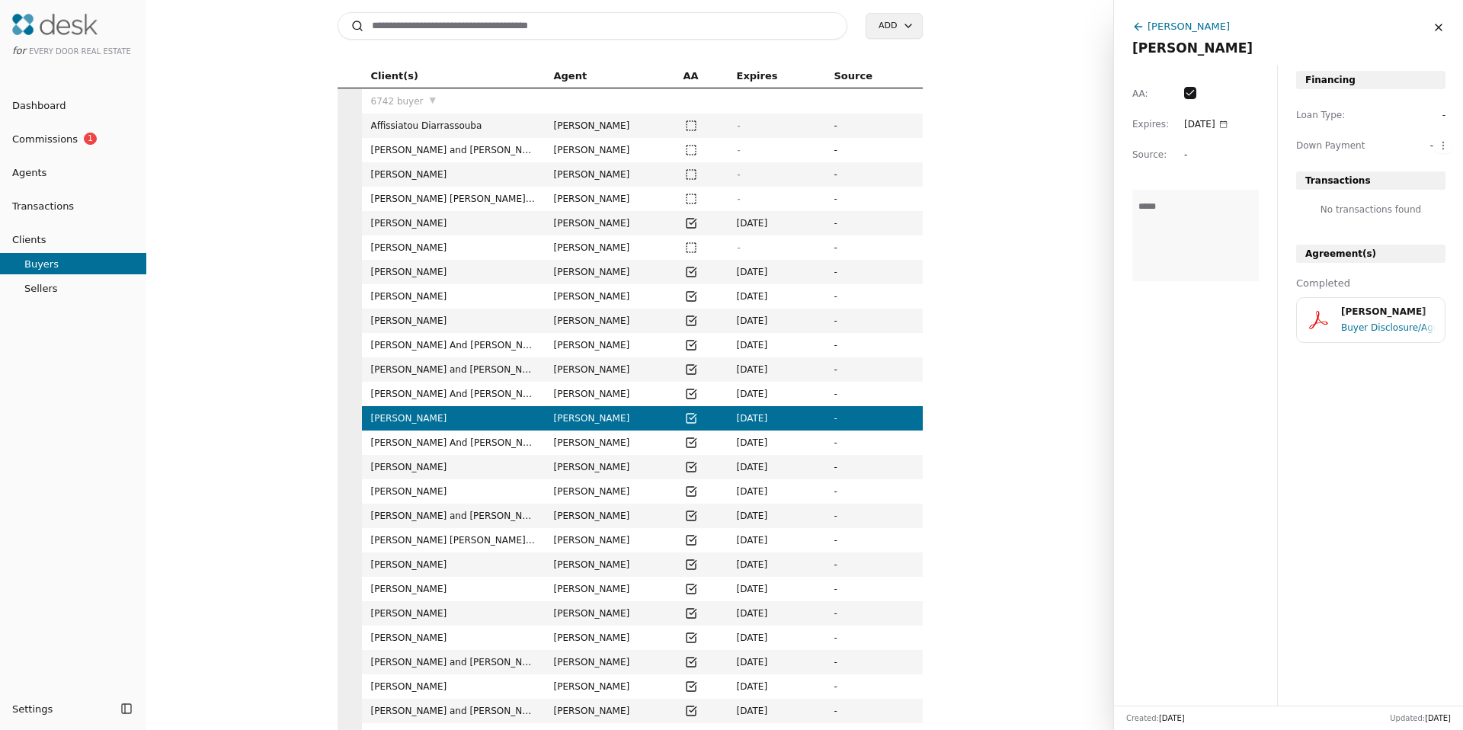
click at [410, 440] on span "[PERSON_NAME] And [PERSON_NAME]" at bounding box center [453, 442] width 165 height 15
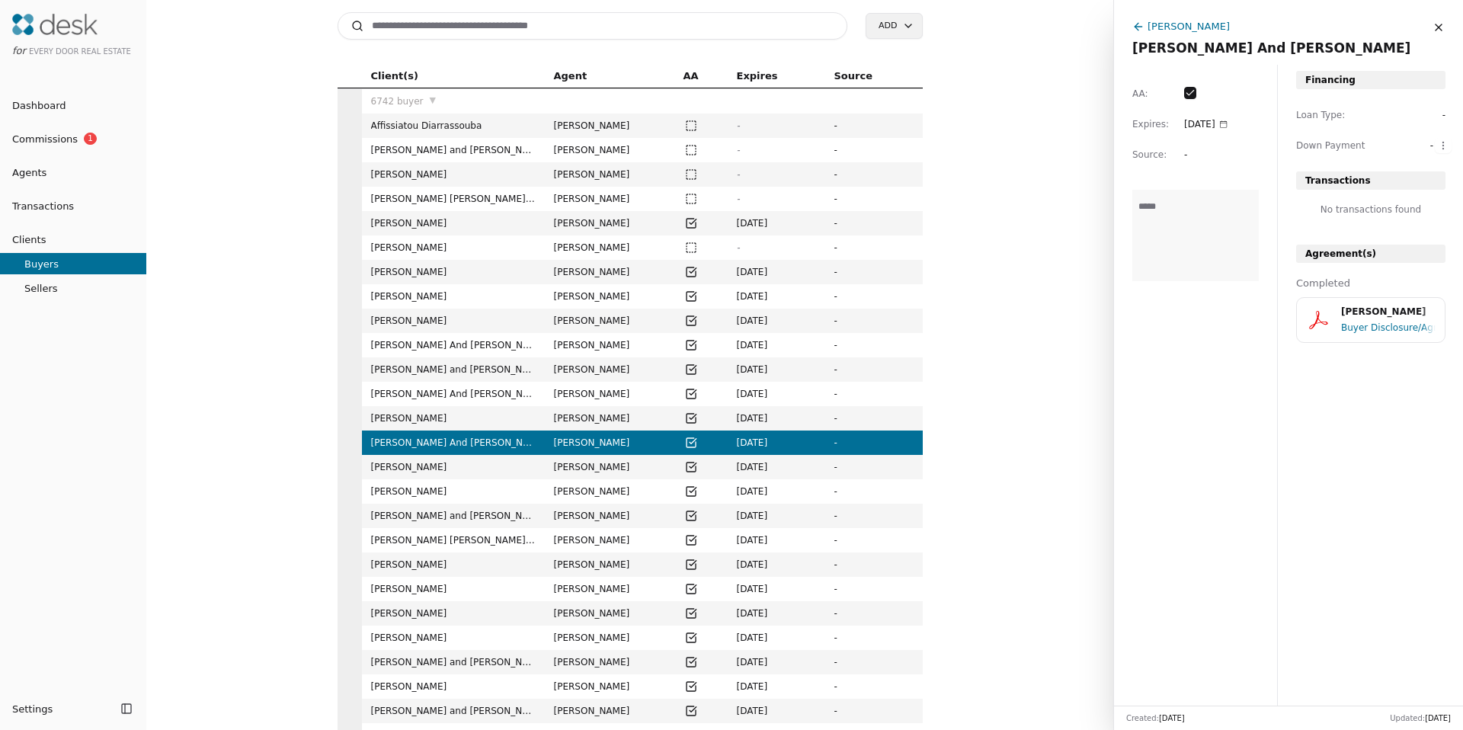
click at [46, 292] on span "Sellers" at bounding box center [73, 288] width 146 height 16
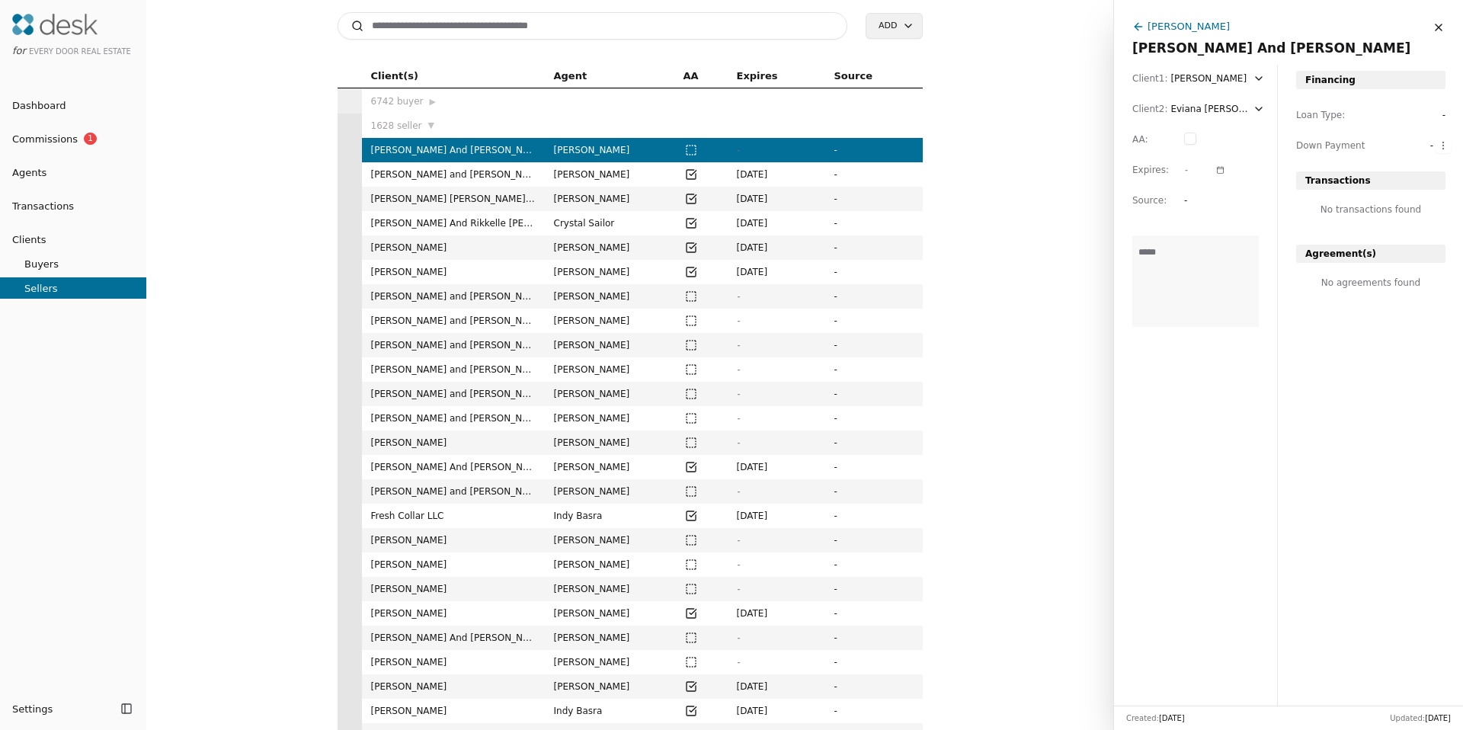
click at [431, 267] on span "[PERSON_NAME]" at bounding box center [453, 271] width 165 height 15
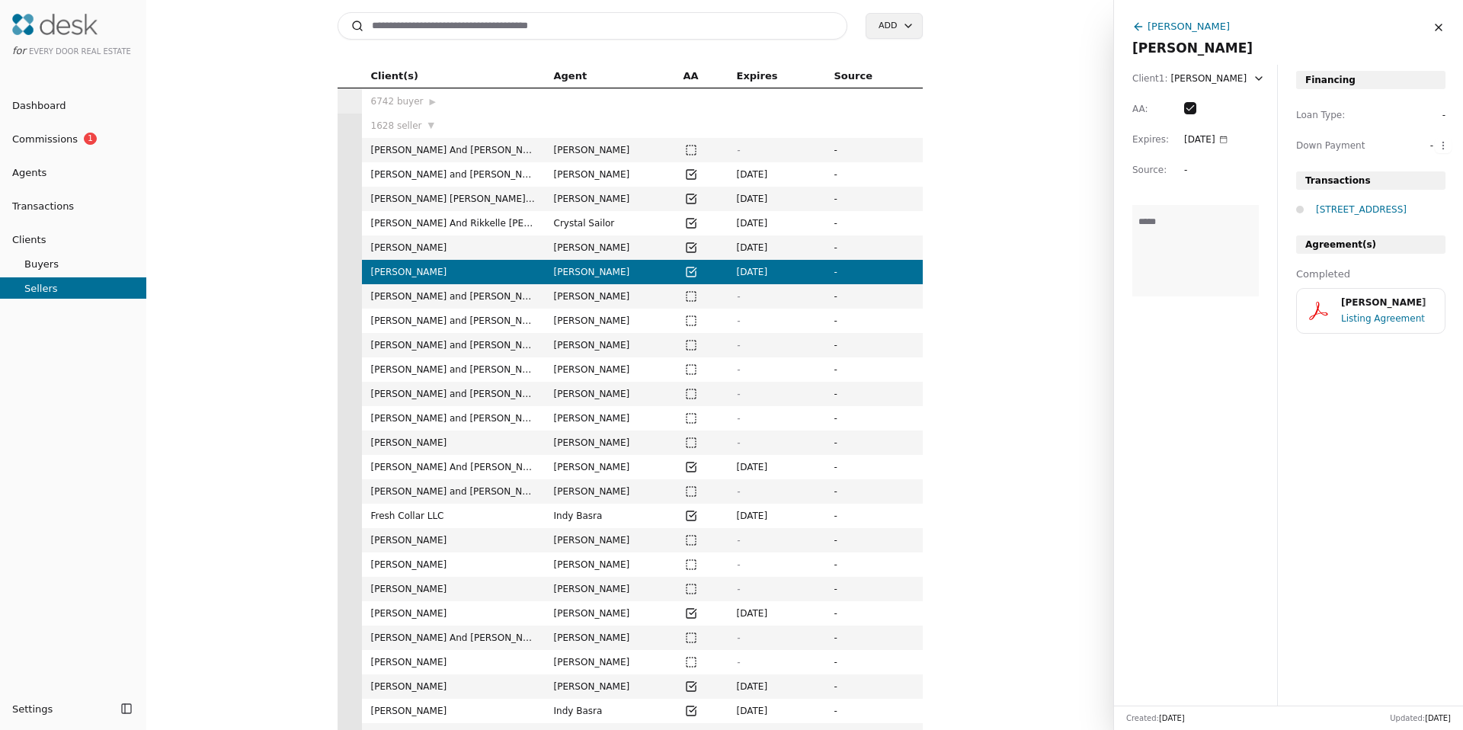
click at [426, 328] on td "Michael and Theresa Stevenson" at bounding box center [453, 321] width 183 height 24
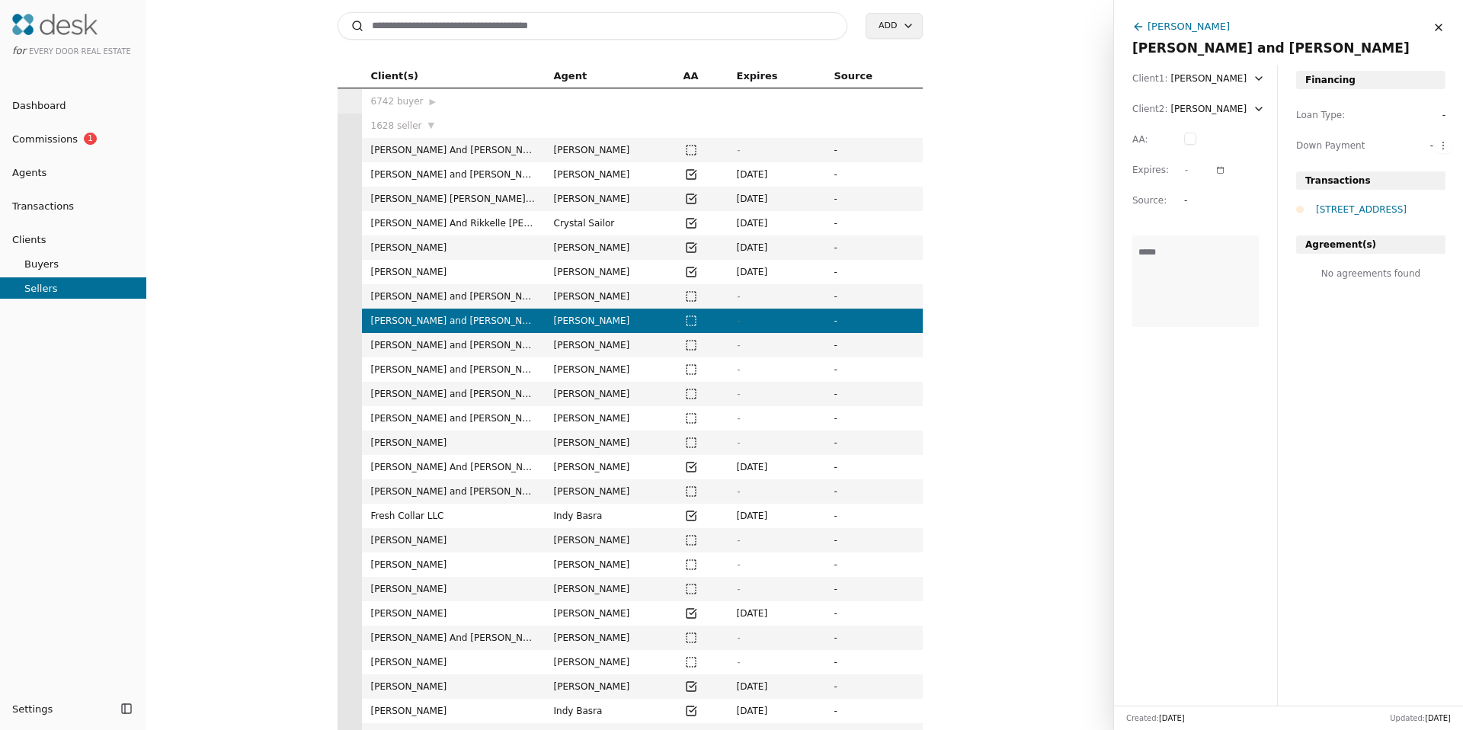
click at [427, 362] on span "Gavin and Jennifer Bateman" at bounding box center [453, 369] width 165 height 15
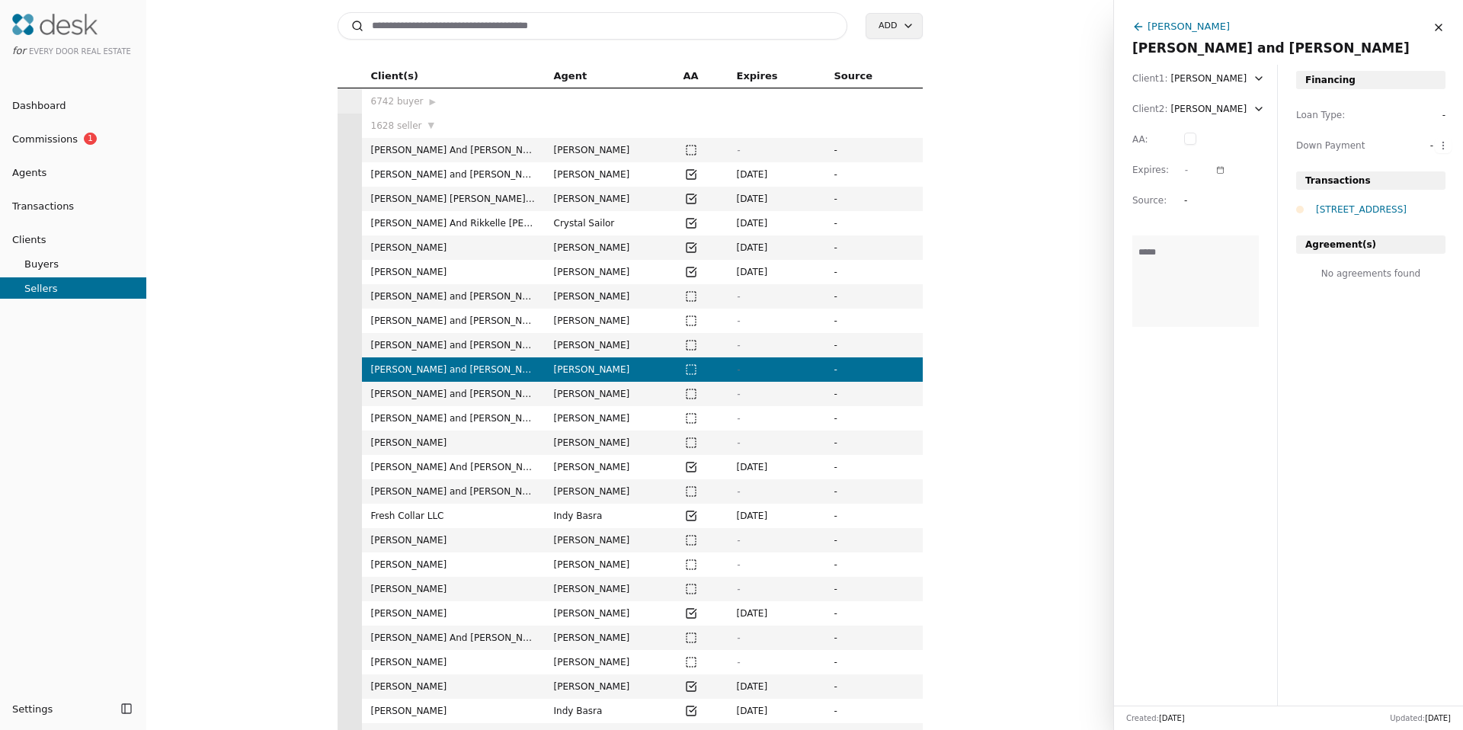
click at [422, 420] on span "Donald and Ruth Sheppard" at bounding box center [453, 418] width 165 height 15
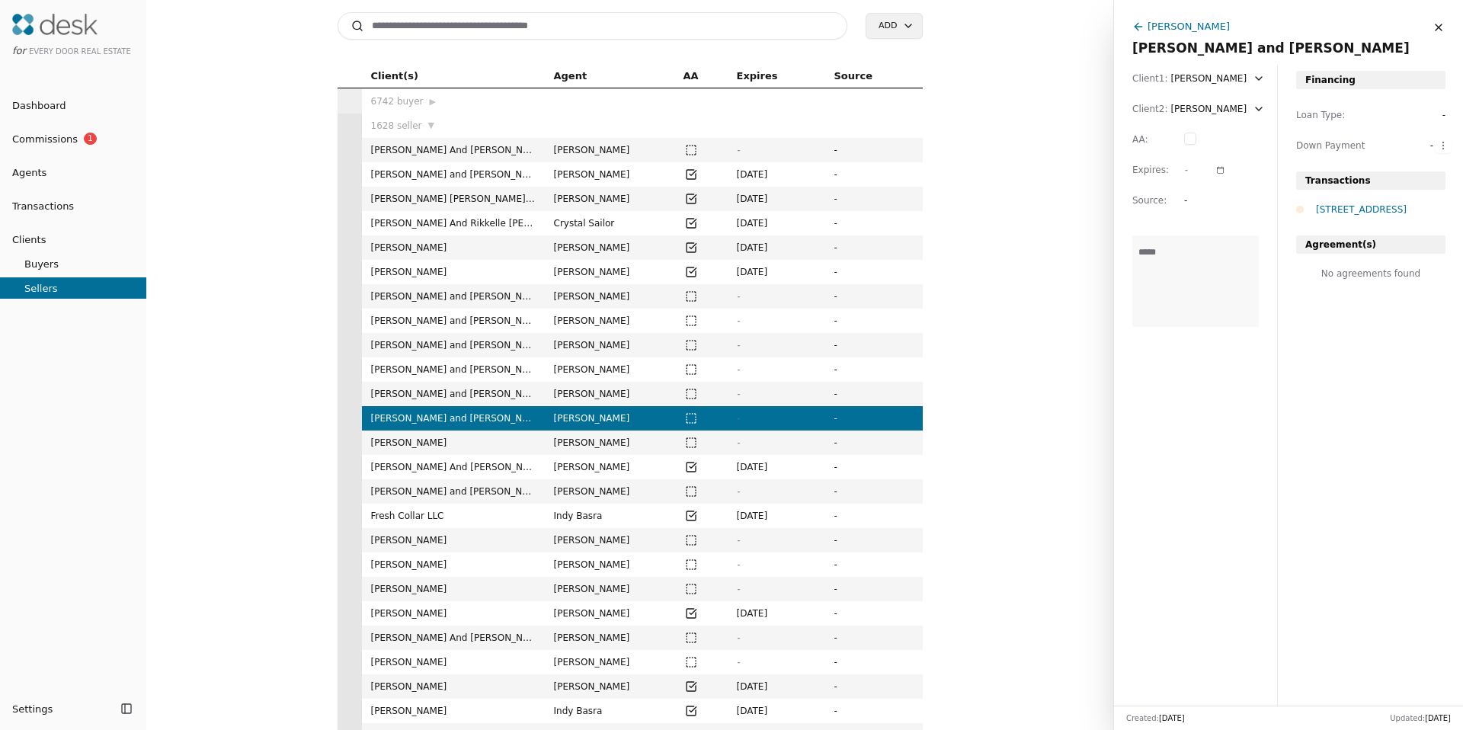
click at [1202, 82] on div "Ruth Sheppard" at bounding box center [1209, 78] width 79 height 15
click at [455, 414] on span "Donald and Ruth Sheppard" at bounding box center [453, 418] width 165 height 15
click at [98, 256] on span "Buyers" at bounding box center [73, 264] width 146 height 16
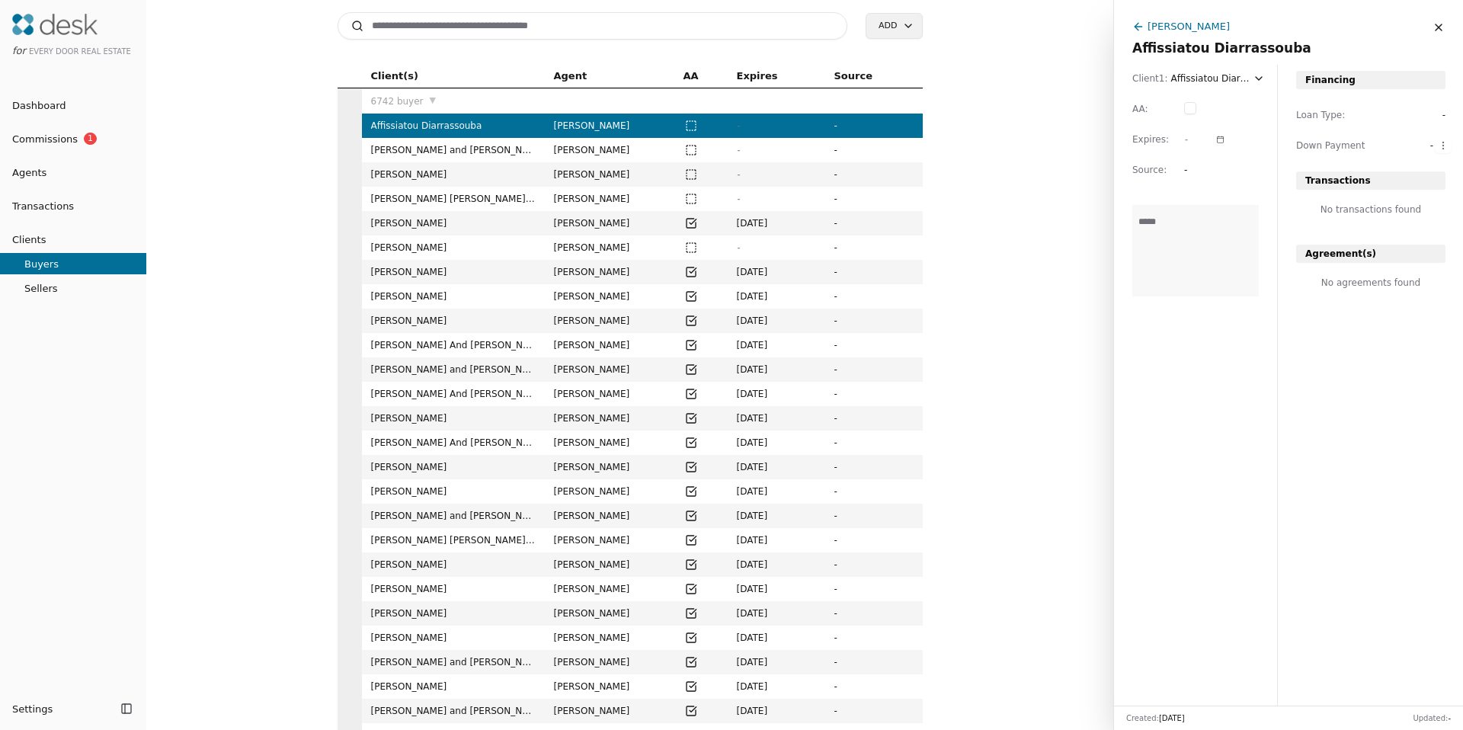
click at [1253, 77] on icon at bounding box center [1259, 78] width 12 height 12
click at [1253, 75] on icon at bounding box center [1259, 78] width 12 height 12
click at [1253, 73] on icon at bounding box center [1259, 78] width 12 height 12
click at [1253, 72] on icon at bounding box center [1259, 78] width 12 height 12
click at [1246, 76] on div "Affissiatou Diarrassouba" at bounding box center [1209, 78] width 79 height 15
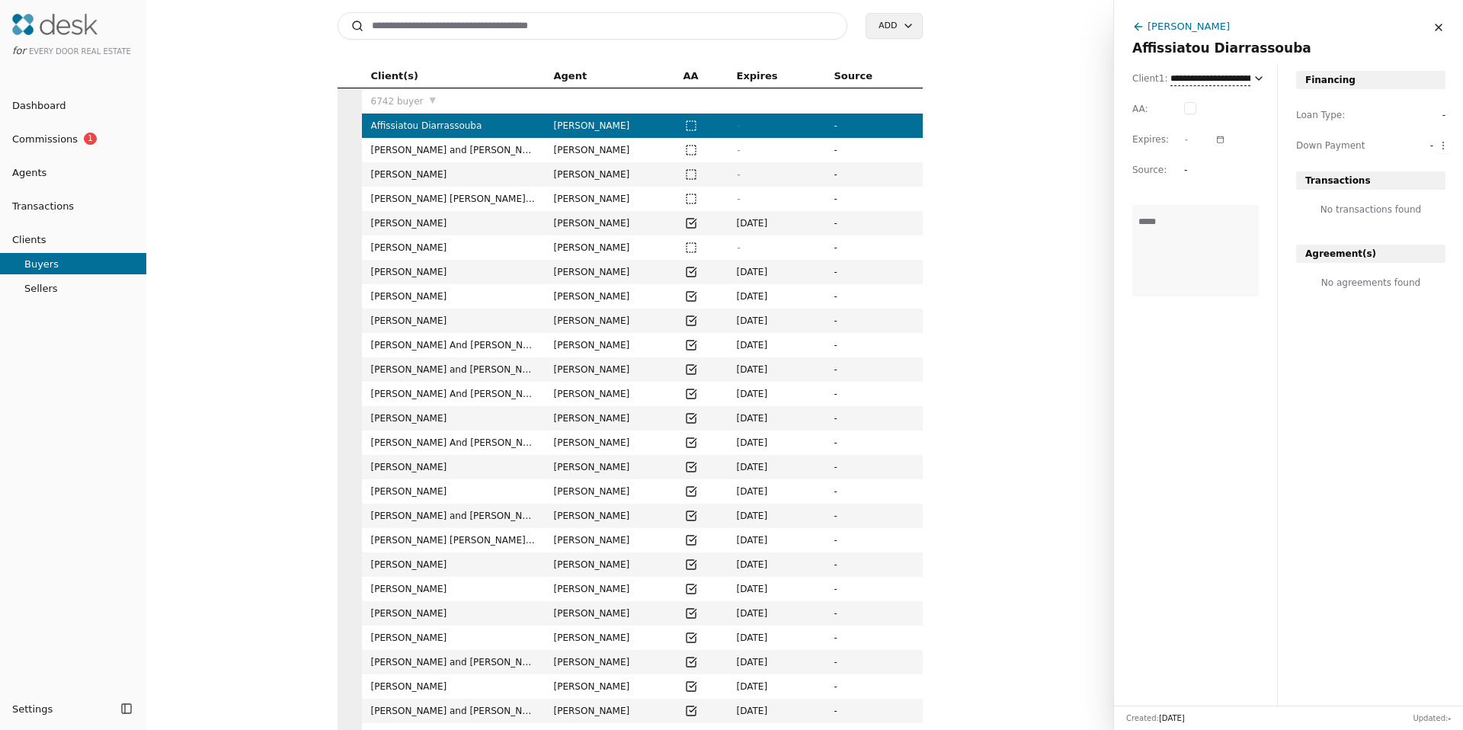
click at [1254, 76] on icon at bounding box center [1259, 78] width 12 height 12
click at [1258, 78] on icon at bounding box center [1259, 78] width 12 height 12
drag, startPoint x: 1223, startPoint y: 352, endPoint x: 1220, endPoint y: 372, distance: 20.0
click at [1220, 368] on div "Client 1 : Affissiatou Diarrassouba AA : Expires : - Source : -" at bounding box center [1195, 395] width 163 height 660
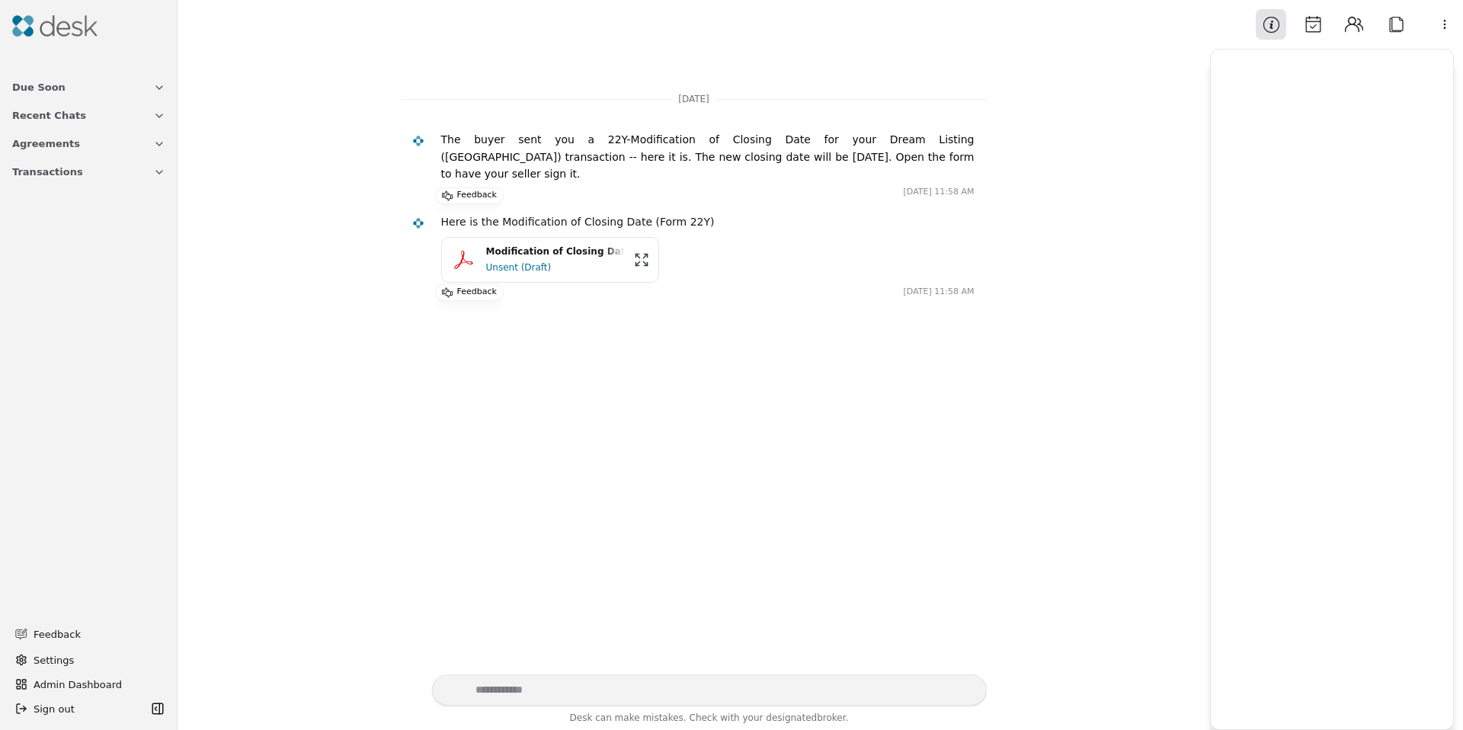
click at [563, 260] on div "Unsent (Draft)" at bounding box center [555, 267] width 139 height 15
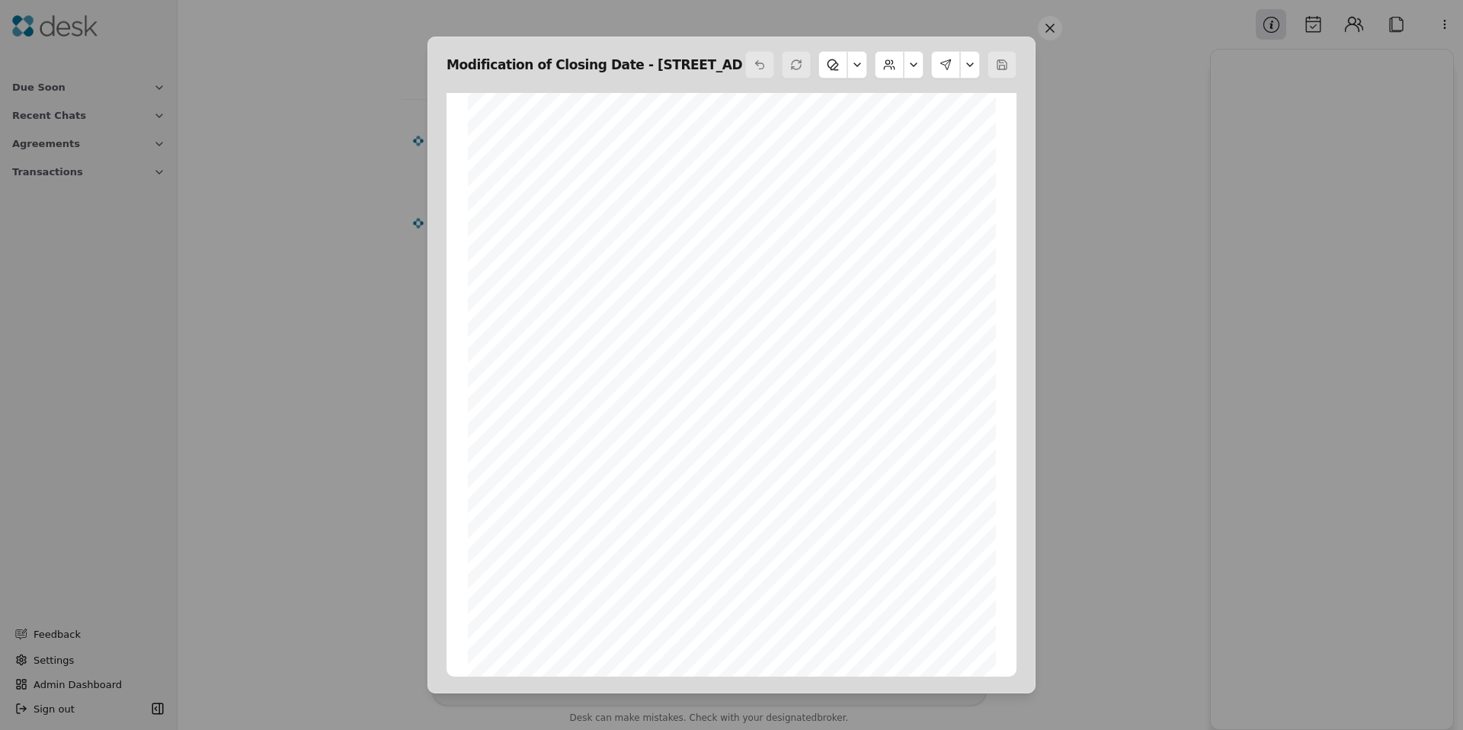
scroll to position [114, 0]
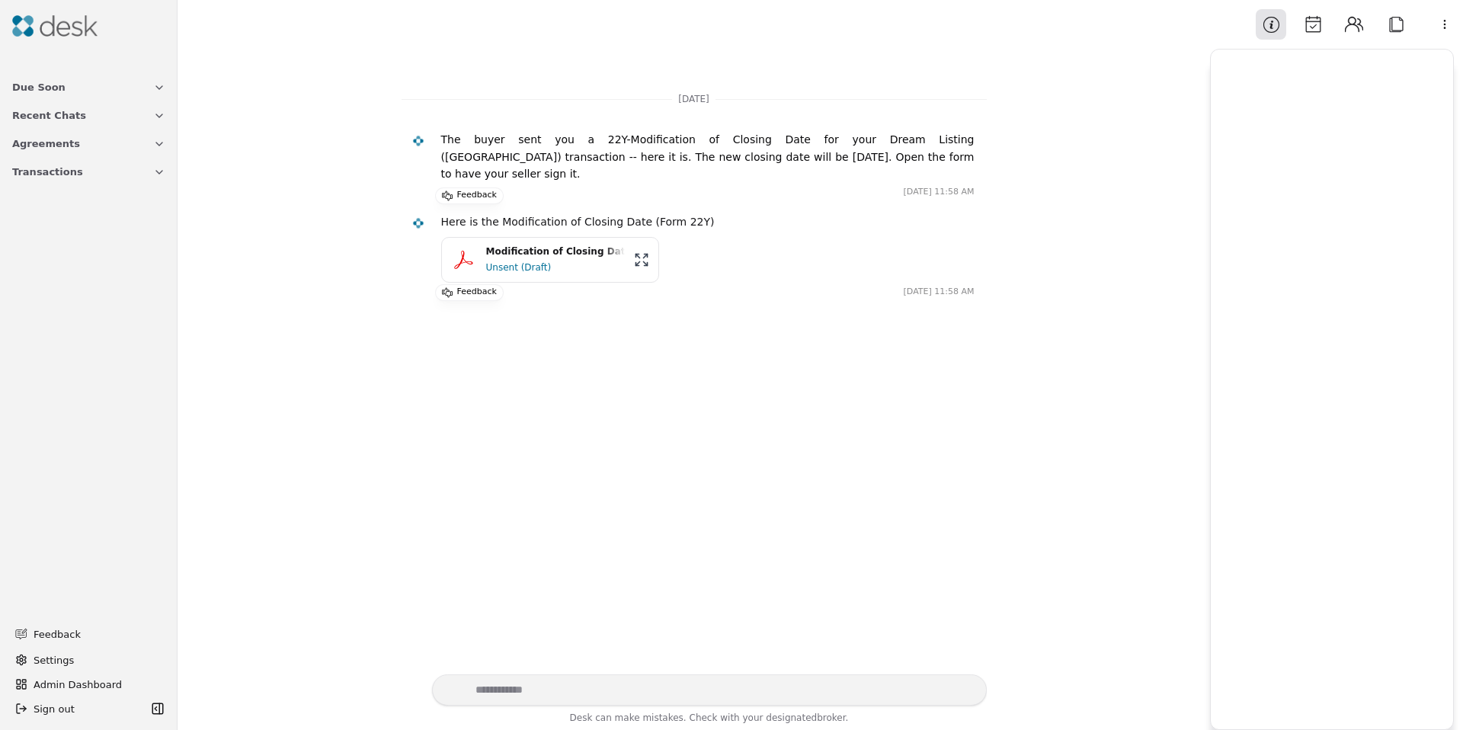
drag, startPoint x: 334, startPoint y: 436, endPoint x: 351, endPoint y: 431, distance: 18.1
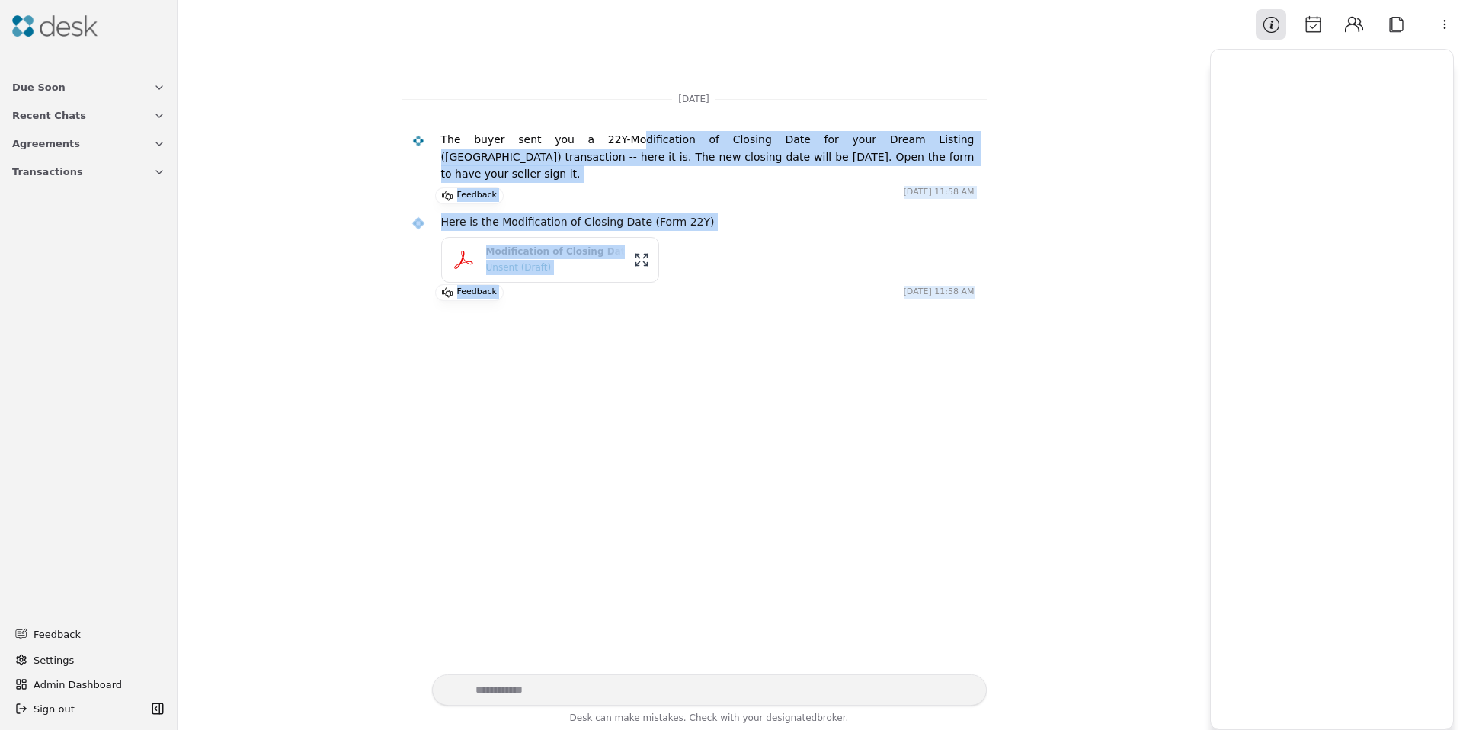
drag, startPoint x: 588, startPoint y: 140, endPoint x: 833, endPoint y: 325, distance: 306.3
click at [833, 325] on div "[DATE] The buyer sent you a 22Y-Modification of Closing Date for your Dream Lis…" at bounding box center [694, 362] width 1014 height 626
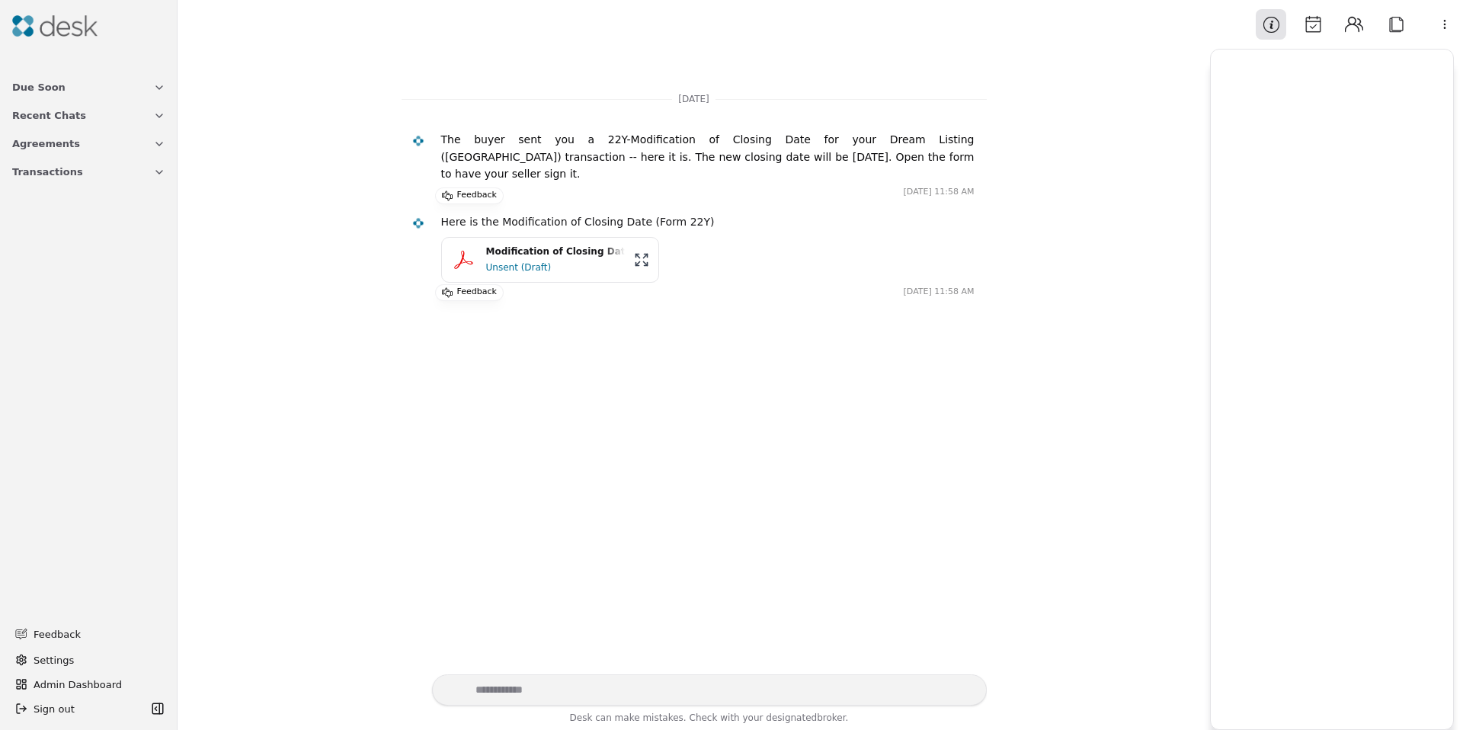
click at [831, 325] on div "[DATE] The buyer sent you a 22Y-Modification of Closing Date for your Dream Lis…" at bounding box center [694, 362] width 1014 height 626
click at [59, 150] on span "Agreements" at bounding box center [46, 144] width 68 height 16
click at [59, 146] on span "Agreements" at bounding box center [46, 144] width 68 height 16
click at [646, 242] on button "Modification of Closing Date - [STREET_ADDRESS]pdf Unsent (Draft)" at bounding box center [550, 260] width 218 height 46
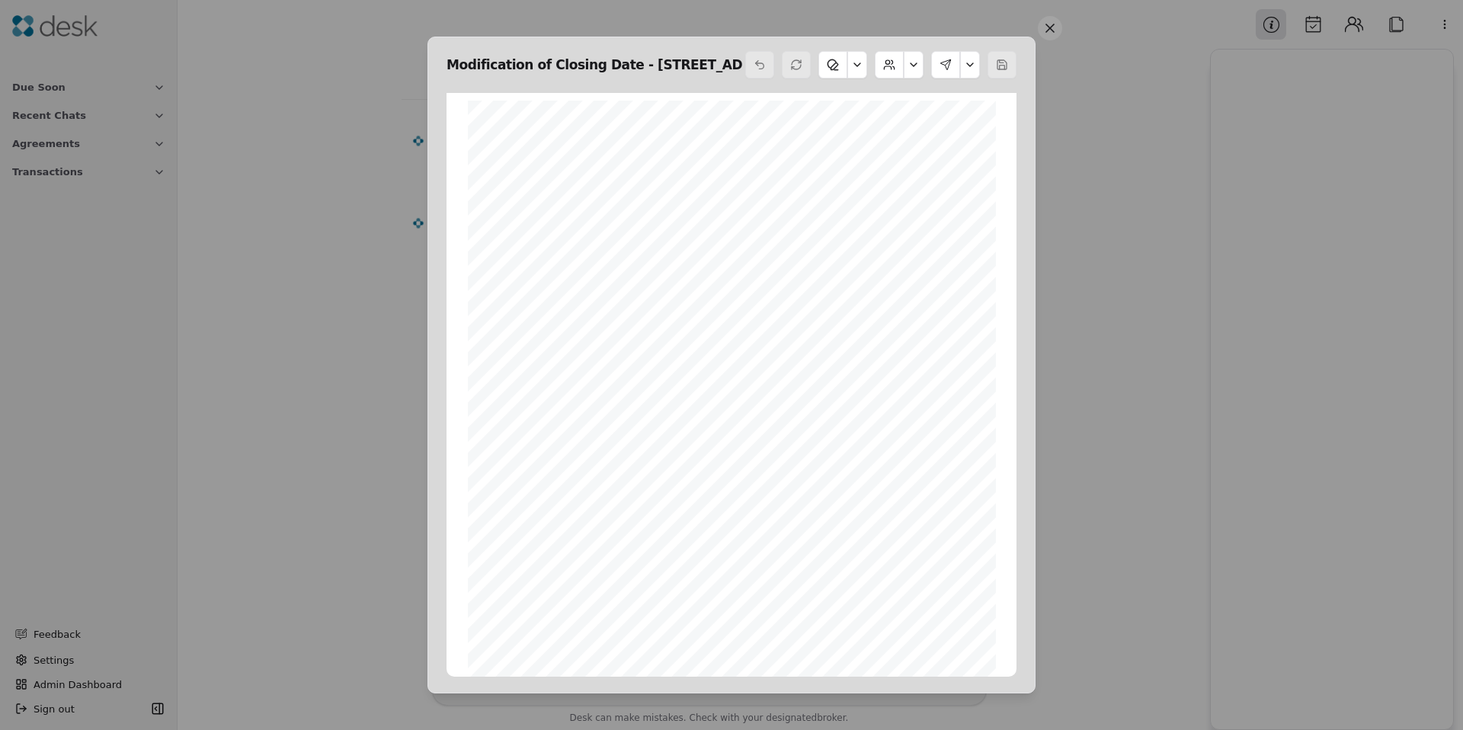
scroll to position [8, 0]
click at [1055, 18] on button at bounding box center [1050, 28] width 24 height 24
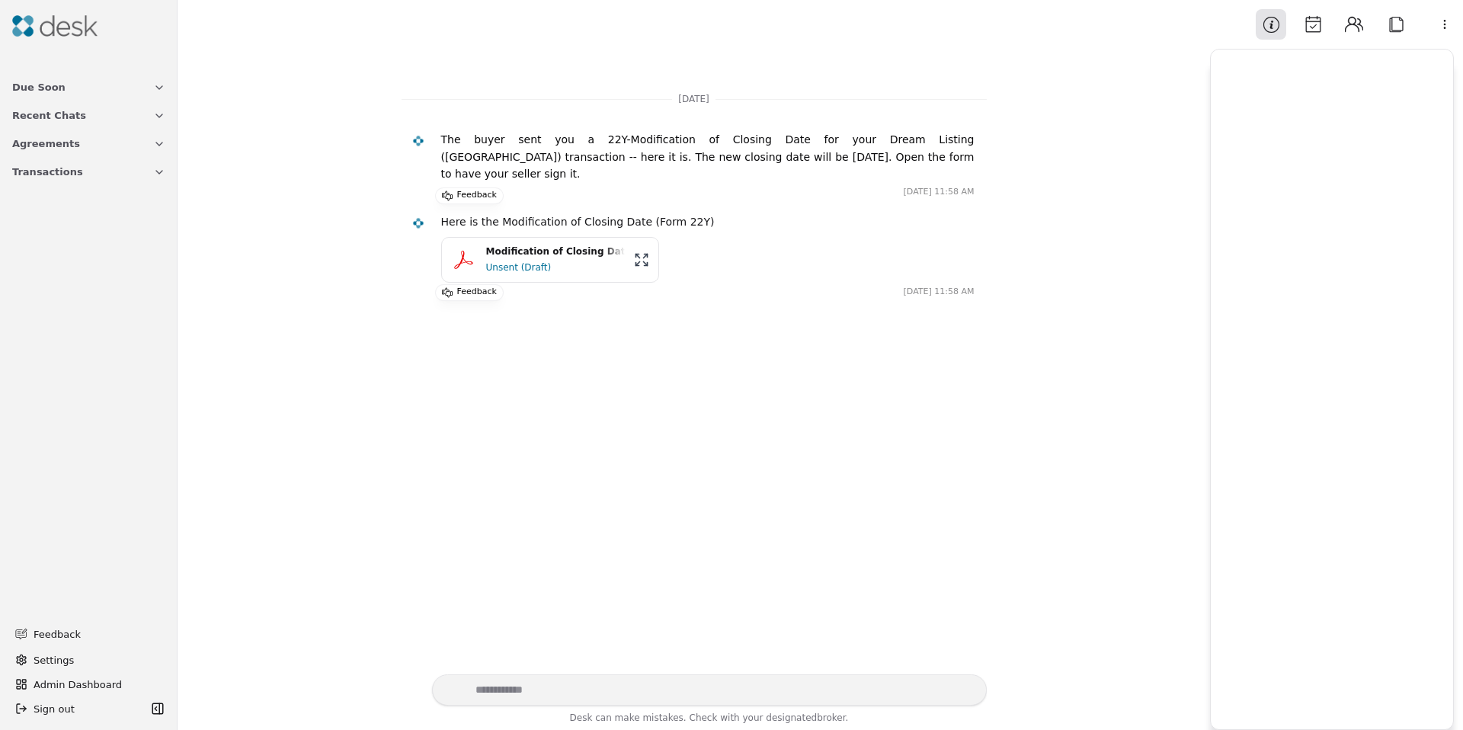
click at [1391, 24] on button "Attach" at bounding box center [1396, 24] width 30 height 30
click at [1356, 28] on button "Contacts" at bounding box center [1354, 24] width 30 height 30
click at [1313, 29] on button "Calendar" at bounding box center [1313, 24] width 30 height 30
click at [1270, 23] on button "Information" at bounding box center [1271, 24] width 30 height 30
click at [1346, 22] on button "Contacts" at bounding box center [1354, 24] width 30 height 30
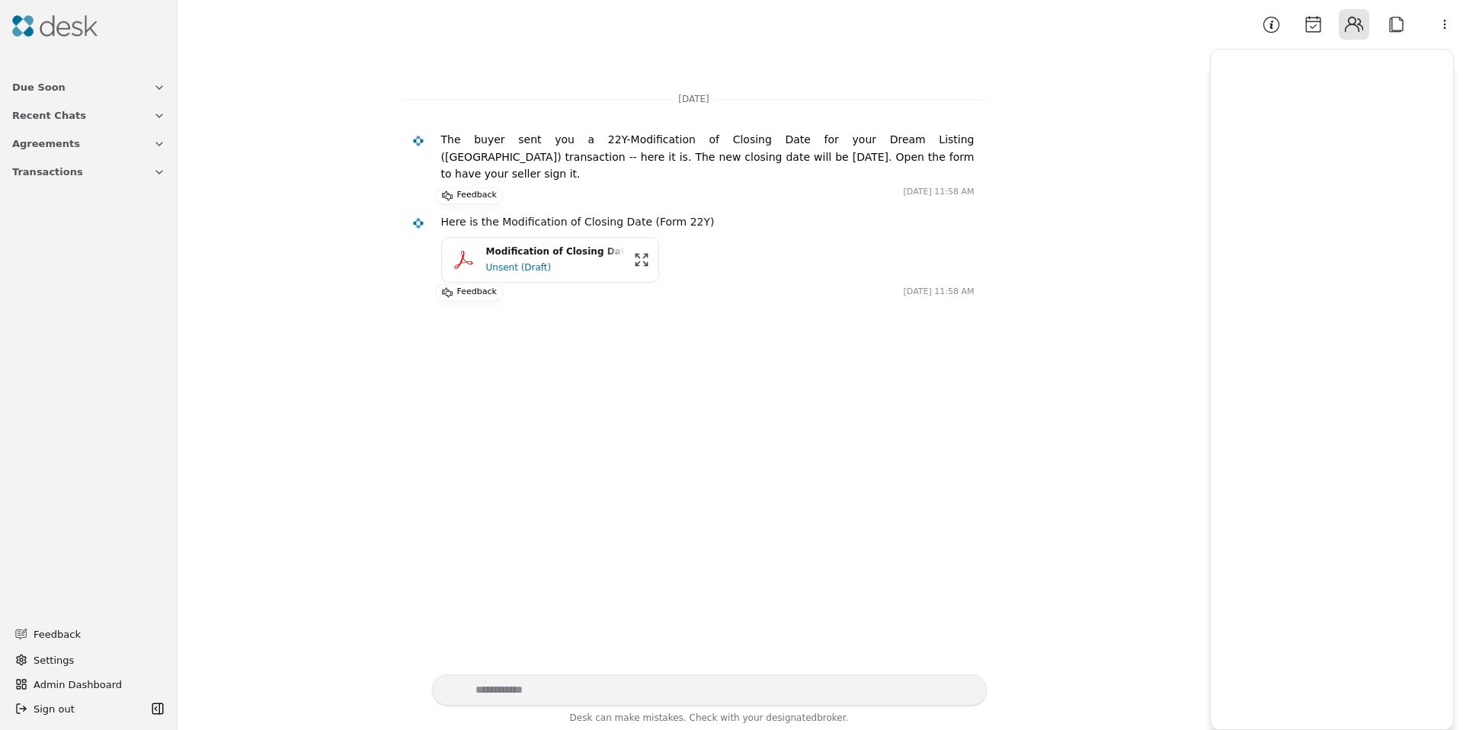
click at [1308, 28] on button "Calendar" at bounding box center [1313, 24] width 30 height 30
click at [1452, 22] on html "Due Soon Recent Chats Agreements Transactions Feedback Settings Admin Dashboard…" at bounding box center [731, 365] width 1463 height 730
click at [1377, 25] on div "Information Calendar Contacts Attach" at bounding box center [1333, 24] width 155 height 30
click at [1404, 25] on button "Attach" at bounding box center [1396, 24] width 30 height 30
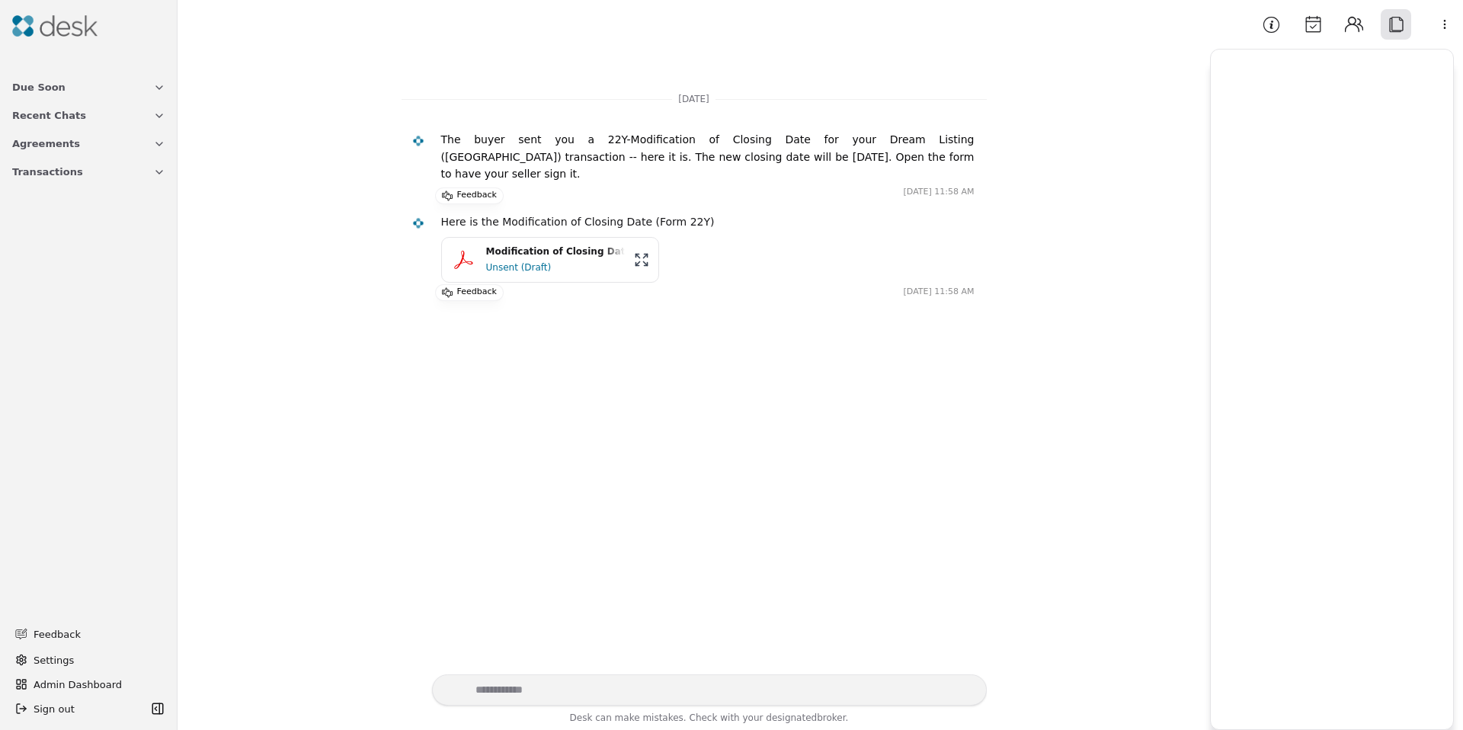
click at [1349, 27] on button "Contacts" at bounding box center [1354, 24] width 30 height 30
click at [1310, 28] on button "Calendar" at bounding box center [1313, 24] width 30 height 30
click at [1274, 25] on button "Information" at bounding box center [1271, 24] width 30 height 30
click at [136, 137] on button "Agreements" at bounding box center [88, 144] width 171 height 28
click at [54, 245] on span "Agreements" at bounding box center [42, 245] width 60 height 16
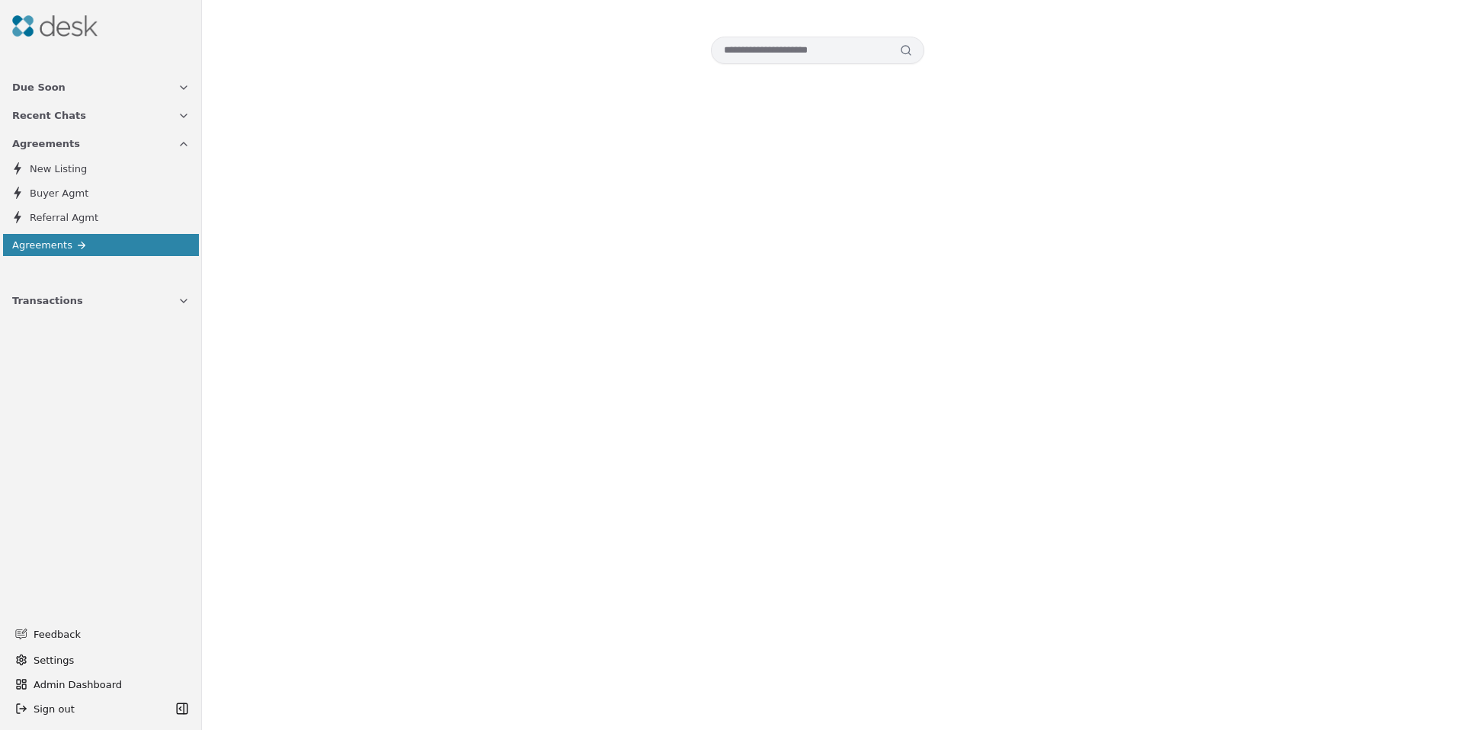
click at [66, 296] on span "Transactions" at bounding box center [47, 301] width 71 height 16
click at [60, 235] on link "Agreements" at bounding box center [101, 245] width 196 height 22
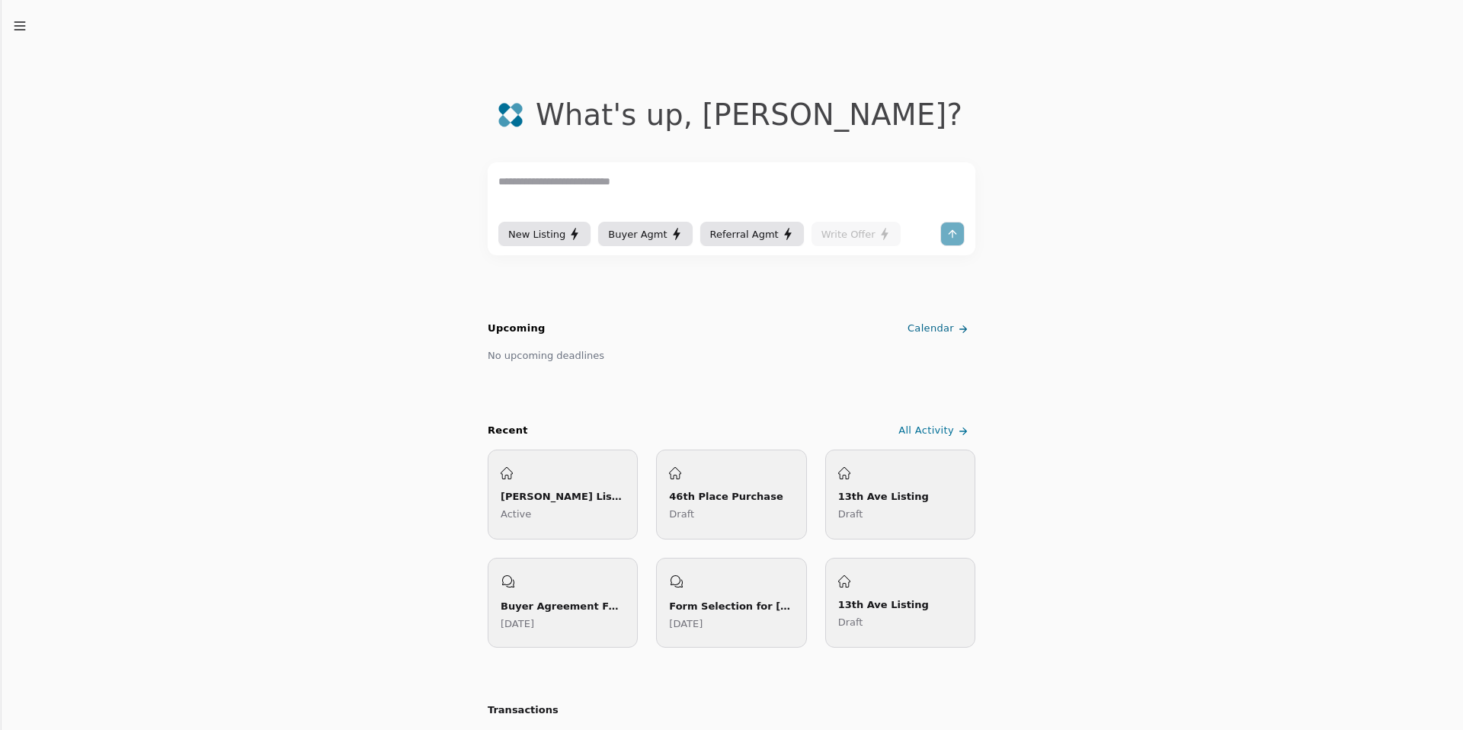
click at [18, 31] on icon "button" at bounding box center [19, 25] width 15 height 15
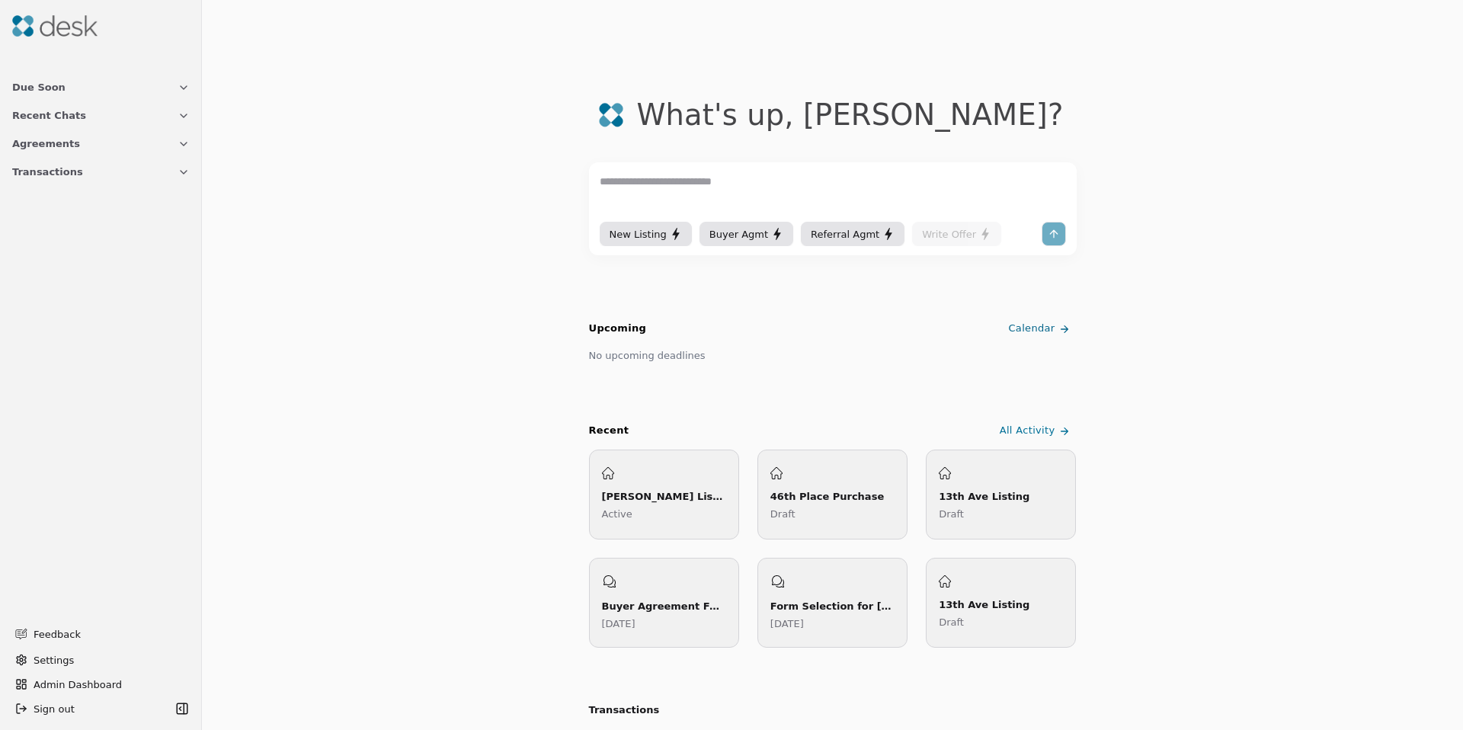
click at [42, 162] on button "Transactions" at bounding box center [101, 172] width 196 height 28
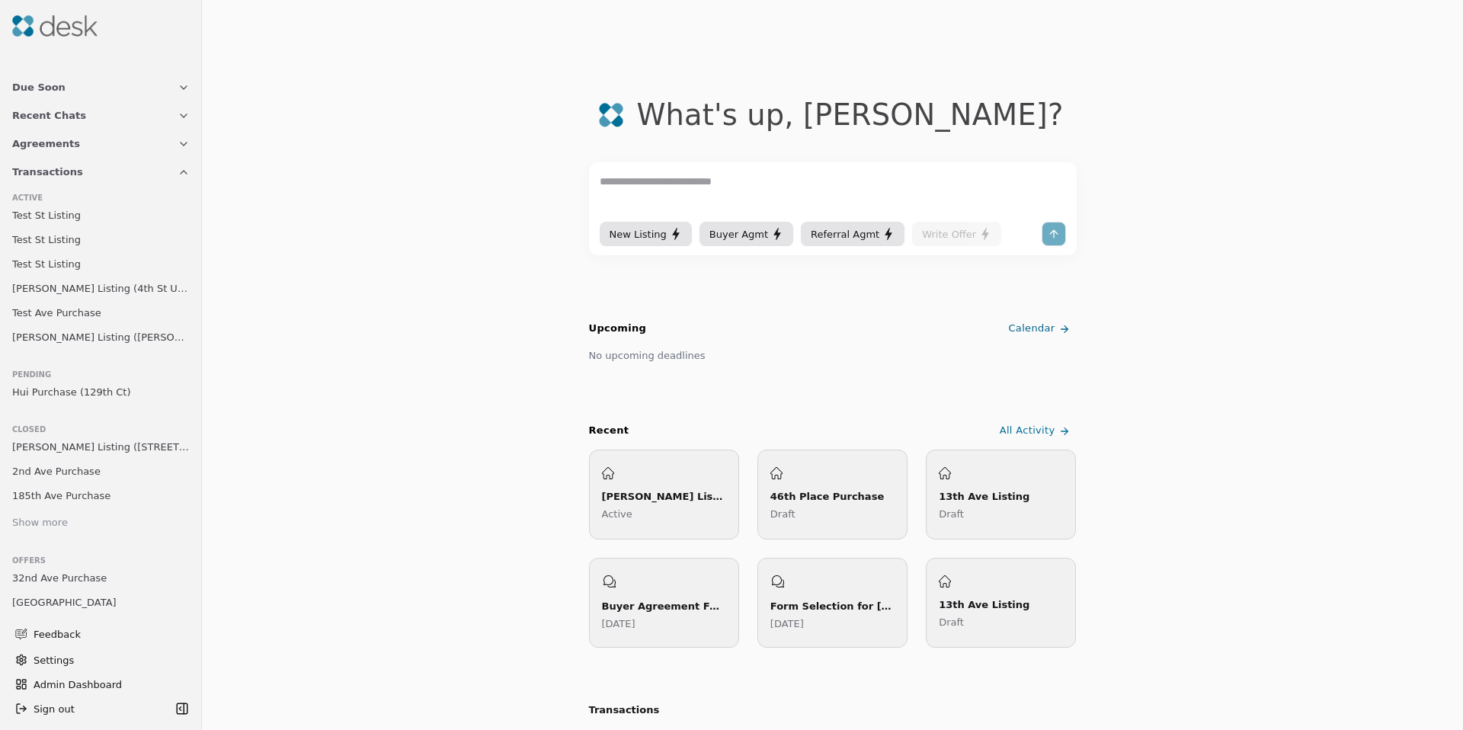
click at [61, 177] on span "Transactions" at bounding box center [47, 172] width 71 height 16
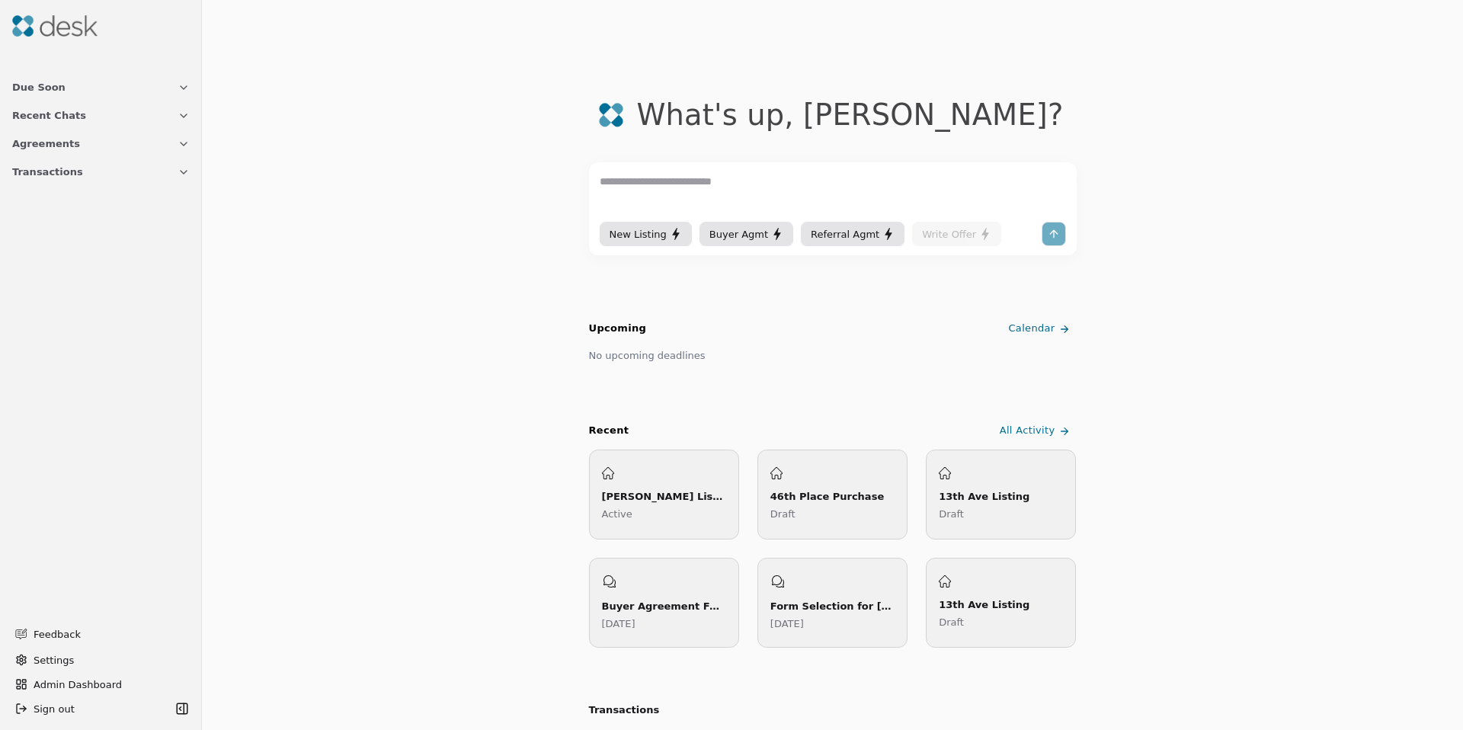
click at [61, 177] on span "Transactions" at bounding box center [47, 172] width 71 height 16
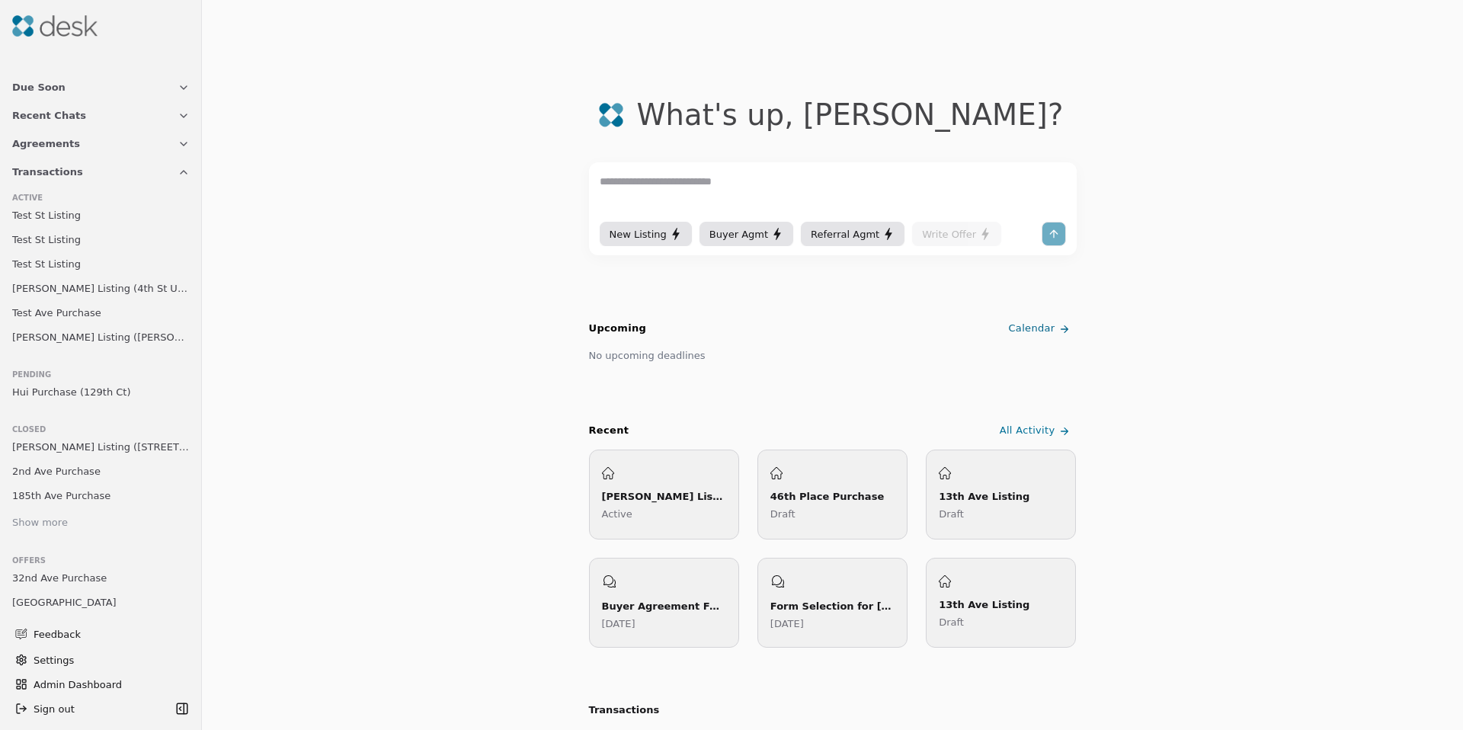
click at [57, 392] on span "Hui Purchase (129th Ct)" at bounding box center [71, 392] width 119 height 16
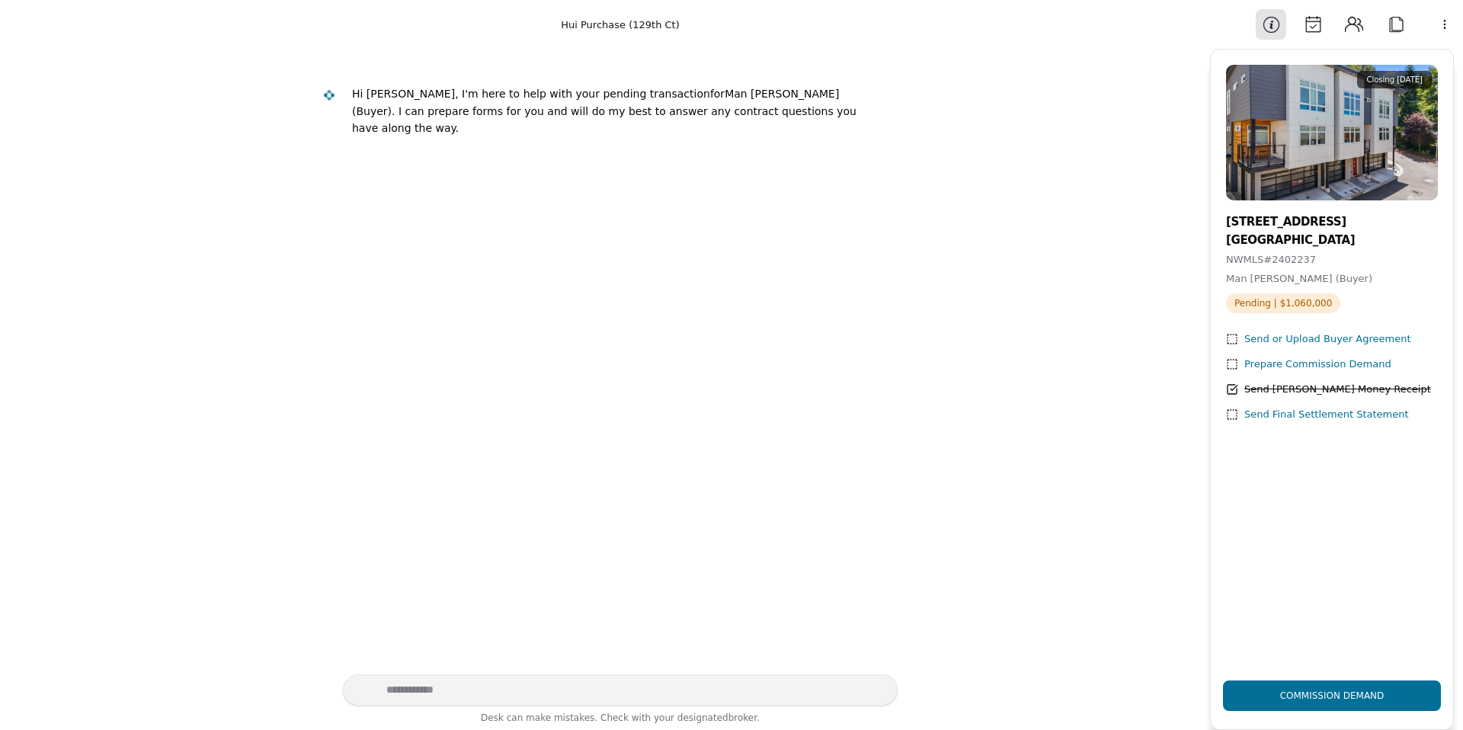
click at [1394, 31] on button "Attach" at bounding box center [1396, 24] width 30 height 30
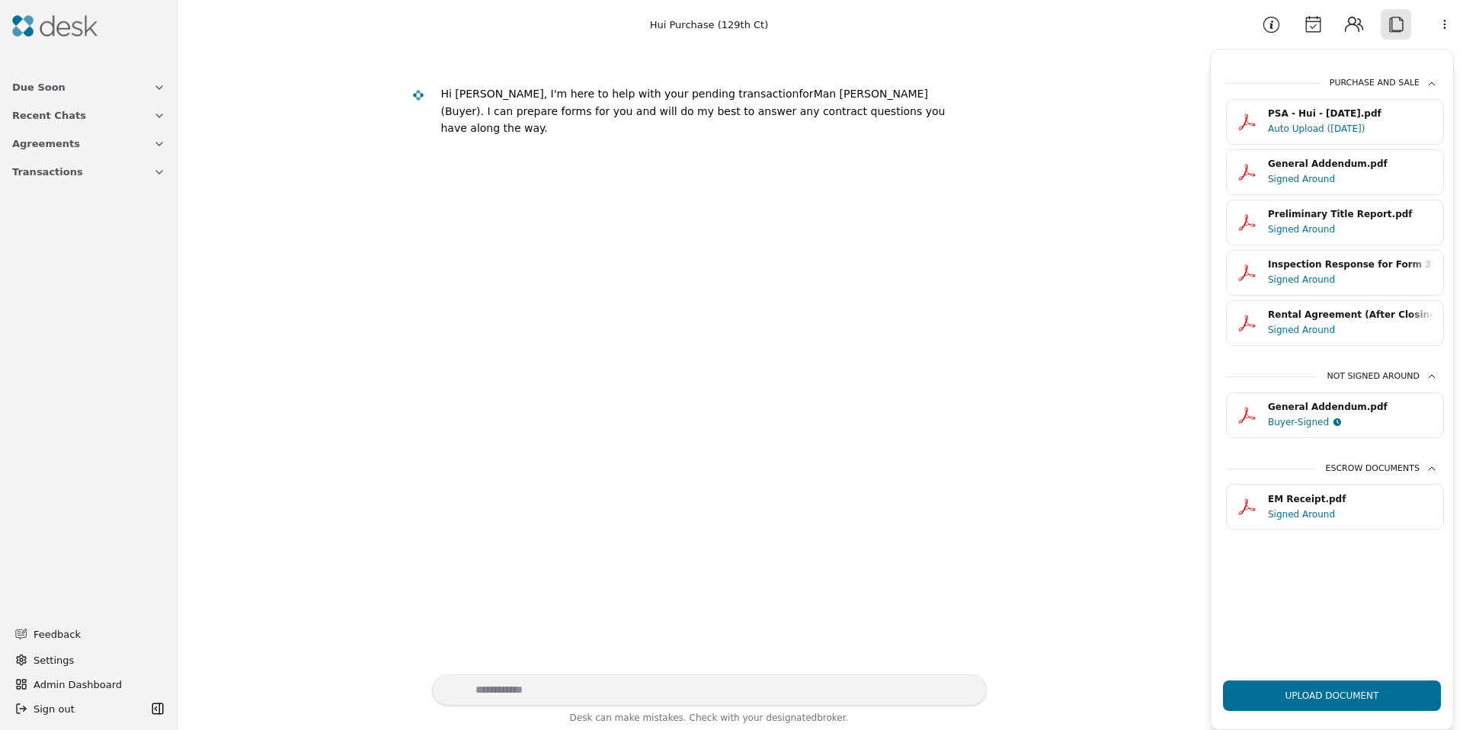
click at [1321, 424] on div "Buyer-Signed" at bounding box center [1298, 422] width 61 height 15
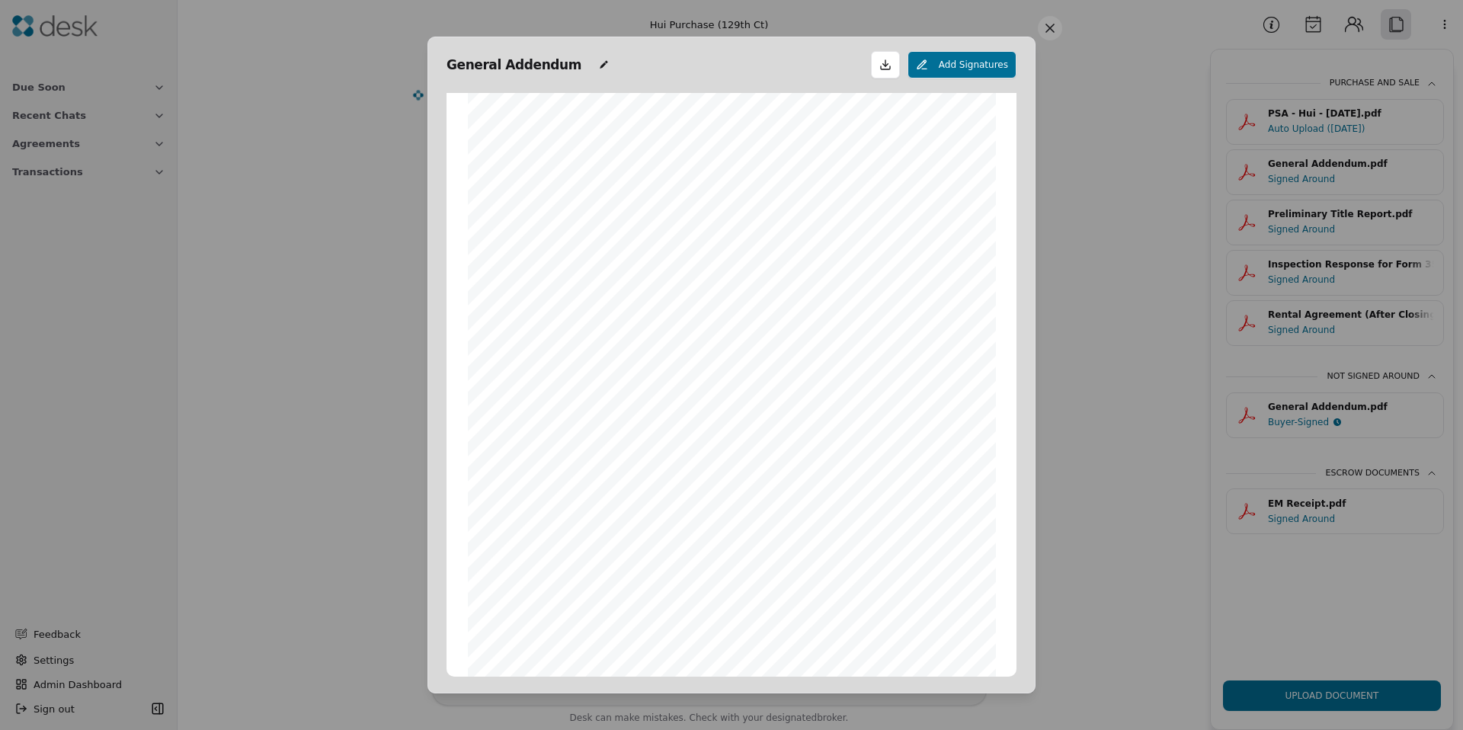
scroll to position [114, 0]
click at [1055, 33] on button at bounding box center [1050, 28] width 24 height 24
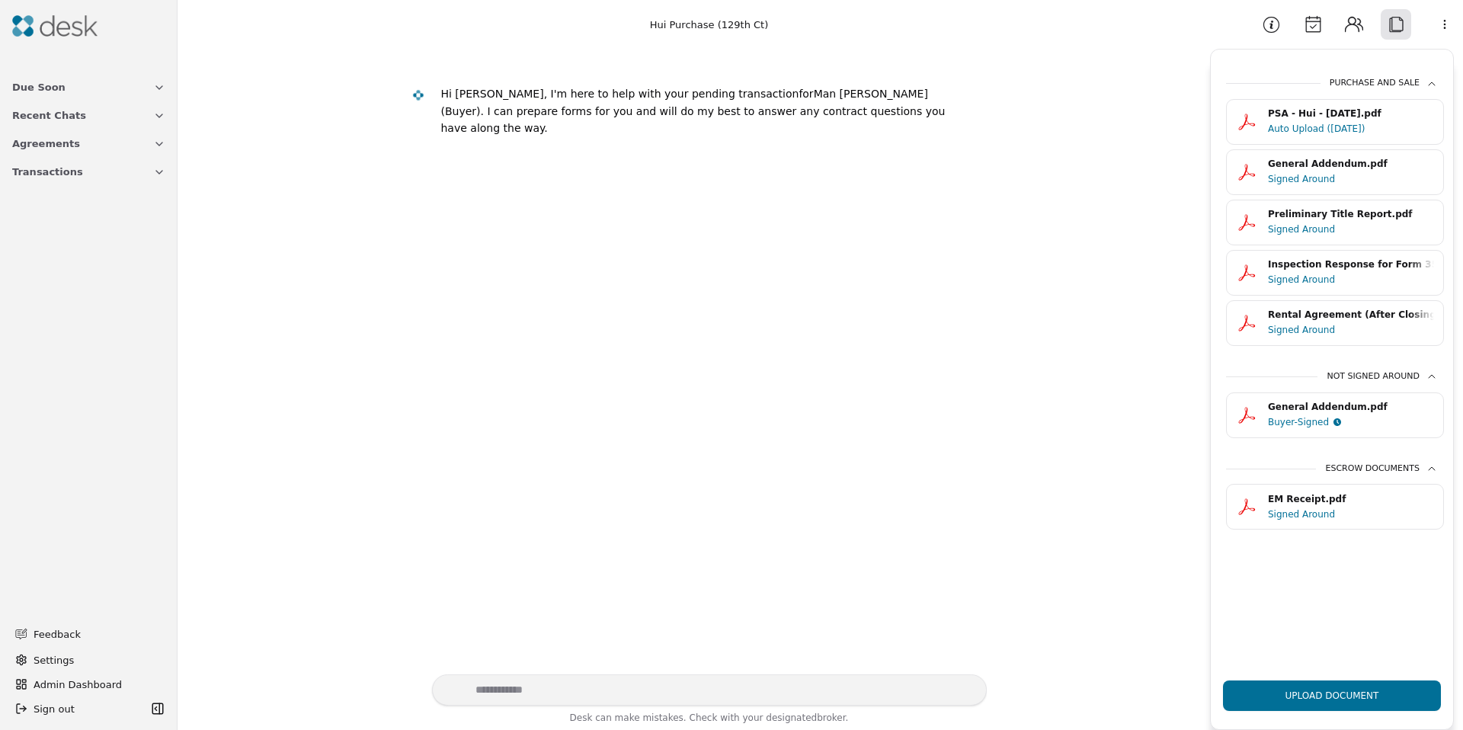
click at [1310, 275] on div "Signed Around" at bounding box center [1351, 279] width 166 height 15
drag, startPoint x: 1298, startPoint y: 234, endPoint x: 1250, endPoint y: 223, distance: 50.1
click at [1247, 224] on button "Preliminary Title Report.pdf Signed Around" at bounding box center [1335, 223] width 218 height 46
click at [1291, 237] on div "Signed Around" at bounding box center [1351, 229] width 166 height 15
click at [1279, 191] on button "General Addendum.pdf Signed Around" at bounding box center [1335, 172] width 218 height 46
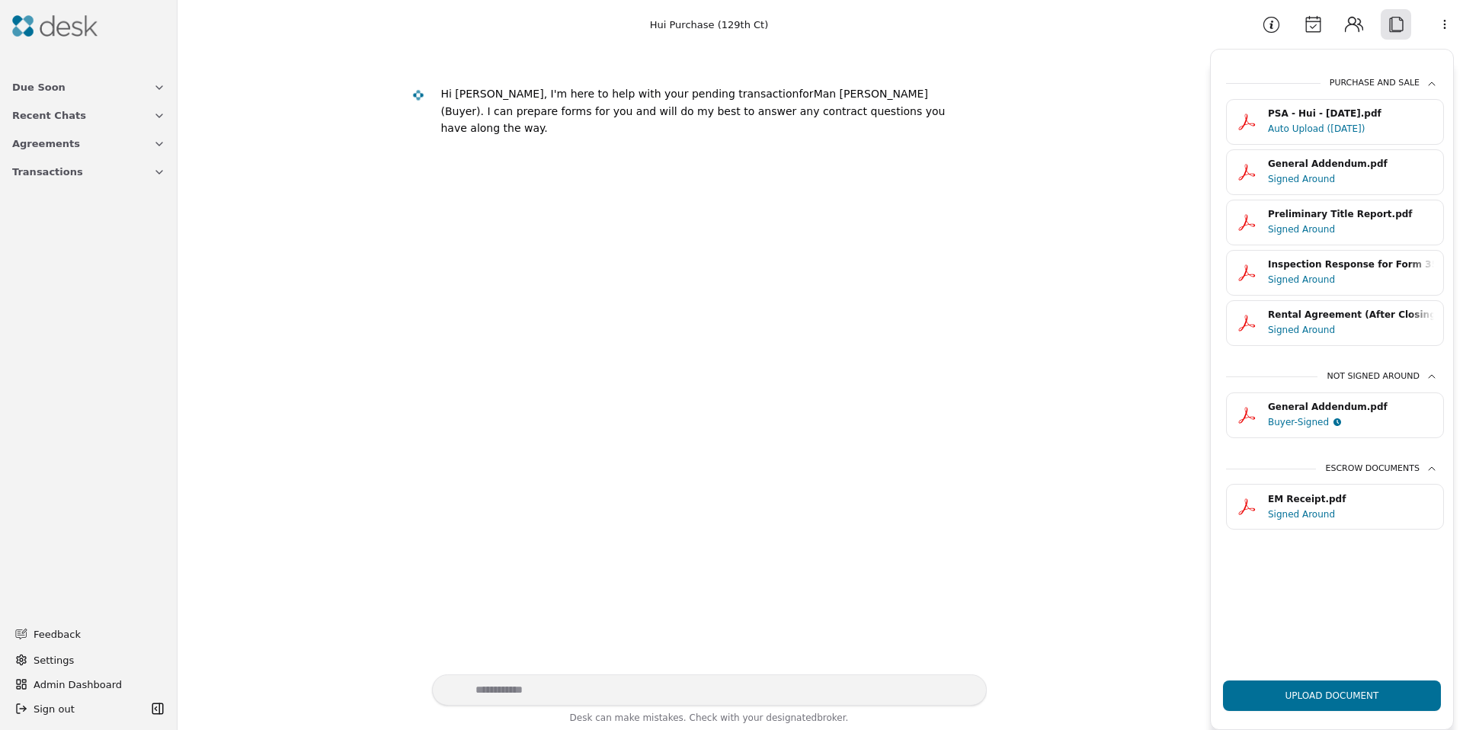
click at [1314, 136] on div "Auto Upload ([DATE])" at bounding box center [1351, 128] width 166 height 15
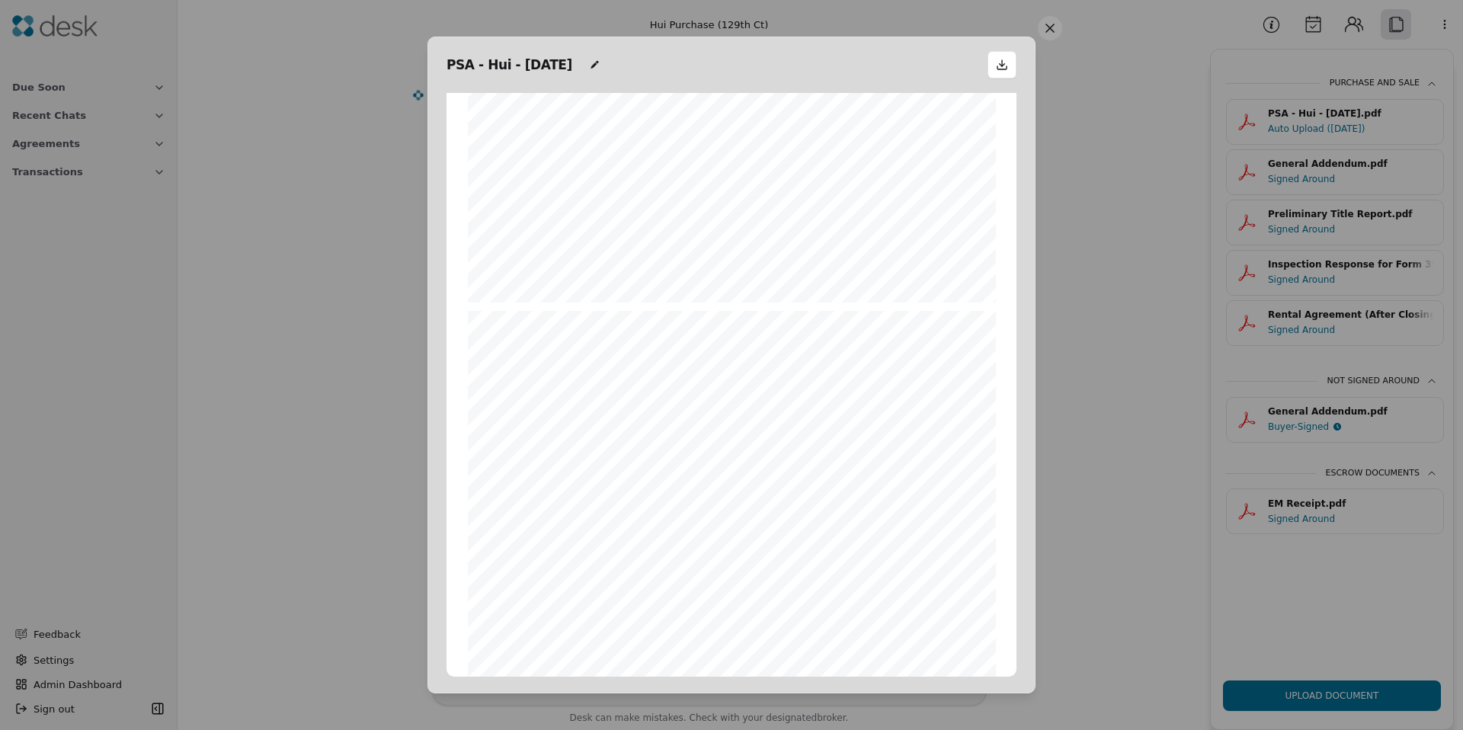
scroll to position [4744, 0]
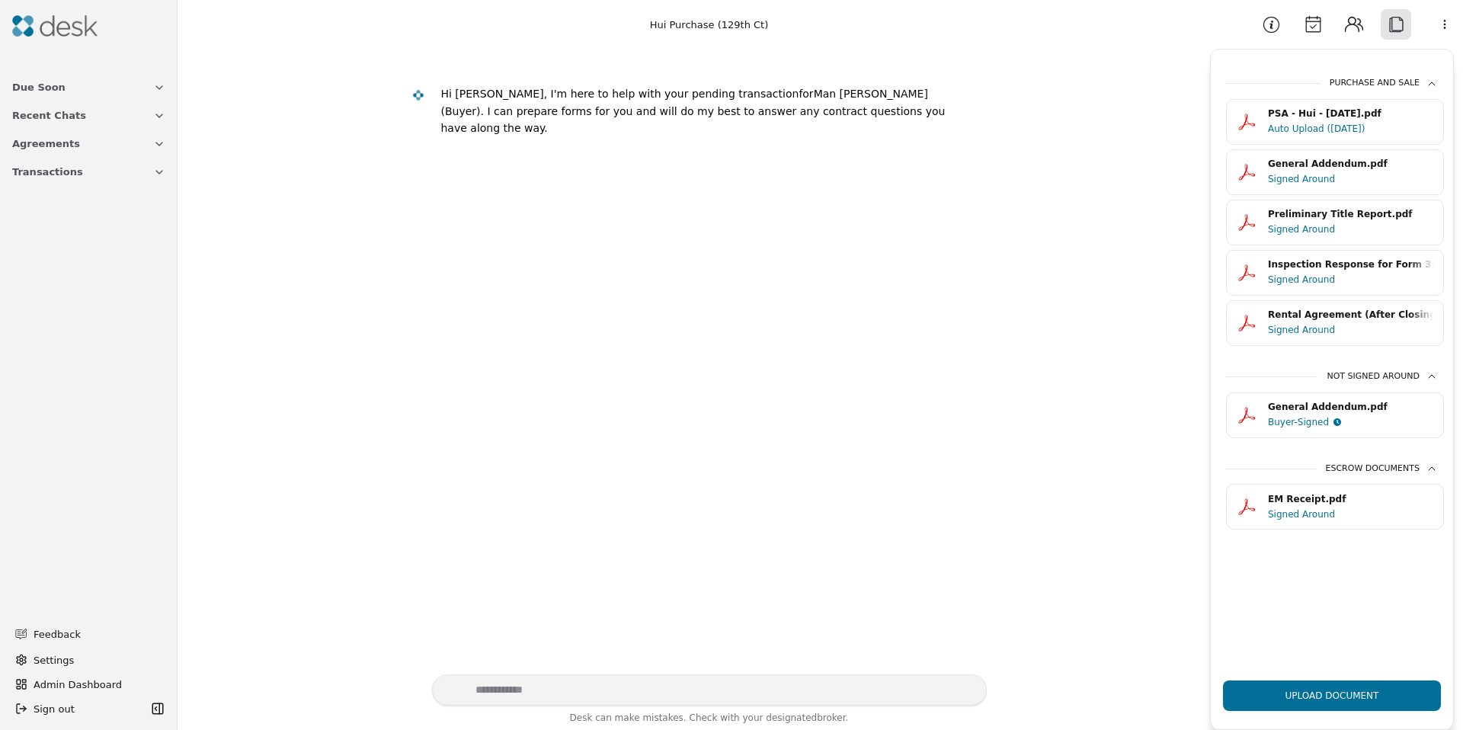
click at [1319, 336] on div "Signed Around" at bounding box center [1351, 329] width 166 height 15
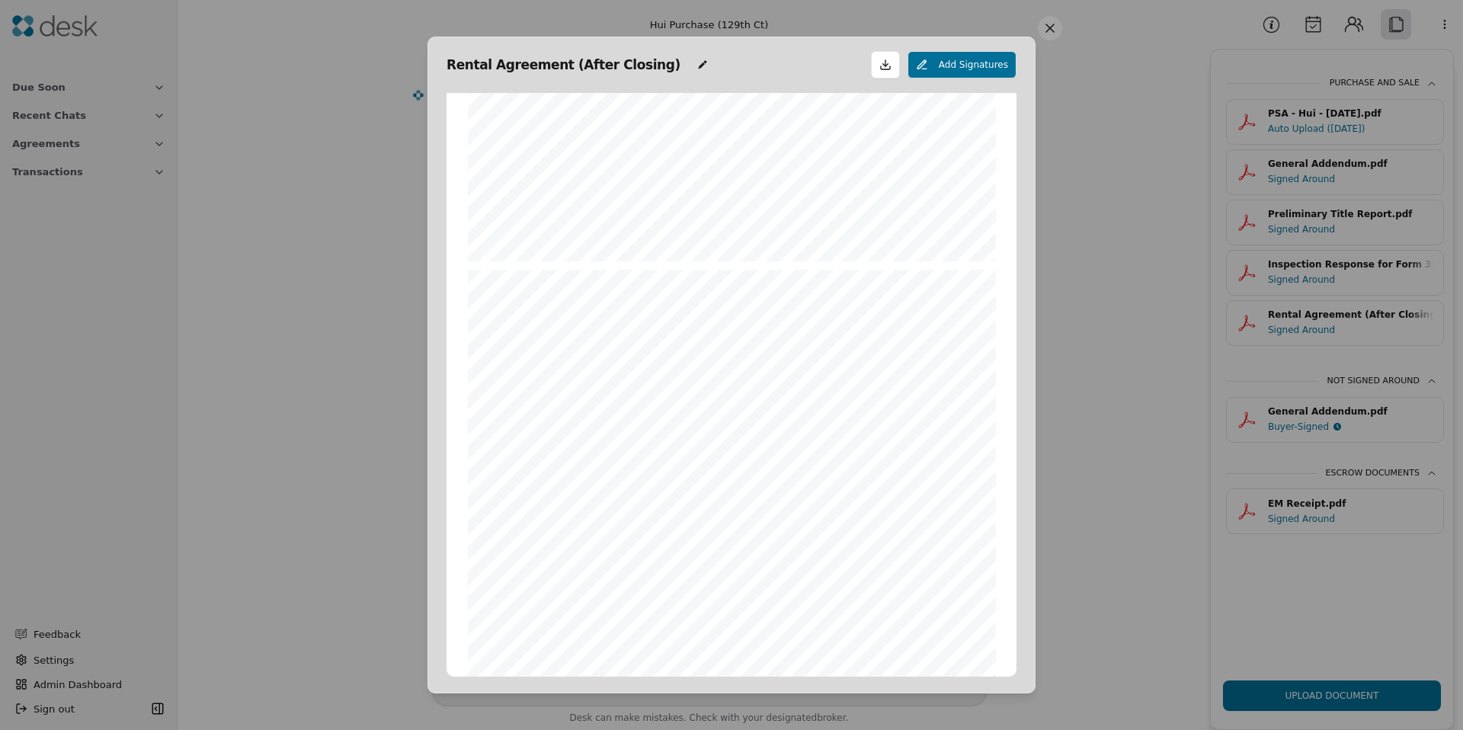
scroll to position [536, 0]
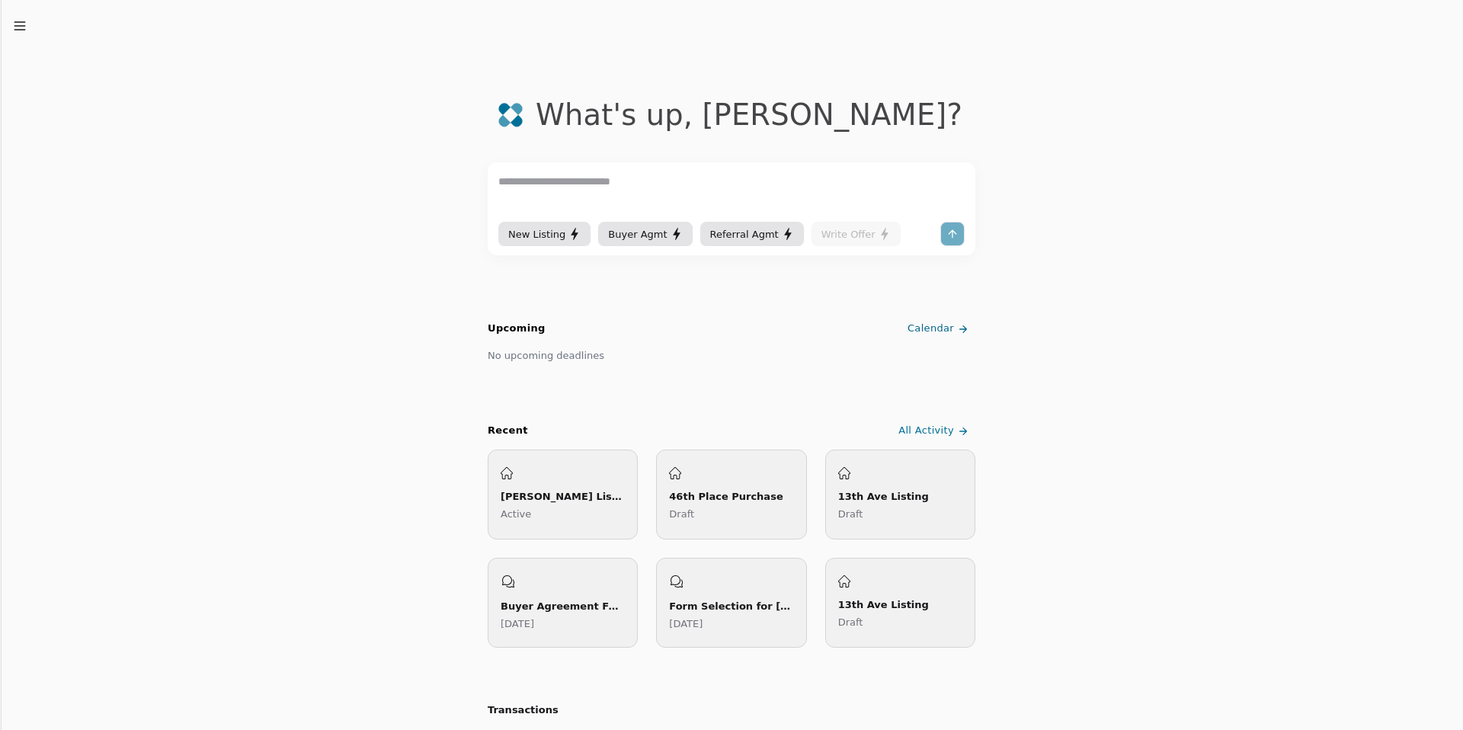
click at [20, 27] on icon "button" at bounding box center [19, 25] width 15 height 15
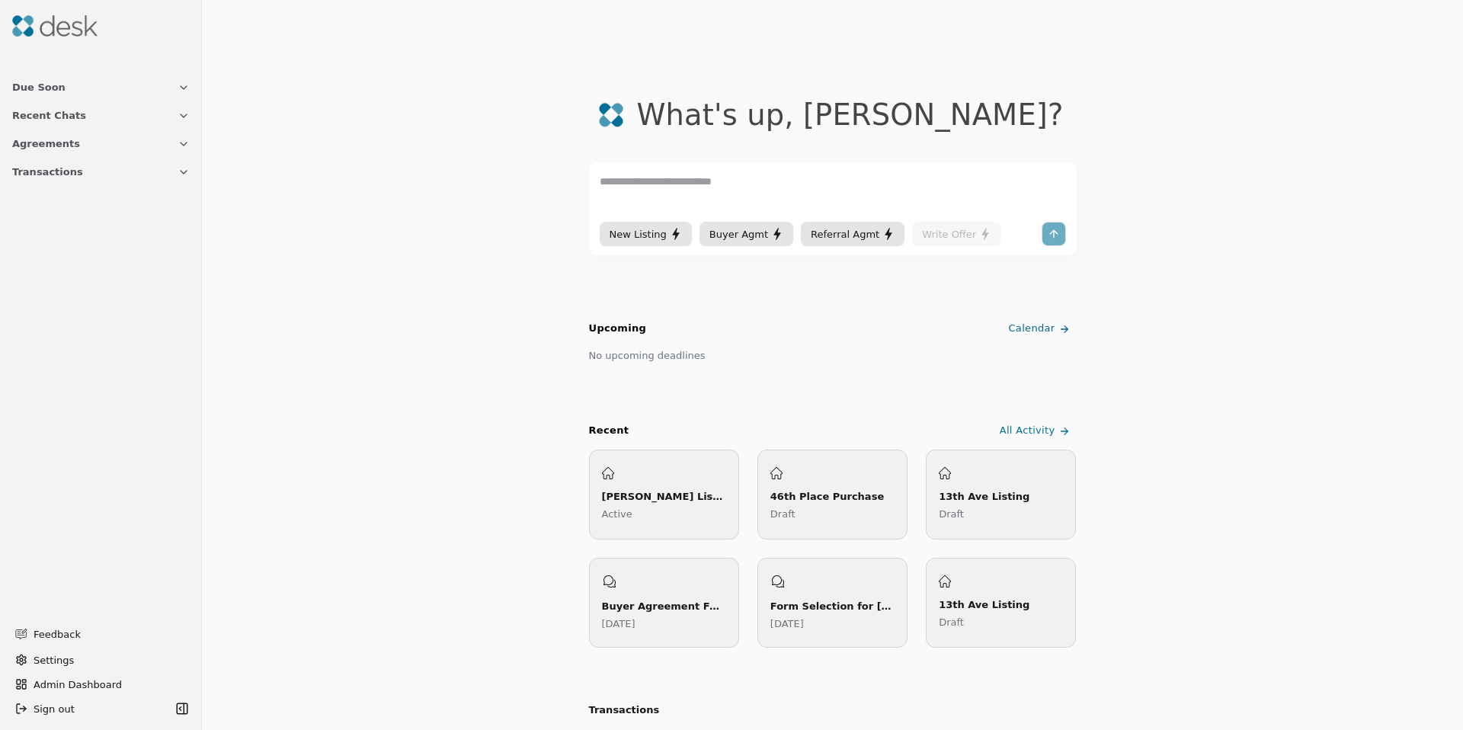
click at [61, 168] on span "Transactions" at bounding box center [47, 172] width 71 height 16
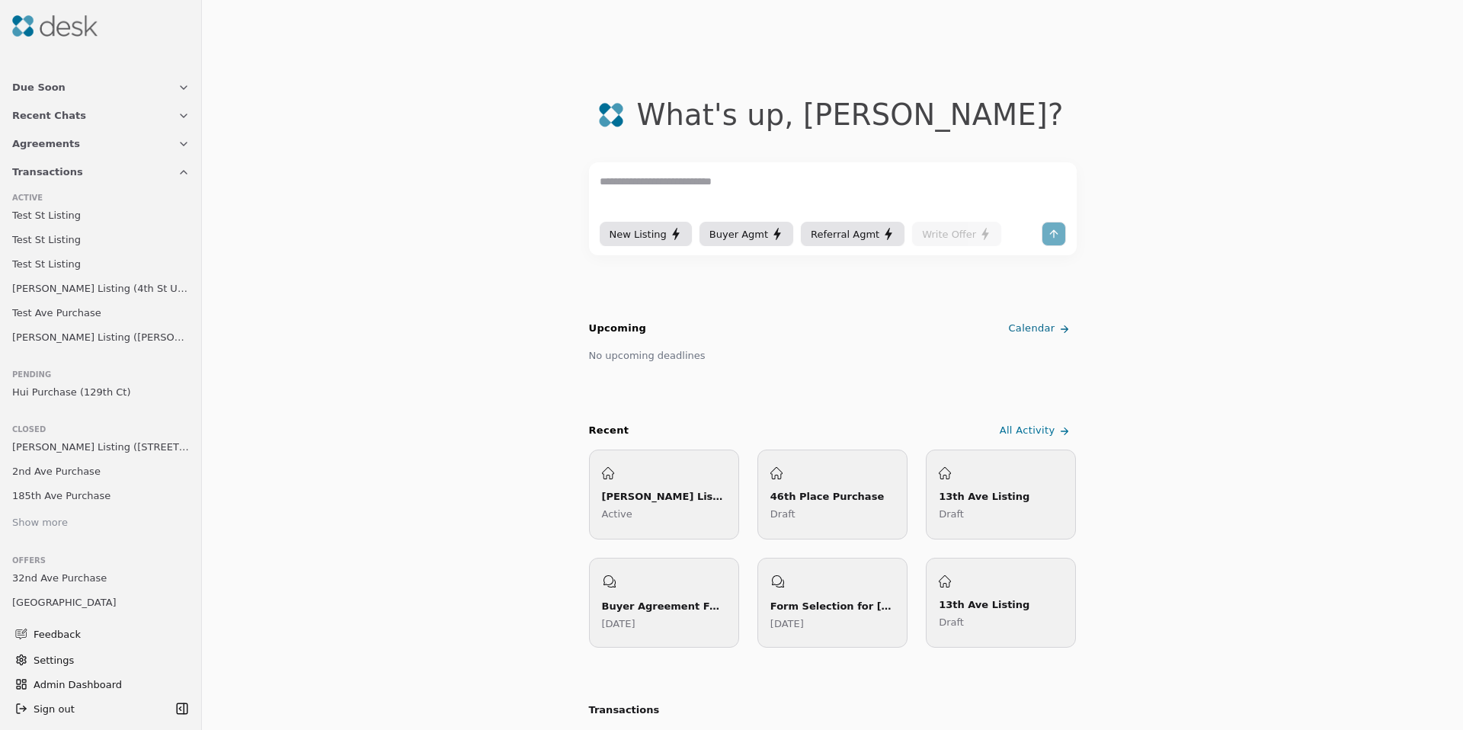
click at [72, 395] on span "Hui Purchase (129th Ct)" at bounding box center [71, 392] width 119 height 16
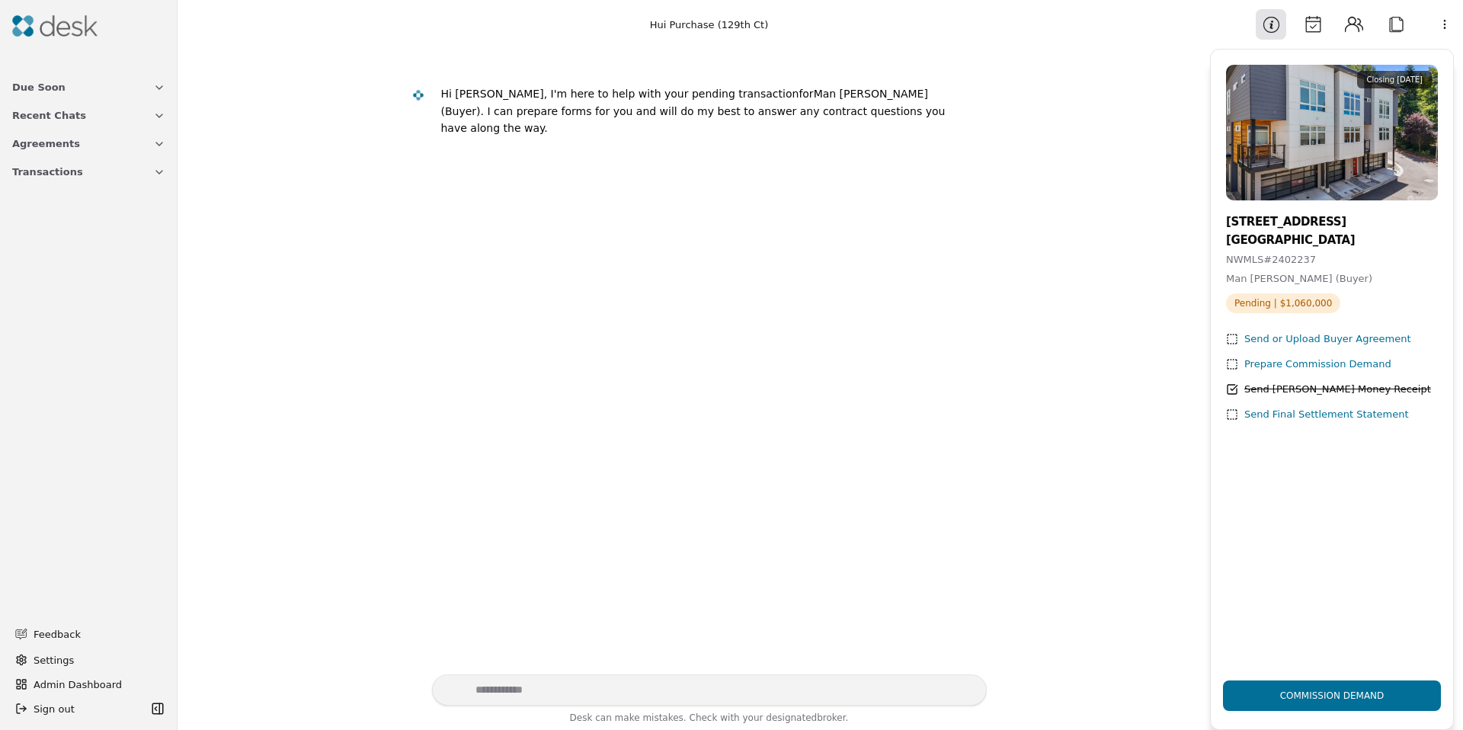
click at [1404, 26] on button "Attach" at bounding box center [1396, 24] width 30 height 30
